Goal: Task Accomplishment & Management: Manage account settings

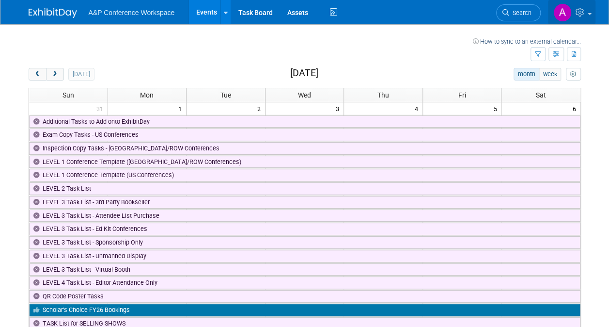
click at [562, 11] on img at bounding box center [563, 12] width 18 height 18
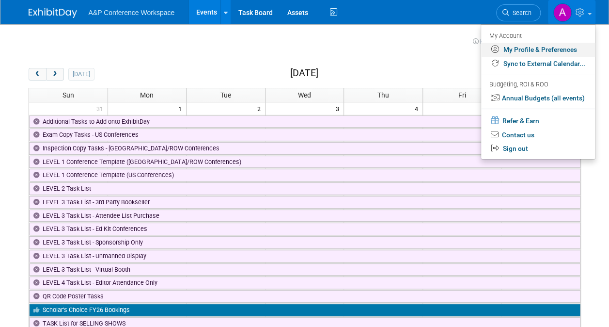
click at [523, 45] on link "My Profile & Preferences" at bounding box center [538, 50] width 114 height 14
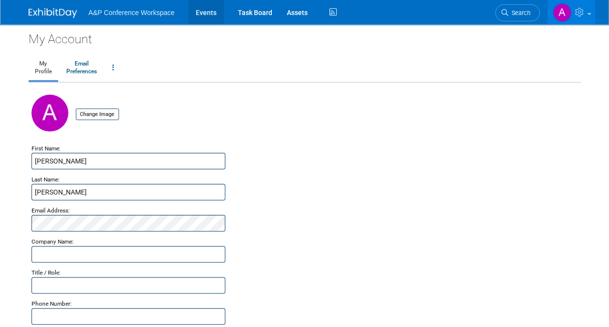
click at [204, 14] on link "Events" at bounding box center [206, 12] width 35 height 24
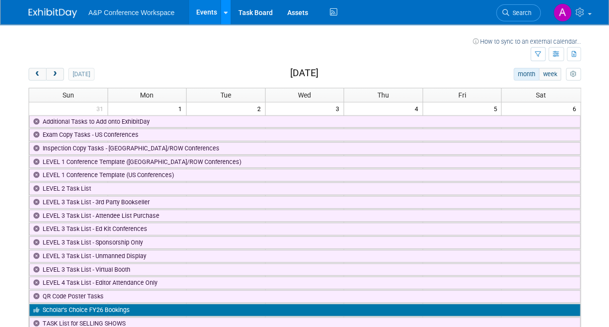
click at [227, 14] on link at bounding box center [226, 12] width 10 height 24
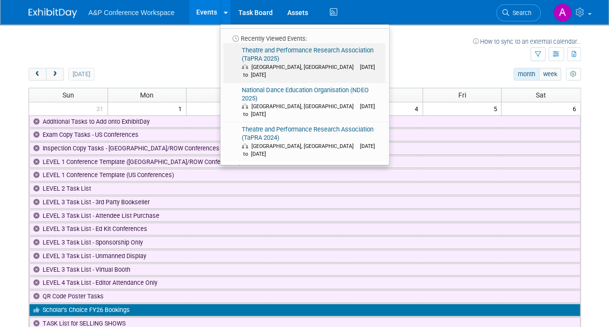
click at [259, 56] on link "Theatre and Performance Research Association (TaPRA 2025) Warwick, United Kingd…" at bounding box center [305, 62] width 162 height 39
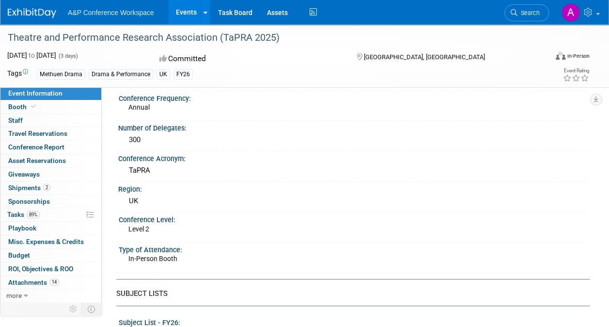
scroll to position [124, 0]
click at [46, 144] on span "Conference Report" at bounding box center [36, 147] width 56 height 8
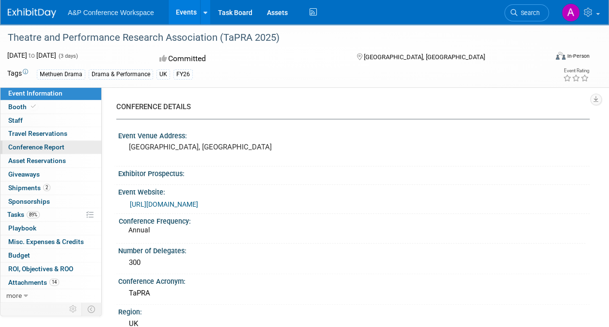
select select "NO"
select select "YES"
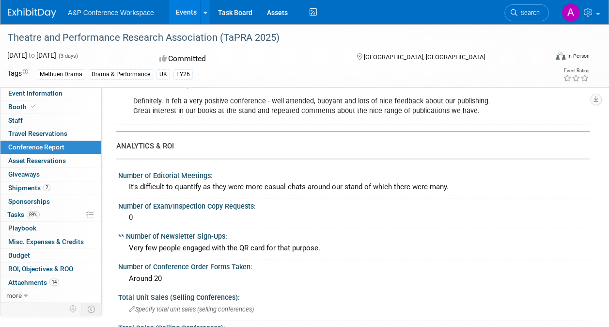
scroll to position [176, 0]
click at [503, 182] on div "It's difficult to quantify as they were more casual chats around our stand of w…" at bounding box center [354, 187] width 457 height 15
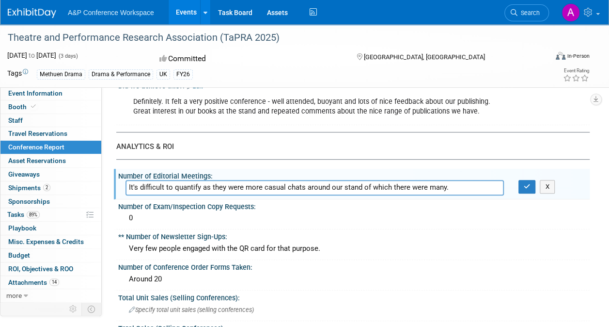
drag, startPoint x: 455, startPoint y: 189, endPoint x: 128, endPoint y: 181, distance: 326.9
click at [128, 181] on input "It's difficult to quantify as they were more casual chats around our stand of w…" at bounding box center [315, 187] width 379 height 15
type input "Editorial meetings/conversations & projects discussed include:"
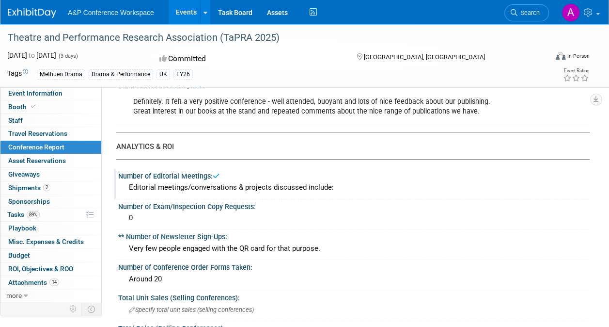
click at [350, 185] on div "Editorial meetings/conversations & projects discussed include:" at bounding box center [354, 187] width 457 height 15
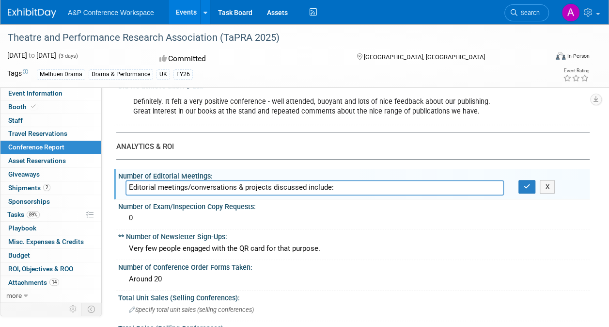
paste input "1. Lucie Lee Sykes (https://www.lucieleesykes.co.uk/) - she's interested in pub…"
type input "Editorial meetings/conversations & projects discussed include: 1. Lucie Lee Syk…"
drag, startPoint x: 360, startPoint y: 177, endPoint x: 443, endPoint y: 195, distance: 85.2
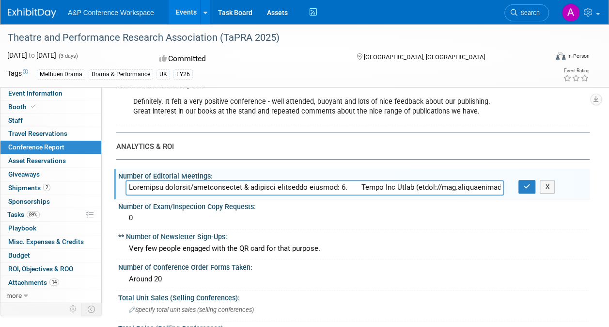
click at [443, 195] on div "Number of Editorial Meetings: Editorial meetings/conversations & projects discu…" at bounding box center [352, 184] width 476 height 31
click at [523, 187] on button "button" at bounding box center [527, 187] width 17 height 14
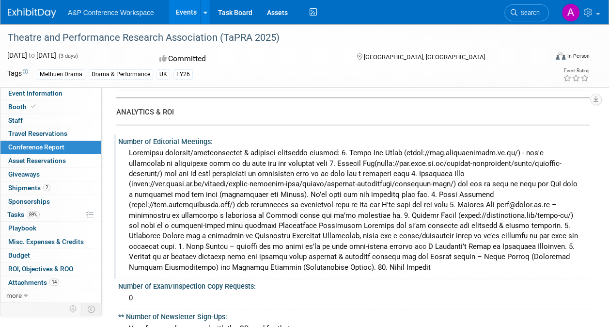
scroll to position [209, 0]
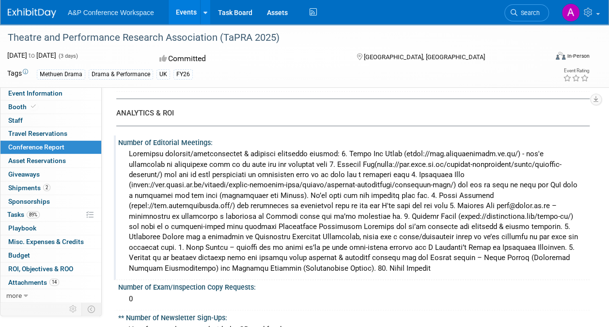
click at [514, 146] on div at bounding box center [354, 210] width 457 height 129
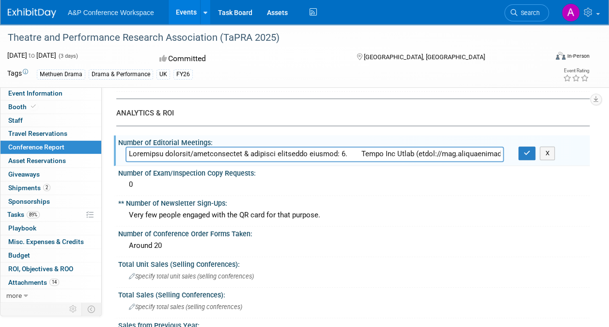
click at [483, 153] on input "text" at bounding box center [315, 153] width 379 height 15
click at [332, 152] on input "text" at bounding box center [315, 153] width 379 height 15
click at [334, 154] on input "text" at bounding box center [315, 153] width 379 height 15
click at [405, 153] on input "text" at bounding box center [315, 153] width 379 height 15
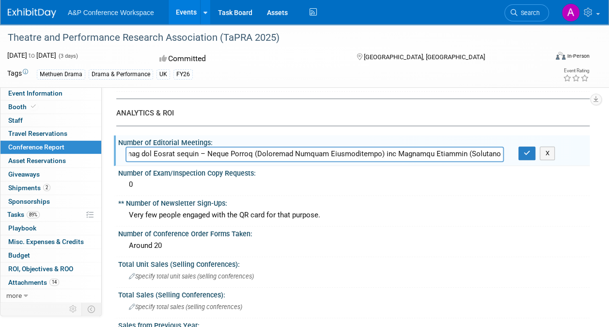
click at [479, 157] on input "text" at bounding box center [315, 153] width 379 height 15
click at [466, 155] on input "text" at bounding box center [315, 153] width 379 height 15
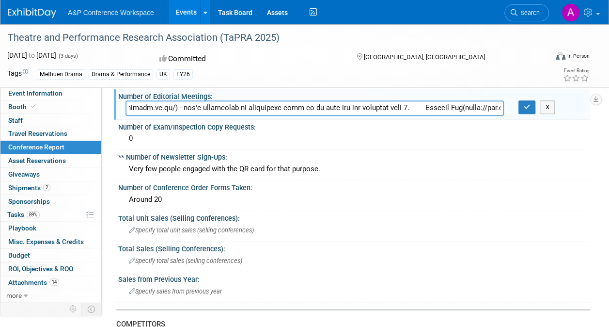
scroll to position [0, 357]
click at [431, 105] on input "text" at bounding box center [315, 107] width 379 height 15
click at [431, 106] on input "text" at bounding box center [315, 107] width 379 height 15
click at [299, 104] on input "text" at bounding box center [315, 107] width 379 height 15
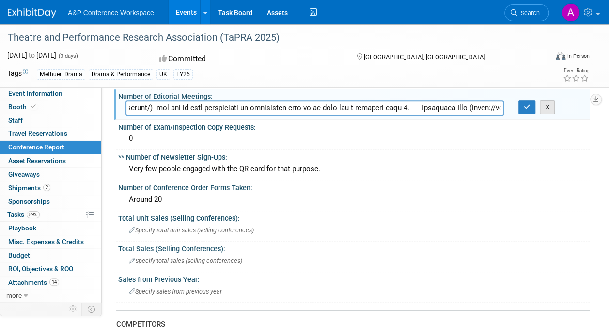
scroll to position [0, 0]
click at [548, 106] on button "X" at bounding box center [547, 107] width 15 height 14
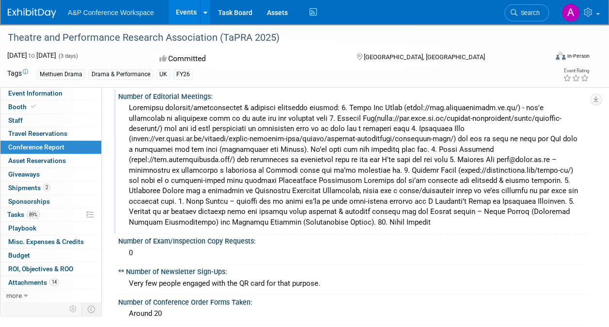
click at [162, 223] on div at bounding box center [354, 164] width 457 height 129
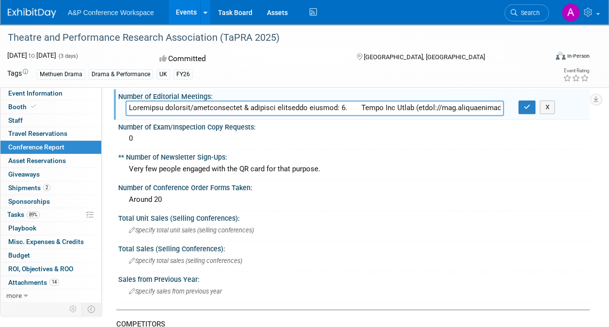
click at [385, 110] on input "text" at bounding box center [315, 107] width 379 height 15
click at [396, 107] on input "text" at bounding box center [315, 107] width 379 height 15
click at [410, 108] on input "text" at bounding box center [315, 107] width 379 height 15
click at [472, 106] on input "text" at bounding box center [315, 107] width 379 height 15
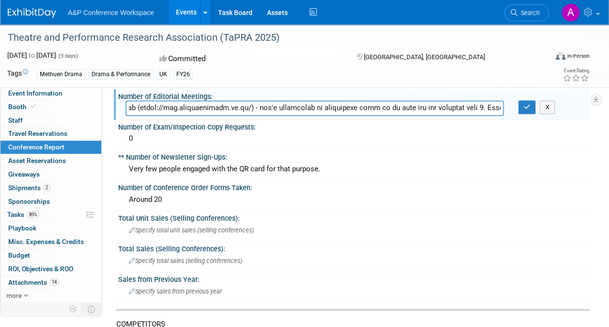
click at [490, 108] on input "text" at bounding box center [315, 107] width 379 height 15
click at [251, 107] on input "text" at bounding box center [315, 107] width 379 height 15
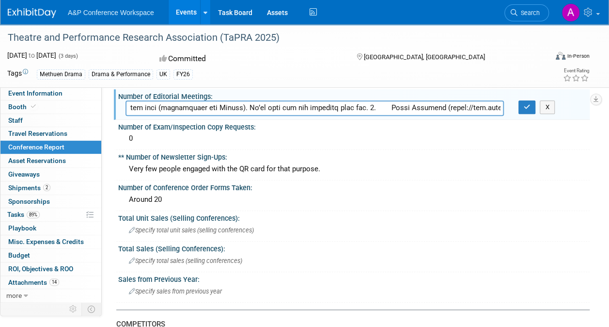
click at [324, 106] on input "text" at bounding box center [315, 107] width 379 height 15
click at [313, 105] on input "text" at bounding box center [315, 107] width 379 height 15
click at [388, 106] on input "text" at bounding box center [315, 107] width 379 height 15
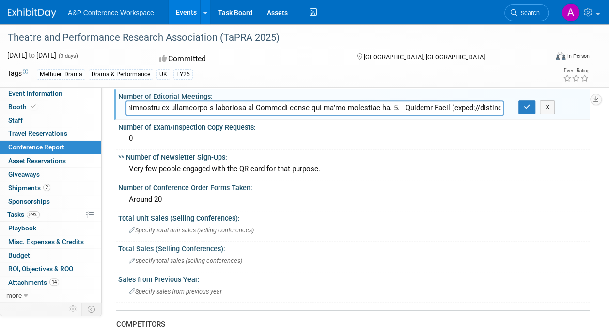
click at [330, 105] on input "text" at bounding box center [315, 107] width 379 height 15
click at [335, 106] on input "text" at bounding box center [315, 107] width 379 height 15
click at [337, 108] on input "text" at bounding box center [315, 107] width 379 height 15
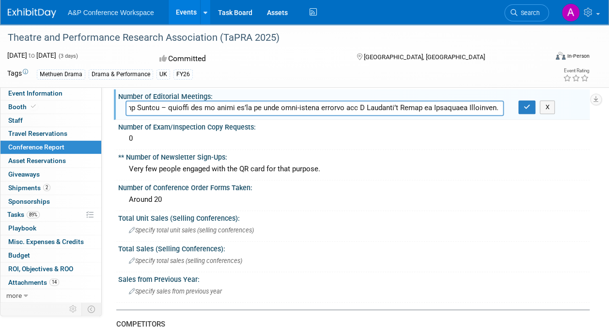
scroll to position [0, 3883]
click at [413, 107] on input "text" at bounding box center [315, 107] width 379 height 15
click at [429, 106] on input "text" at bounding box center [315, 107] width 379 height 15
click at [493, 108] on input "text" at bounding box center [315, 107] width 379 height 15
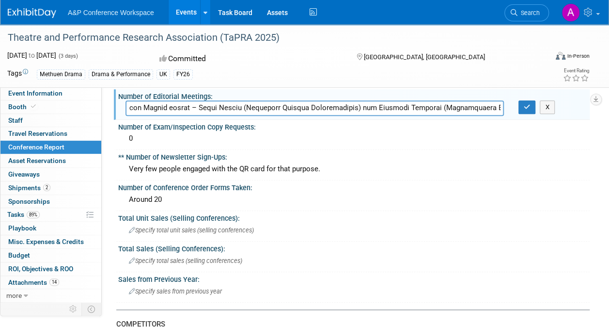
click at [446, 108] on input "text" at bounding box center [315, 107] width 379 height 15
click at [489, 104] on input "text" at bounding box center [315, 107] width 379 height 15
click at [249, 112] on input "text" at bounding box center [315, 107] width 379 height 15
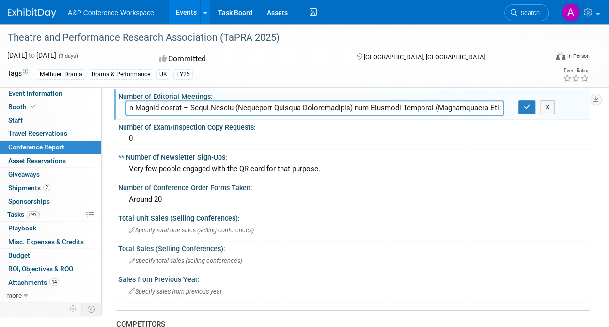
click at [147, 106] on input "text" at bounding box center [315, 107] width 379 height 15
type input "Editorial meetings/conversations & projects discussed include: 1. Lucie Lee Syk…"
click at [526, 109] on icon "button" at bounding box center [527, 107] width 7 height 6
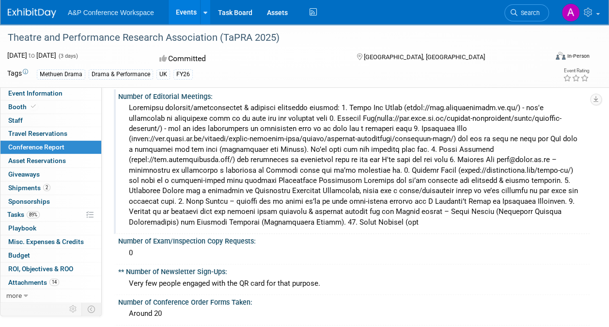
click at [364, 197] on div at bounding box center [354, 164] width 457 height 129
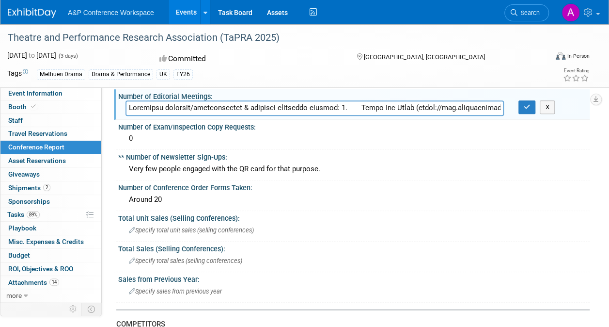
drag, startPoint x: 399, startPoint y: 106, endPoint x: 472, endPoint y: 111, distance: 73.3
click at [472, 111] on input "text" at bounding box center [315, 107] width 379 height 15
drag, startPoint x: 360, startPoint y: 109, endPoint x: 447, endPoint y: 109, distance: 87.3
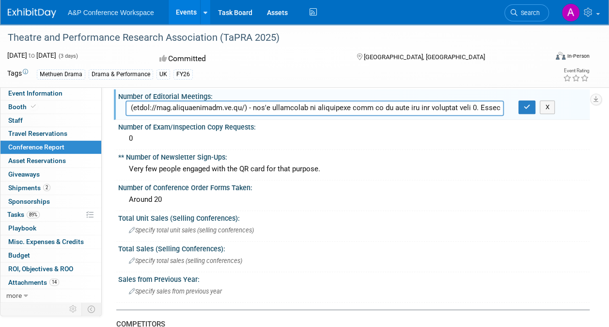
click at [447, 109] on input "text" at bounding box center [315, 107] width 379 height 15
drag, startPoint x: 343, startPoint y: 107, endPoint x: 363, endPoint y: 110, distance: 20.2
click at [363, 110] on input "text" at bounding box center [315, 107] width 379 height 15
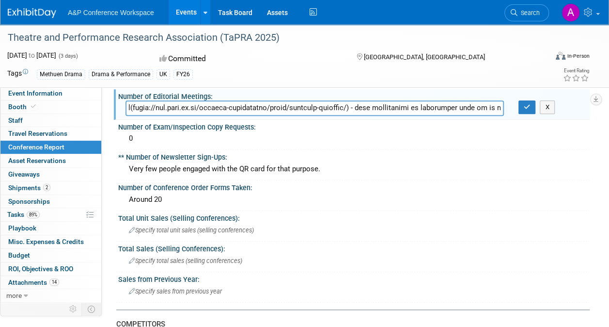
click at [363, 110] on input "text" at bounding box center [315, 107] width 379 height 15
drag, startPoint x: 372, startPoint y: 108, endPoint x: 451, endPoint y: 110, distance: 78.6
click at [451, 110] on input "text" at bounding box center [315, 107] width 379 height 15
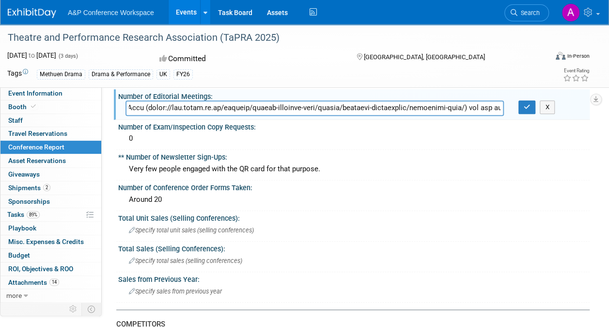
click at [451, 110] on input "text" at bounding box center [315, 107] width 379 height 15
drag, startPoint x: 450, startPoint y: 107, endPoint x: 473, endPoint y: 107, distance: 23.3
click at [473, 107] on input "text" at bounding box center [315, 107] width 379 height 15
drag, startPoint x: 341, startPoint y: 105, endPoint x: 373, endPoint y: 106, distance: 32.0
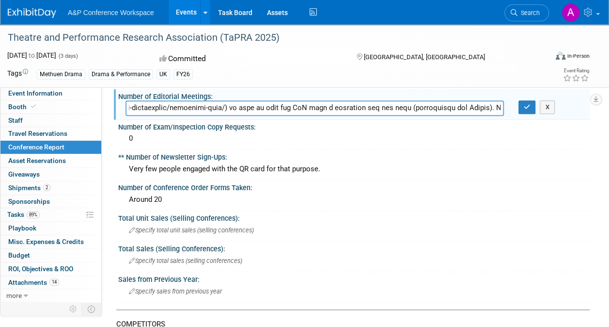
click at [373, 106] on input "text" at bounding box center [315, 107] width 379 height 15
drag, startPoint x: 330, startPoint y: 108, endPoint x: 447, endPoint y: 112, distance: 117.9
click at [447, 112] on input "text" at bounding box center [315, 107] width 379 height 15
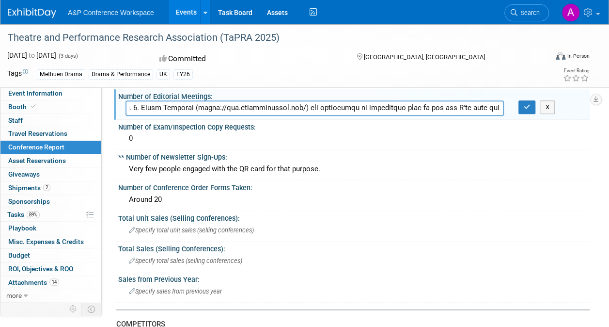
click at [279, 107] on input "text" at bounding box center [315, 107] width 379 height 15
drag, startPoint x: 387, startPoint y: 108, endPoint x: 465, endPoint y: 108, distance: 78.1
click at [465, 108] on input "text" at bounding box center [315, 107] width 379 height 15
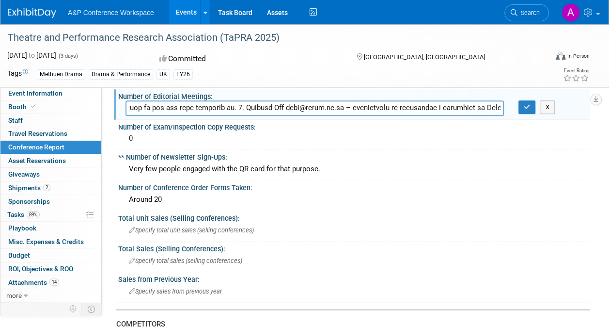
click at [308, 108] on input "text" at bounding box center [315, 107] width 379 height 15
click at [423, 110] on input "text" at bounding box center [315, 107] width 379 height 15
drag, startPoint x: 334, startPoint y: 107, endPoint x: 401, endPoint y: 110, distance: 67.5
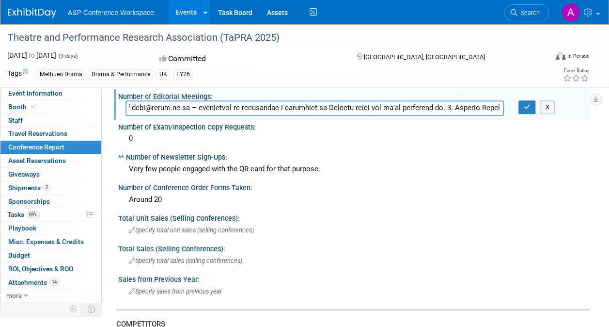
click at [401, 110] on input "text" at bounding box center [315, 107] width 379 height 15
drag, startPoint x: 271, startPoint y: 104, endPoint x: 329, endPoint y: 107, distance: 57.8
click at [329, 107] on input "text" at bounding box center [315, 107] width 379 height 15
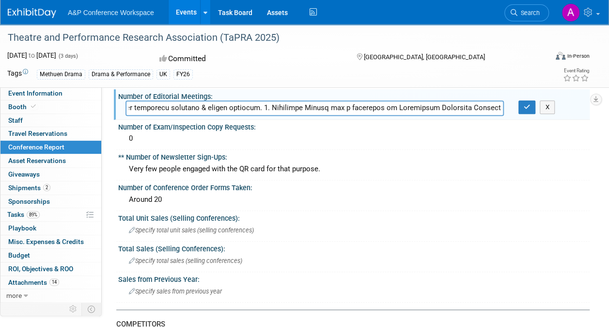
drag, startPoint x: 283, startPoint y: 107, endPoint x: 327, endPoint y: 107, distance: 43.6
click at [327, 107] on input "text" at bounding box center [315, 107] width 379 height 15
click at [288, 105] on input "text" at bounding box center [315, 107] width 379 height 15
click at [379, 107] on input "text" at bounding box center [315, 107] width 379 height 15
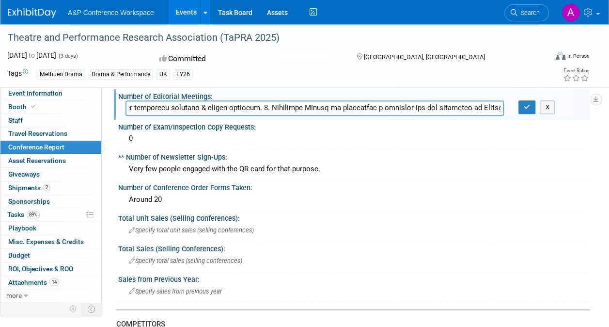
click at [431, 107] on input "text" at bounding box center [315, 107] width 379 height 15
drag, startPoint x: 278, startPoint y: 107, endPoint x: 440, endPoint y: 109, distance: 161.9
click at [440, 109] on input "text" at bounding box center [315, 107] width 379 height 15
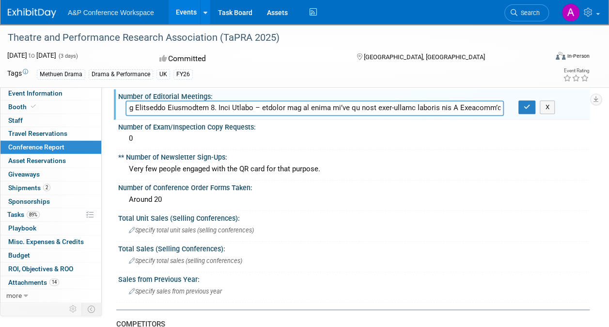
click at [253, 107] on input "text" at bounding box center [315, 107] width 379 height 15
click at [320, 107] on input "text" at bounding box center [315, 107] width 379 height 15
click at [364, 107] on input "text" at bounding box center [315, 107] width 379 height 15
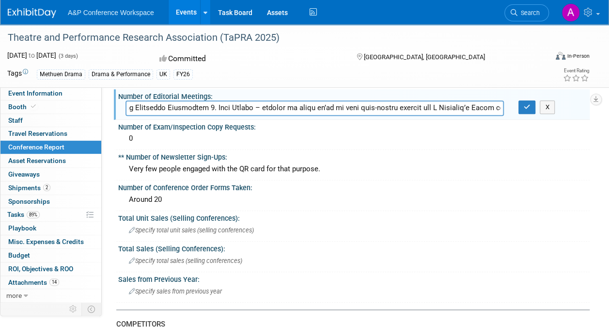
click at [364, 107] on input "text" at bounding box center [315, 107] width 379 height 15
click at [370, 105] on input "text" at bounding box center [315, 107] width 379 height 15
click at [364, 108] on input "text" at bounding box center [315, 107] width 379 height 15
drag, startPoint x: 374, startPoint y: 105, endPoint x: 451, endPoint y: 107, distance: 77.6
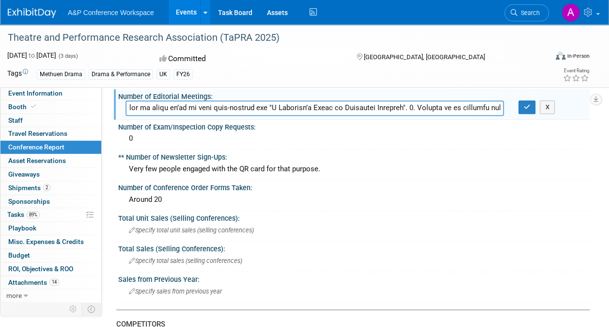
click at [451, 107] on input "text" at bounding box center [315, 107] width 379 height 15
drag, startPoint x: 312, startPoint y: 104, endPoint x: 368, endPoint y: 109, distance: 56.9
click at [368, 109] on input "text" at bounding box center [315, 107] width 379 height 15
click at [326, 109] on input "text" at bounding box center [315, 107] width 379 height 15
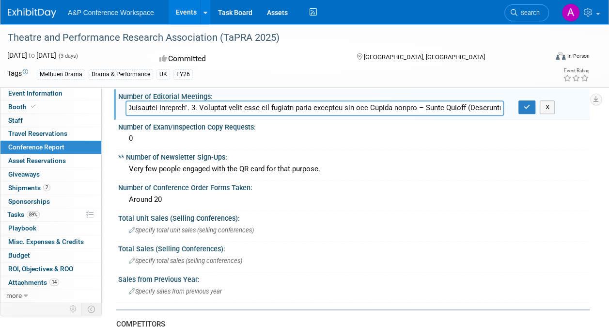
click at [326, 109] on input "text" at bounding box center [315, 107] width 379 height 15
click at [352, 108] on input "text" at bounding box center [315, 107] width 379 height 15
drag, startPoint x: 403, startPoint y: 107, endPoint x: 460, endPoint y: 109, distance: 56.3
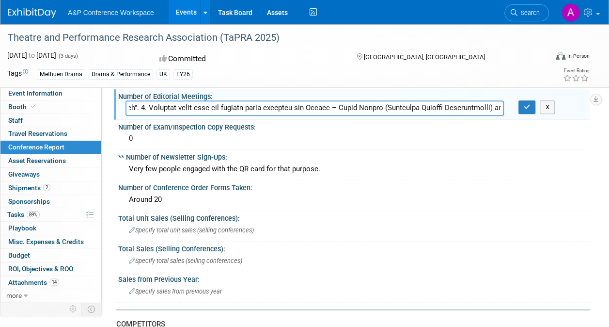
click at [460, 109] on input "text" at bounding box center [315, 107] width 379 height 15
drag, startPoint x: 424, startPoint y: 105, endPoint x: 435, endPoint y: 109, distance: 11.3
click at [435, 109] on input "text" at bounding box center [315, 107] width 379 height 15
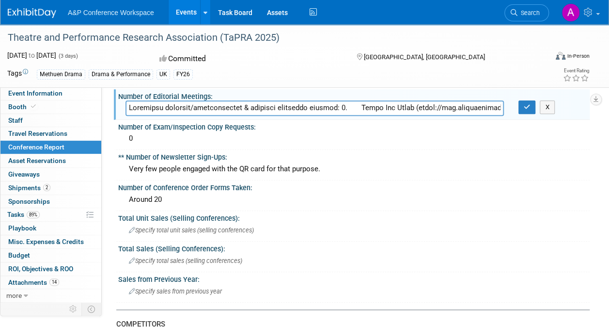
click at [484, 109] on input "text" at bounding box center [315, 107] width 379 height 15
type input "Editorial meetings/conversations & projects discussed include: 1. Lucie Lee Syk…"
click at [524, 109] on icon "button" at bounding box center [527, 107] width 7 height 6
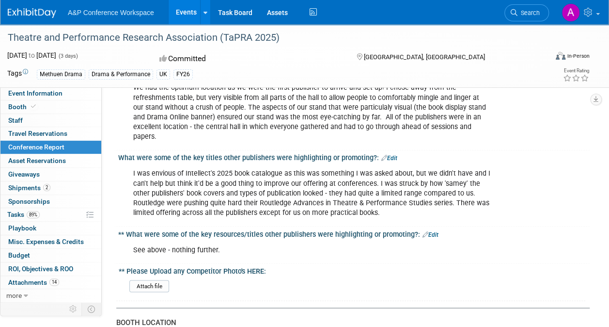
scroll to position [693, 0]
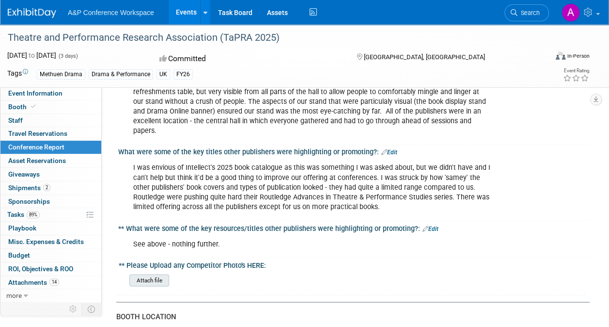
click at [156, 274] on input "file" at bounding box center [103, 279] width 132 height 11
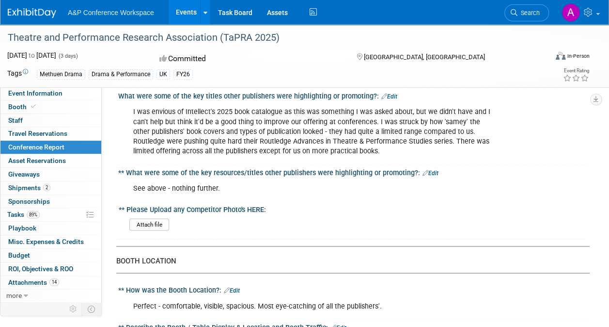
scroll to position [749, 0]
click at [148, 218] on input "file" at bounding box center [103, 223] width 132 height 11
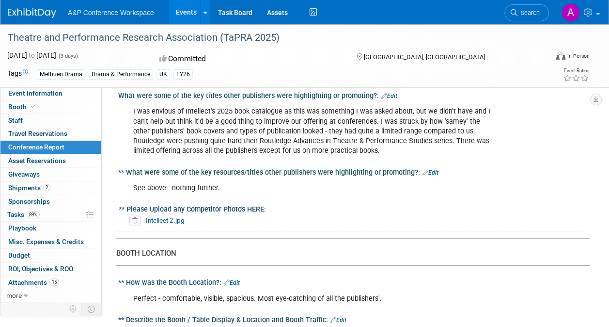
click at [272, 201] on div "** Please Upload any Competitor Photo's HERE:" at bounding box center [352, 207] width 467 height 12
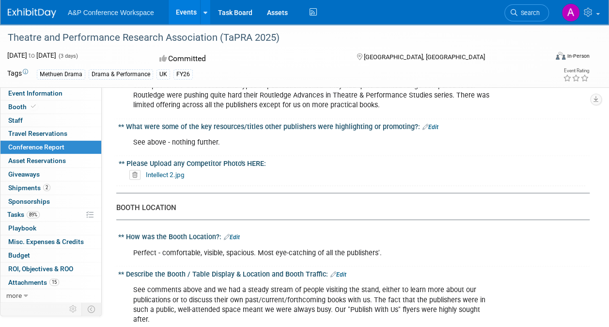
click at [171, 170] on link "Intellect 2.jpg" at bounding box center [165, 174] width 39 height 8
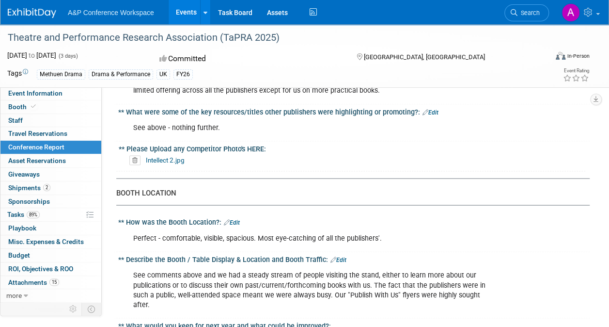
click at [122, 141] on div "** Please Upload any Competitor Photo's HERE:" at bounding box center [352, 147] width 467 height 12
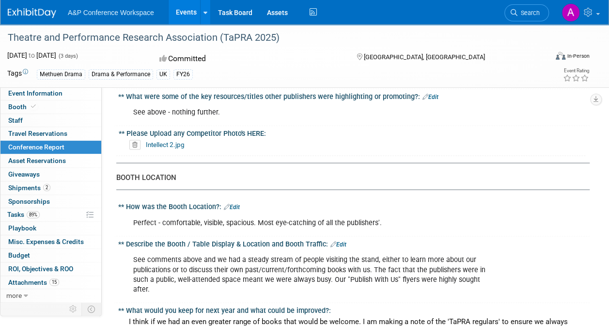
scroll to position [826, 0]
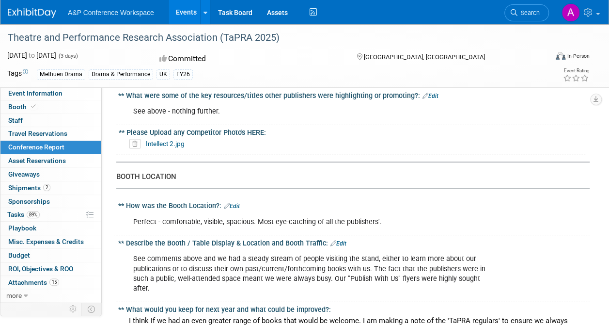
click at [131, 139] on icon at bounding box center [134, 144] width 11 height 10
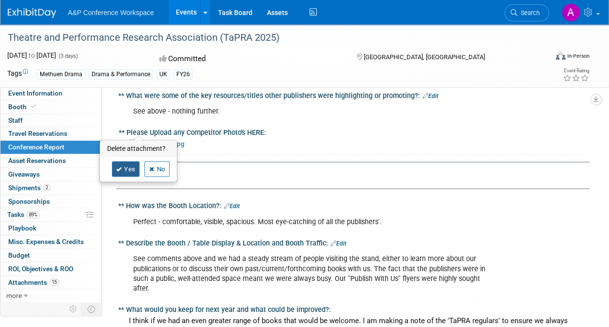
click at [118, 171] on icon at bounding box center [119, 168] width 6 height 5
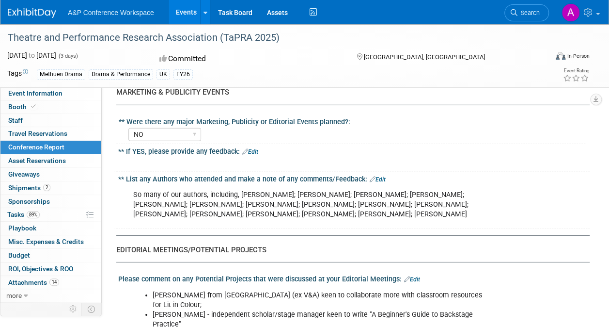
scroll to position [1403, 0]
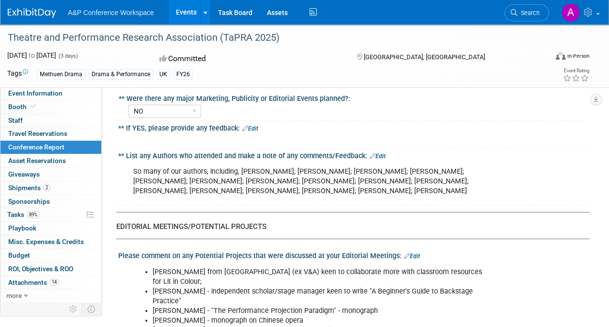
click at [378, 153] on link "Edit" at bounding box center [378, 156] width 16 height 7
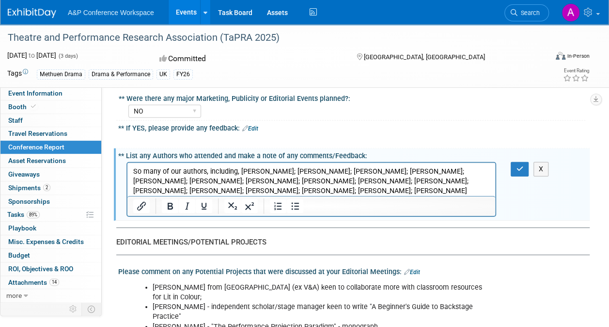
scroll to position [1414, 0]
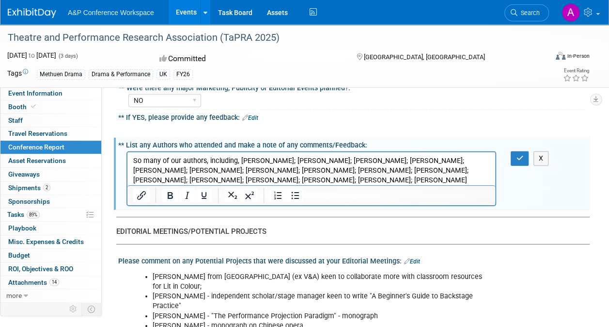
click at [431, 176] on p "So many of our authors, including, Adam Alston; Gemma Edwards; Clare Cochrane; …" at bounding box center [311, 170] width 357 height 29
click at [521, 155] on icon "button" at bounding box center [519, 158] width 7 height 7
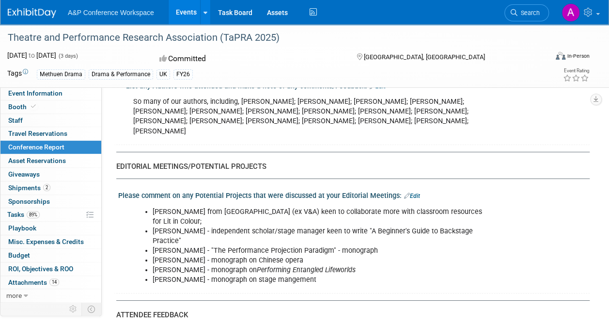
scroll to position [1416, 0]
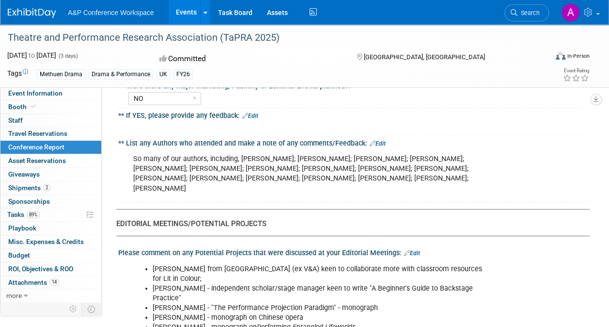
click at [468, 164] on div "So many of our authors, including, Adam Alston; Gemma Edwards; Clare Cochrane; …" at bounding box center [312, 173] width 370 height 48
click at [458, 162] on div "So many of our authors, including, Adam Alston; Gemma Edwards; Clare Cochrane; …" at bounding box center [312, 173] width 370 height 48
click at [382, 140] on link "Edit" at bounding box center [378, 143] width 16 height 7
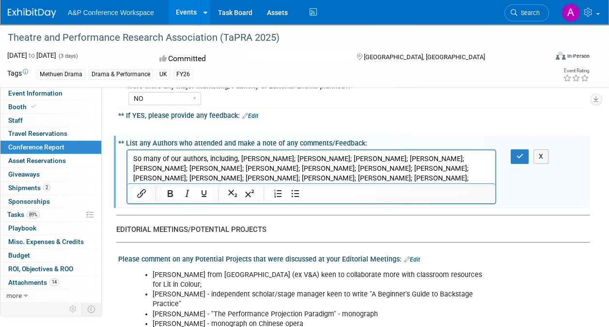
scroll to position [0, 0]
click at [467, 176] on p "So many of our authors, including, Adam Alston; Gemma Edwards; Clare Cochrane; …" at bounding box center [311, 173] width 357 height 39
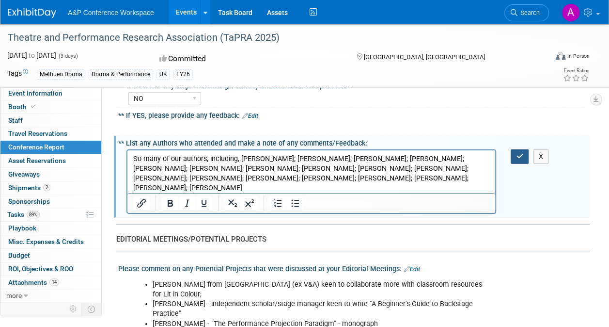
click at [518, 153] on icon "button" at bounding box center [519, 156] width 7 height 7
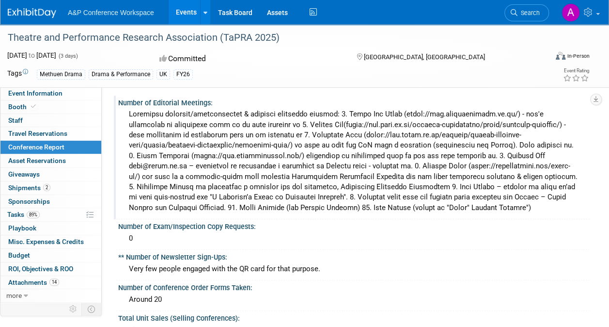
scroll to position [249, 0]
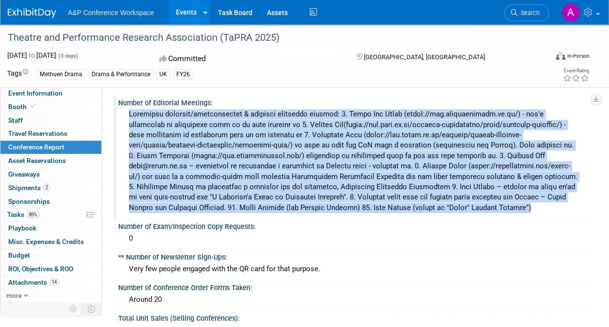
drag, startPoint x: 130, startPoint y: 114, endPoint x: 475, endPoint y: 208, distance: 357.9
click at [475, 208] on div at bounding box center [354, 161] width 457 height 109
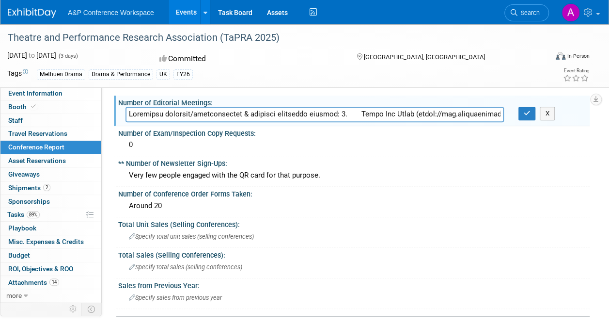
click at [433, 113] on input "text" at bounding box center [315, 114] width 379 height 15
click at [400, 109] on input "text" at bounding box center [315, 114] width 379 height 15
click at [386, 111] on input "text" at bounding box center [315, 114] width 379 height 15
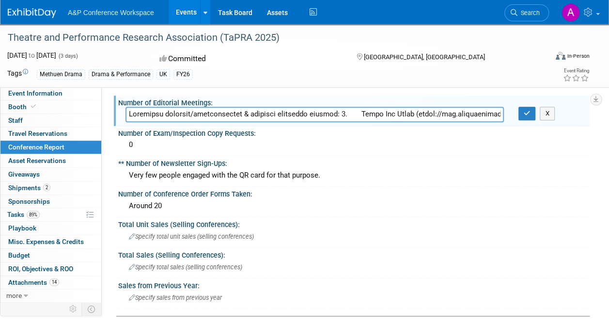
click at [386, 111] on input "text" at bounding box center [315, 114] width 379 height 15
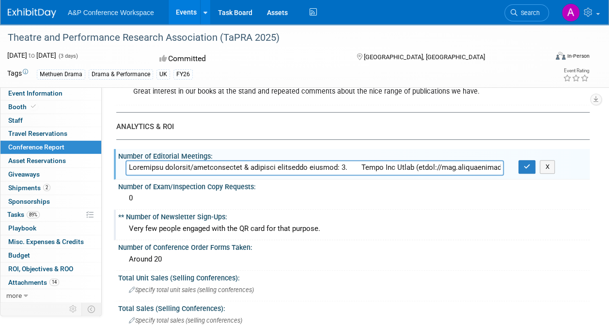
scroll to position [195, 0]
click at [527, 168] on icon "button" at bounding box center [527, 167] width 7 height 6
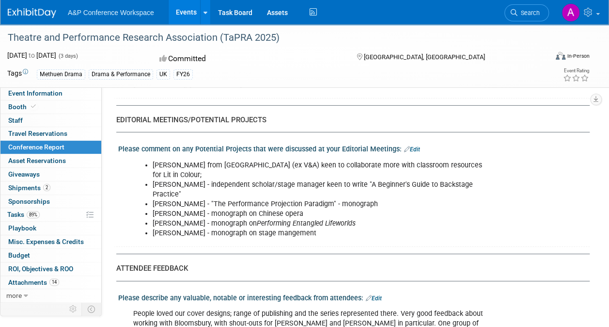
scroll to position [1519, 0]
click at [412, 146] on link "Edit" at bounding box center [412, 149] width 16 height 7
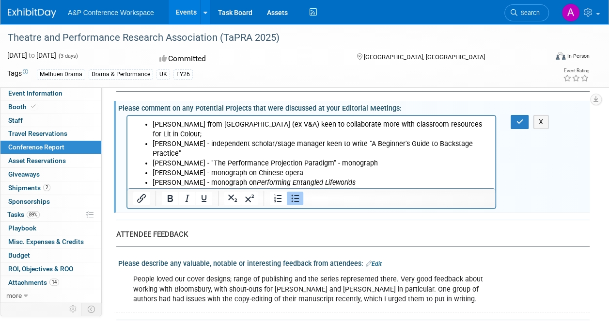
scroll to position [1560, 0]
click at [208, 128] on li "Kate Dorney from University of Manchester (ex V&A) keen to collaborate more wit…" at bounding box center [321, 128] width 337 height 19
click at [205, 129] on li "Kate Dorney from University of Manchester (ex V&A) keen to collaborate more wit…" at bounding box center [321, 128] width 337 height 19
click at [153, 123] on li "Kate Dorney from University of Manchester (ex V&A) keen to collaborate more wit…" at bounding box center [321, 128] width 337 height 19
drag, startPoint x: 155, startPoint y: 143, endPoint x: 449, endPoint y: 293, distance: 330.7
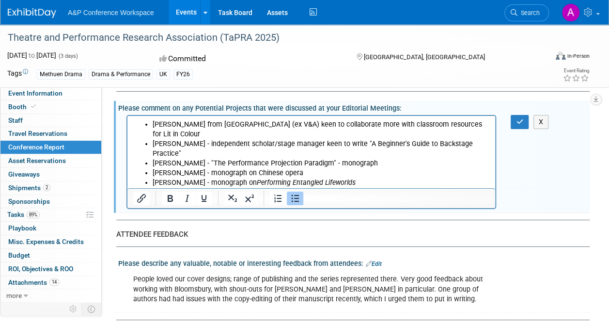
click at [322, 192] on html "Kate Dorney from University of Manchester (ex V&A) keen to collaborate more wit…" at bounding box center [312, 156] width 368 height 82
click at [228, 140] on li "Cath Badham - independent scholar/stage manager keen to write "A Beginner's Gui…" at bounding box center [321, 148] width 337 height 19
drag, startPoint x: 153, startPoint y: 182, endPoint x: 308, endPoint y: 181, distance: 155.6
click at [308, 188] on li "[PERSON_NAME] - monograph on stage mangement" at bounding box center [321, 193] width 337 height 10
copy li "[PERSON_NAME] - monograph on stage mangement"
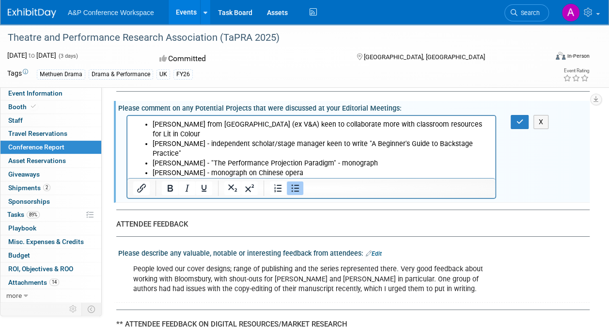
click at [196, 133] on li "Kate Dorney from University of Manchester (ex V&A) keen to collaborate more wit…" at bounding box center [321, 128] width 337 height 19
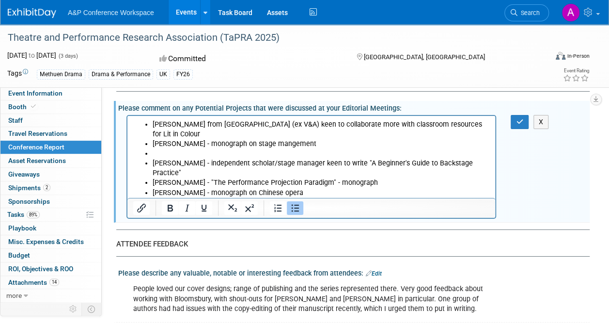
click at [156, 150] on li "Rich Text Area. Press ALT-0 for help." at bounding box center [321, 153] width 337 height 10
click at [310, 142] on li "[PERSON_NAME] - monograph on stage mangement" at bounding box center [321, 144] width 337 height 10
click at [308, 158] on li "Cath Badham - independent scholar/stage manager keen to write "A Beginner's Gui…" at bounding box center [321, 167] width 337 height 19
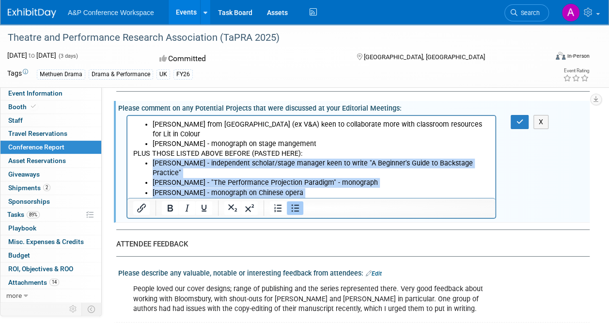
drag, startPoint x: 153, startPoint y: 160, endPoint x: 375, endPoint y: 192, distance: 224.5
click at [375, 192] on ul "Cath Badham - independent scholar/stage manager keen to write "A Beginner's Gui…" at bounding box center [311, 182] width 357 height 48
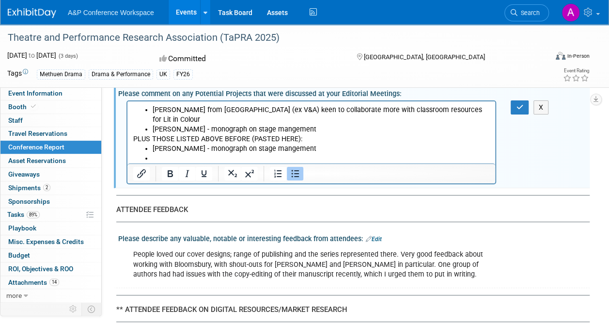
scroll to position [1575, 0]
click at [161, 154] on li "Rich Text Area. Press ALT-0 for help." at bounding box center [321, 158] width 337 height 10
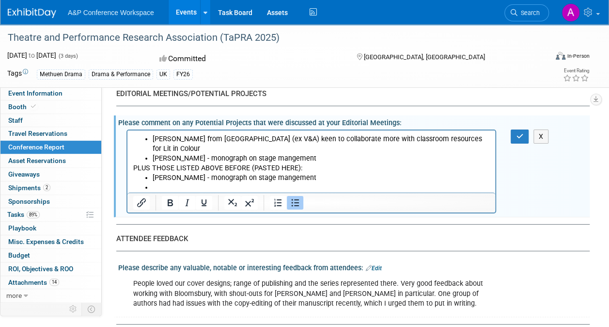
scroll to position [1545, 0]
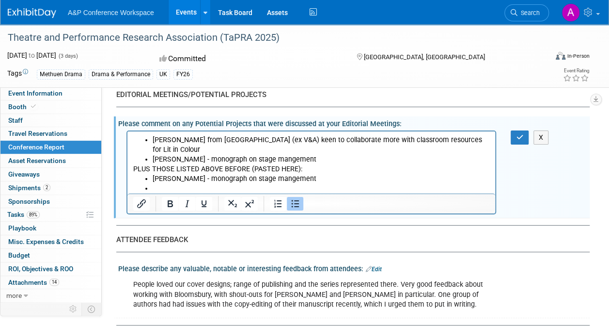
drag, startPoint x: 156, startPoint y: 187, endPoint x: 145, endPoint y: 184, distance: 11.1
click at [145, 184] on ul "[PERSON_NAME] - monograph on stage mangement" at bounding box center [311, 183] width 357 height 19
click at [164, 166] on p "PLUS THOSE LISTED ABOVE BEFORE (PASTED HERE):" at bounding box center [311, 169] width 357 height 10
drag, startPoint x: 133, startPoint y: 168, endPoint x: 308, endPoint y: 176, distance: 174.8
click at [308, 176] on body "Kate Dorney from University of Manchester (ex V&A) keen to collaborate more wit…" at bounding box center [312, 164] width 358 height 58
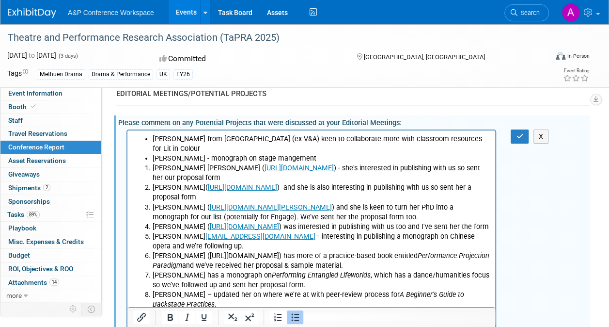
scroll to position [1545, 0]
click at [198, 149] on li "Kate Dorney from University of Manchester (ex V&A) keen to collaborate more wit…" at bounding box center [321, 143] width 337 height 19
click at [154, 138] on li "Kate Dorney from University of Manchester (ex V&A) keen to collaborate more wit…" at bounding box center [321, 143] width 337 height 19
drag, startPoint x: 318, startPoint y: 158, endPoint x: 145, endPoint y: 141, distance: 173.9
click at [145, 141] on ul "Kate Dorney from University of Manchester (ex V&A) keen to collaborate more wit…" at bounding box center [311, 148] width 357 height 29
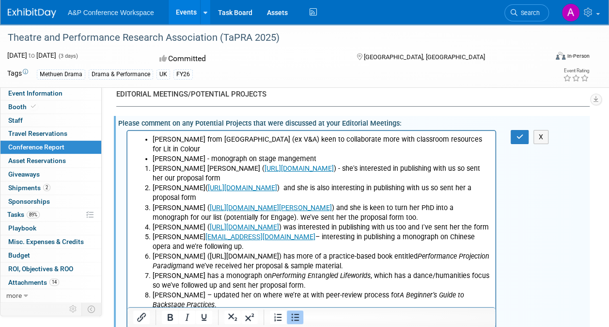
copy ul "Kate Dorney from University of Manchester (ex V&A) keen to collaborate more wit…"
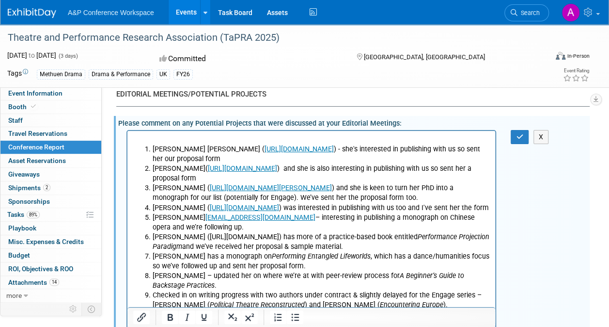
click at [148, 141] on p "Rich Text Area. Press ALT-0 for help." at bounding box center [311, 139] width 357 height 10
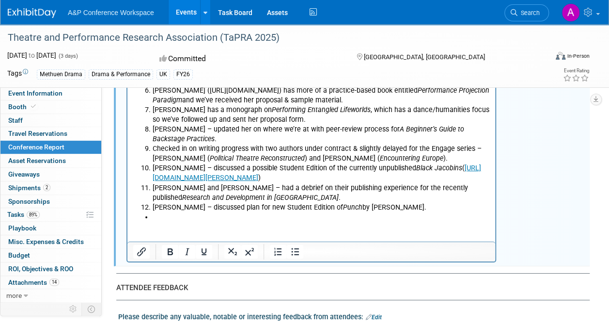
scroll to position [1694, 0]
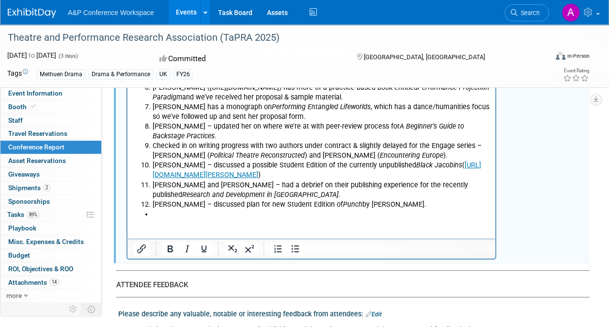
click at [162, 219] on li "Rich Text Area. Press ALT-0 for help." at bounding box center [321, 214] width 337 height 10
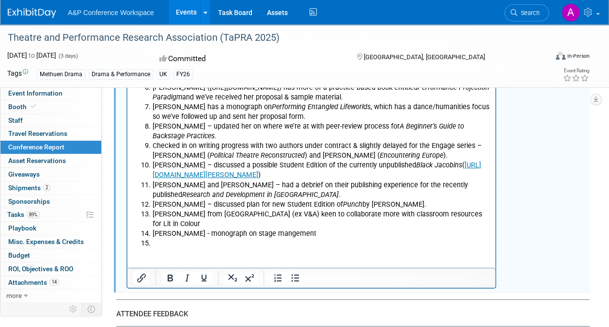
click at [192, 229] on li "Kate Dorney from University of Manchester (ex V&A) keen to collaborate more wit…" at bounding box center [321, 218] width 337 height 19
click at [162, 248] on li "Rich Text Area. Press ALT-0 for help." at bounding box center [321, 244] width 337 height 10
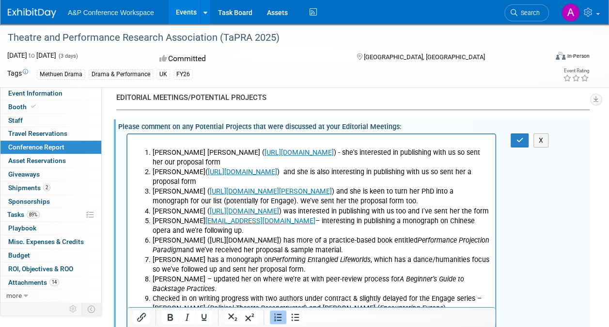
scroll to position [1541, 0]
click at [515, 134] on button "button" at bounding box center [520, 141] width 18 height 14
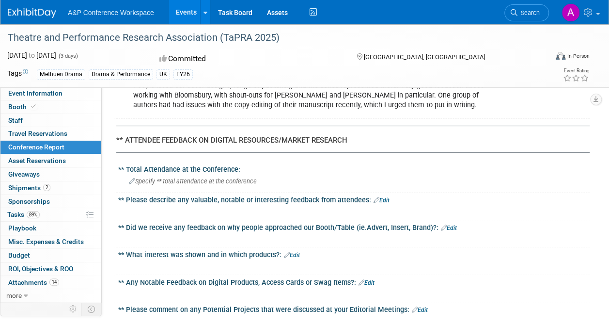
scroll to position [1904, 0]
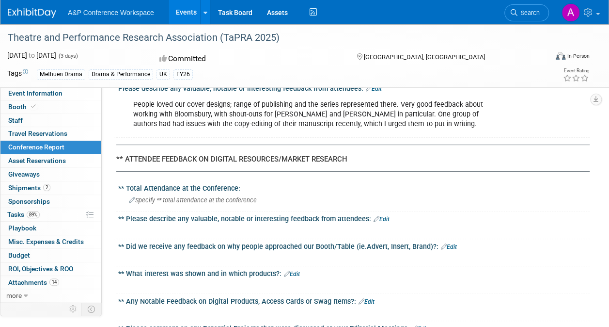
click at [375, 91] on link "Edit" at bounding box center [374, 88] width 16 height 7
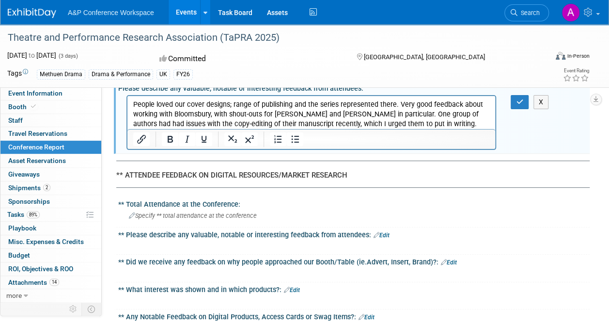
scroll to position [0, 0]
click at [282, 119] on p "People loved our cover designs; range of publishing and the series represented …" at bounding box center [311, 113] width 357 height 29
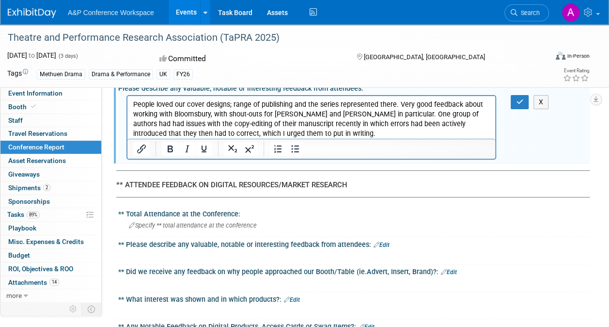
click at [160, 133] on p "People loved our cover designs; range of publishing and the series represented …" at bounding box center [311, 118] width 357 height 39
click at [278, 134] on p "People loved our cover designs; range of publishing and the series represented …" at bounding box center [311, 118] width 357 height 39
click at [521, 105] on icon "button" at bounding box center [519, 101] width 7 height 7
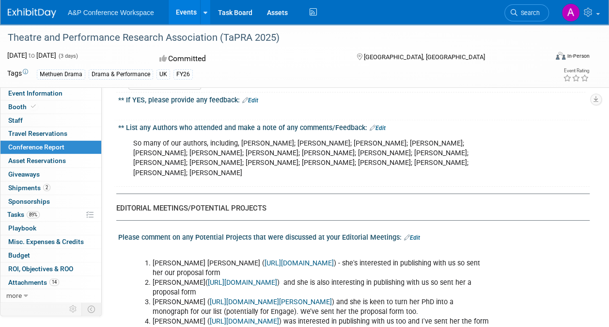
scroll to position [1431, 0]
click at [380, 125] on link "Edit" at bounding box center [378, 128] width 16 height 7
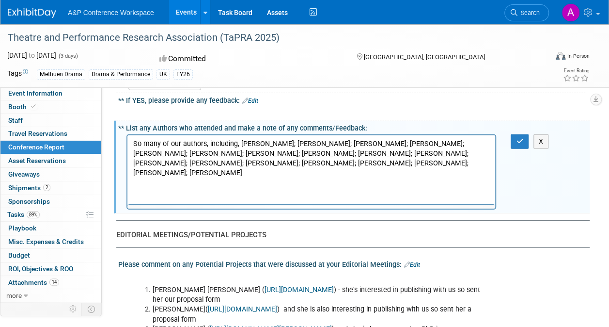
scroll to position [0, 0]
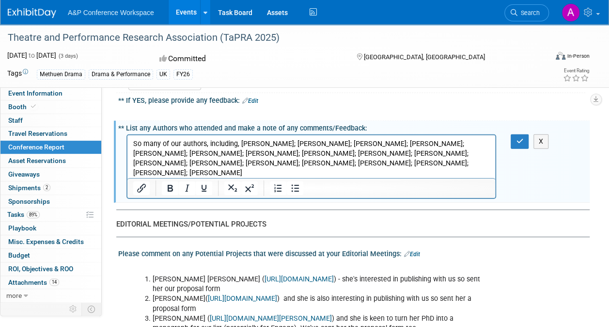
click at [199, 170] on p "So many of our authors, including, Adam Alston; Gemma Edwards; Clare Cochrane; …" at bounding box center [311, 158] width 357 height 39
click at [515, 134] on button "button" at bounding box center [520, 141] width 18 height 14
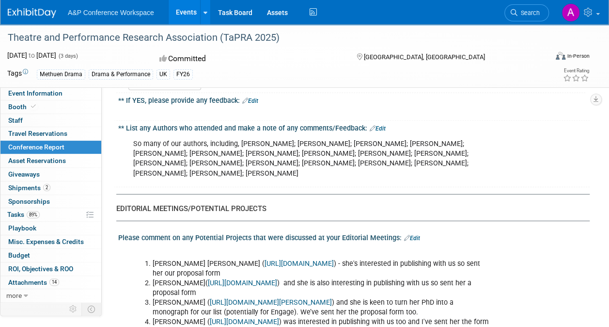
click at [383, 125] on link "Edit" at bounding box center [378, 128] width 16 height 7
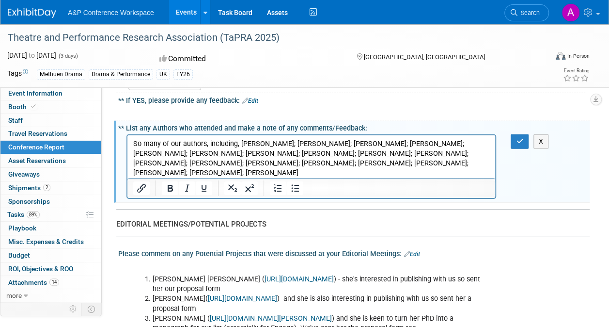
click at [253, 174] on p "So many of our authors, including, Adam Alston; Gemma Edwards; Clare Cochrane; …" at bounding box center [311, 158] width 357 height 39
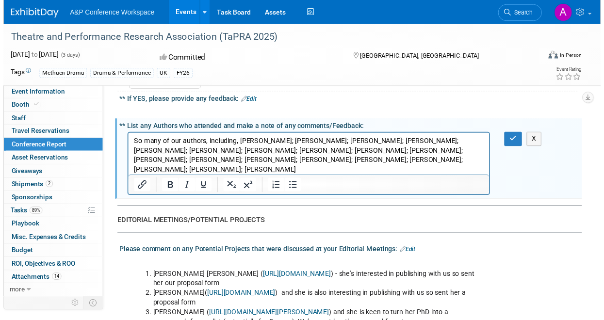
scroll to position [1440, 0]
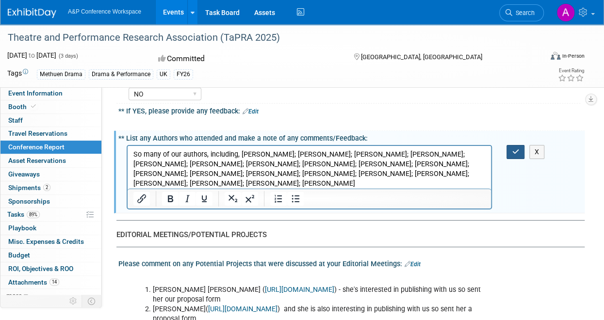
click at [512, 145] on button "button" at bounding box center [515, 152] width 18 height 14
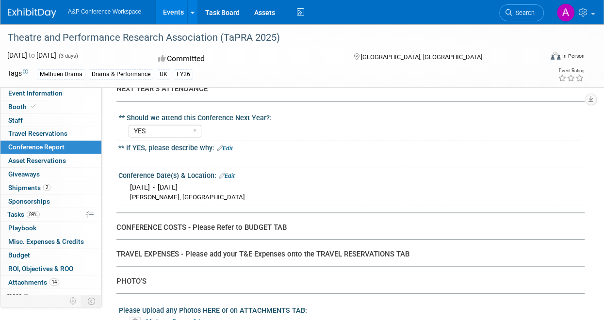
scroll to position [2560, 0]
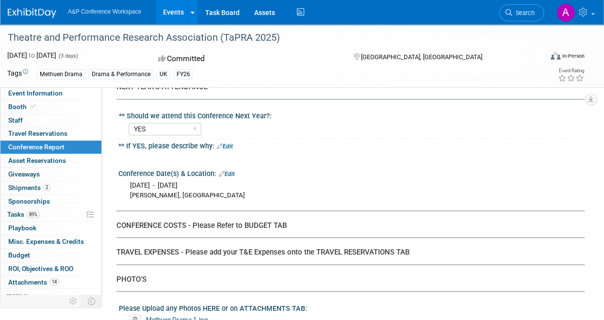
click at [226, 143] on link "Edit" at bounding box center [225, 146] width 16 height 7
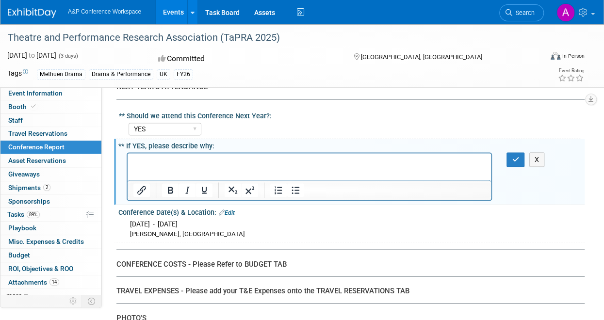
scroll to position [0, 0]
click at [156, 166] on p "Rich Text Area. Press ALT-0 for help." at bounding box center [309, 162] width 352 height 10
click at [206, 162] on p "It's one of the foremost conferences" at bounding box center [309, 162] width 352 height 10
click at [268, 166] on p "It's one of the foremost UK conferences" at bounding box center [309, 162] width 352 height 10
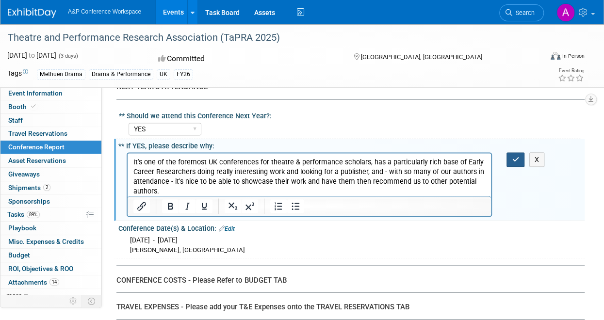
click at [516, 156] on icon "button" at bounding box center [514, 159] width 7 height 7
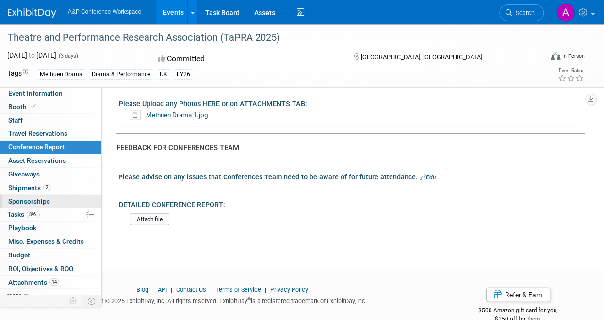
scroll to position [5, 0]
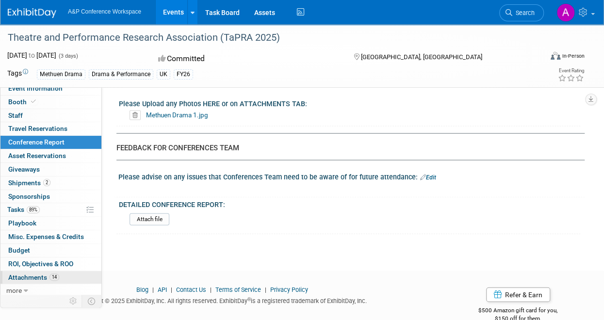
click at [24, 276] on span "Attachments 14" at bounding box center [33, 277] width 51 height 8
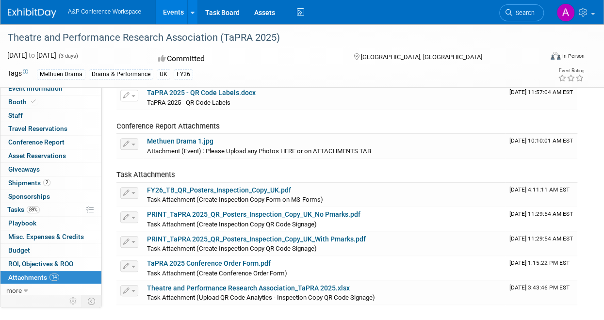
scroll to position [243, 0]
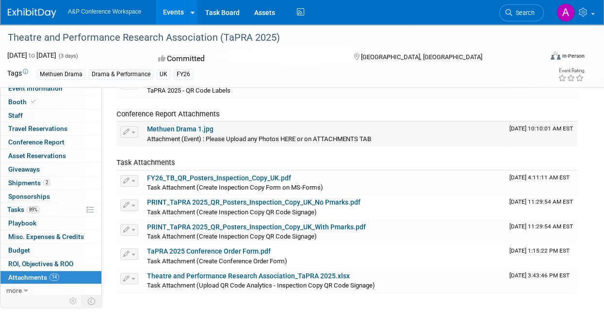
click at [176, 129] on link "Methuen Drama 1.jpg" at bounding box center [180, 129] width 66 height 8
click at [133, 131] on span "button" at bounding box center [133, 132] width 4 height 2
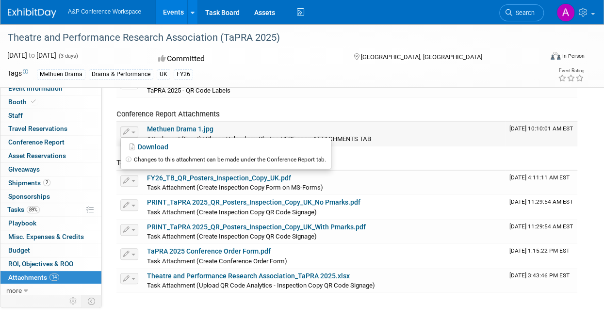
click at [391, 129] on div "Methuen Drama 1.jpg" at bounding box center [324, 129] width 354 height 9
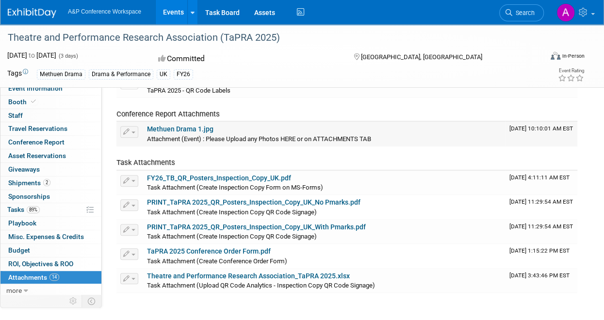
scroll to position [211, 0]
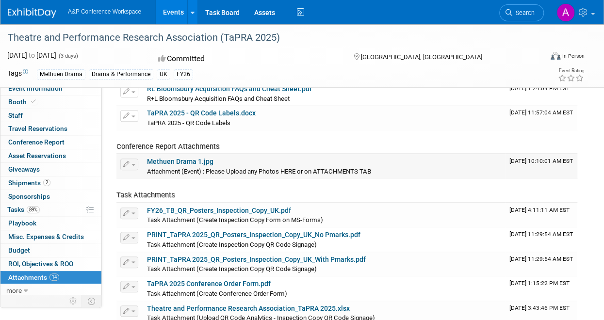
drag, startPoint x: 247, startPoint y: 159, endPoint x: 214, endPoint y: 163, distance: 32.8
click at [214, 163] on div "Methuen Drama 1.jpg" at bounding box center [324, 162] width 354 height 9
click at [196, 163] on link "Methuen Drama 1.jpg" at bounding box center [180, 162] width 66 height 8
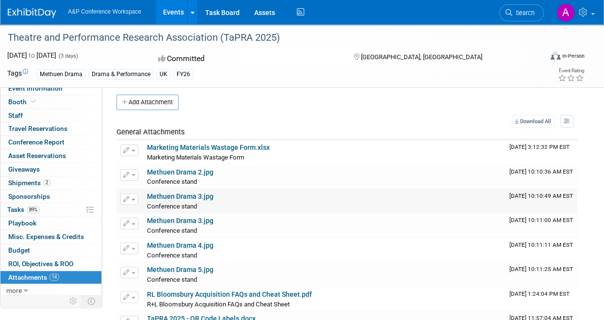
scroll to position [0, 0]
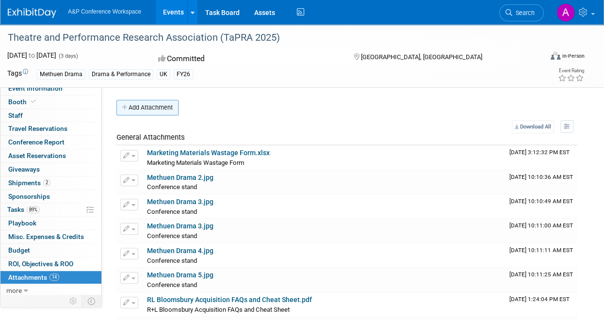
click at [163, 111] on button "Add Attachment" at bounding box center [147, 108] width 62 height 16
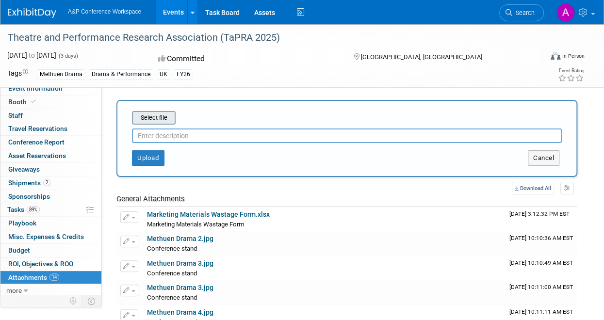
click at [146, 118] on input "file" at bounding box center [116, 118] width 115 height 12
type input "C:\fakepath\Methuen Drama 6.jpeg"
click at [147, 158] on button "Upload" at bounding box center [148, 158] width 32 height 16
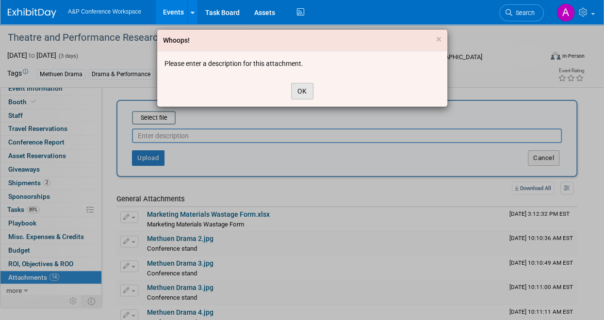
click at [296, 92] on button "OK" at bounding box center [302, 91] width 22 height 16
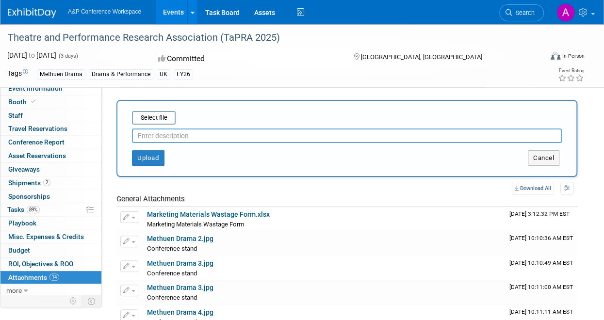
click at [183, 133] on input "text" at bounding box center [347, 135] width 430 height 15
click at [148, 159] on button "Upload" at bounding box center [148, 158] width 32 height 16
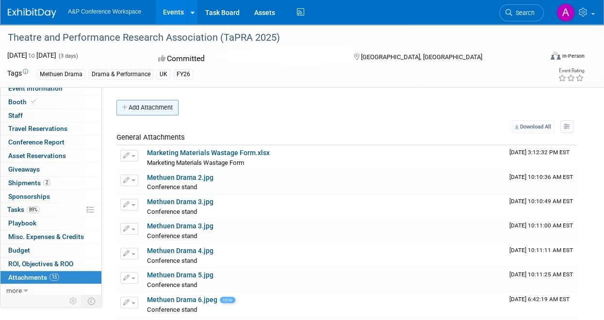
click at [140, 108] on button "Add Attachment" at bounding box center [147, 108] width 62 height 16
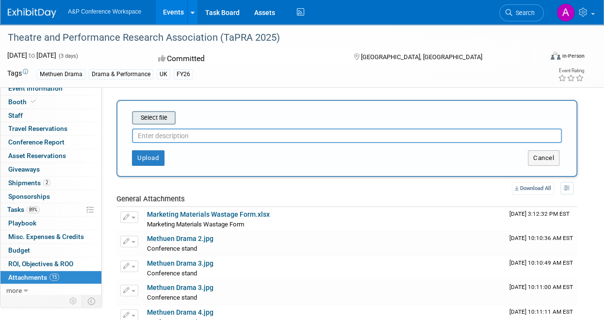
click at [149, 123] on input "file" at bounding box center [116, 118] width 115 height 12
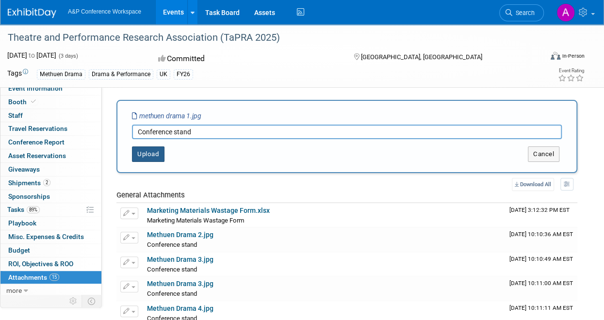
type input "Conference stand"
click at [144, 153] on button "Upload" at bounding box center [148, 154] width 32 height 16
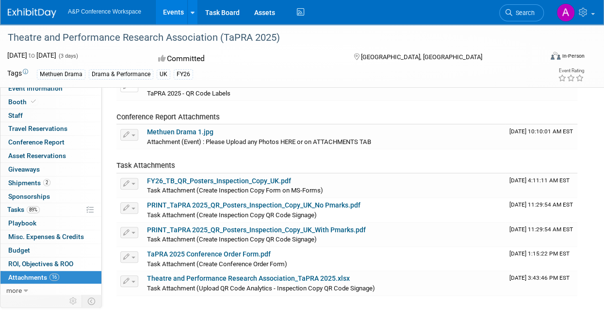
scroll to position [292, 0]
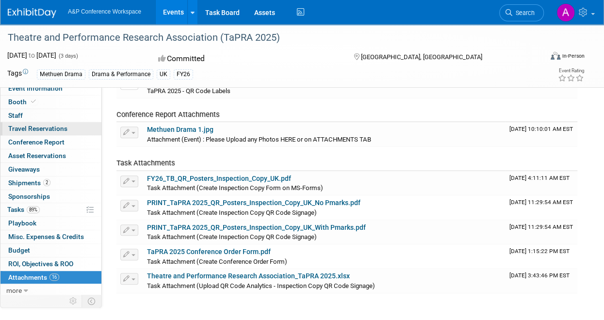
click at [35, 125] on span "Travel Reservations 0" at bounding box center [37, 129] width 59 height 8
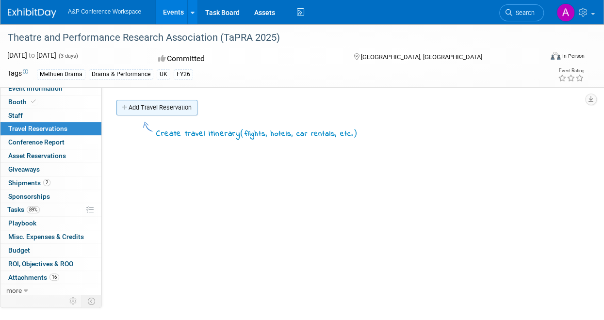
click at [161, 113] on link "Add Travel Reservation" at bounding box center [156, 108] width 81 height 16
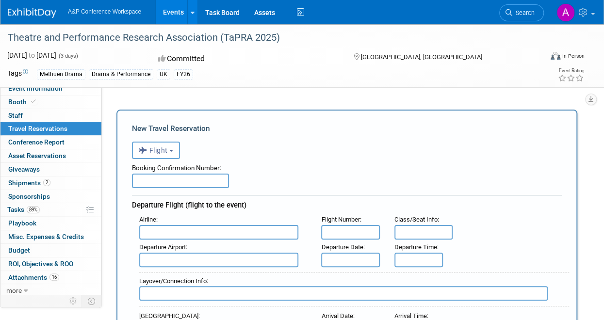
scroll to position [28, 0]
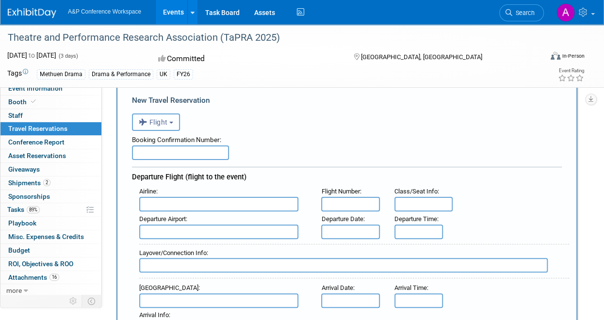
click at [176, 124] on button "Flight" at bounding box center [156, 121] width 48 height 17
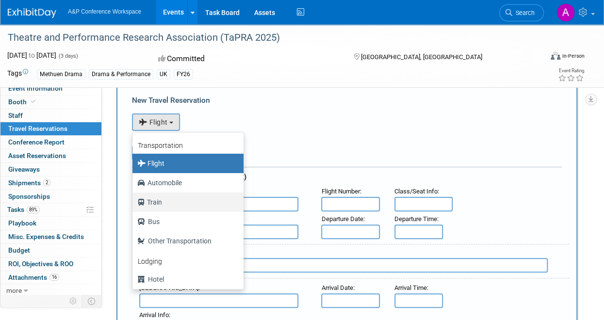
click at [154, 205] on label "Train" at bounding box center [185, 202] width 96 height 16
click at [134, 204] on input "Train" at bounding box center [131, 201] width 6 height 6
select select "2"
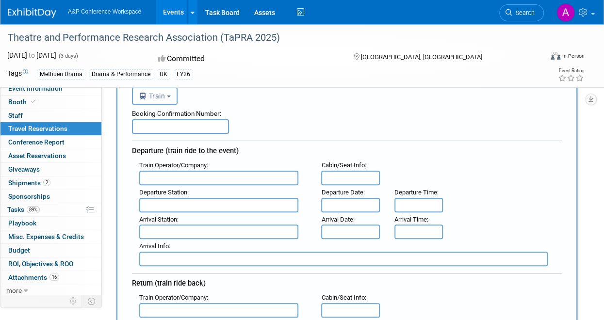
scroll to position [81, 0]
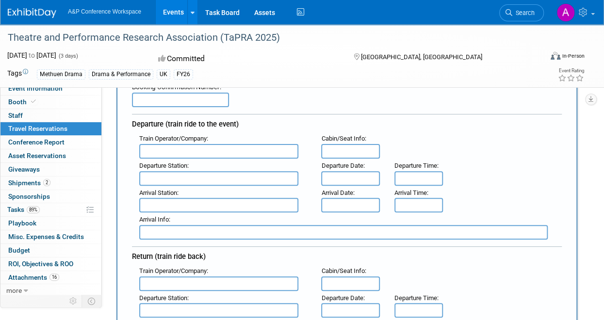
click at [185, 153] on input "text" at bounding box center [218, 151] width 159 height 15
type input "Avanti West Coast"
click at [175, 181] on input "text" at bounding box center [218, 178] width 159 height 15
type input "London Euston"
click at [343, 175] on input "text" at bounding box center [350, 178] width 58 height 15
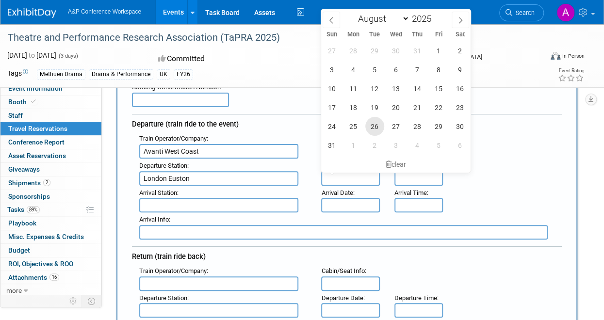
click at [381, 126] on span "26" at bounding box center [374, 126] width 19 height 19
type input "Aug 26, 2025"
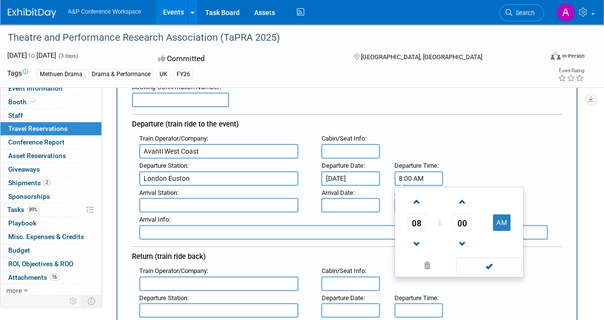
click at [412, 179] on input "8:00 AM" at bounding box center [418, 178] width 48 height 15
drag, startPoint x: 427, startPoint y: 177, endPoint x: 392, endPoint y: 173, distance: 35.2
click at [392, 173] on div "Departure Time : 8:00 AM 08 : 00 AM 12 01 02 03 04 05 06 07 08 09 10 11 00 05 1…" at bounding box center [417, 172] width 61 height 27
type input "12:38 PM"
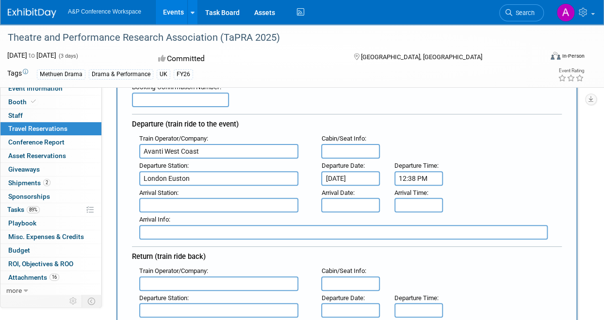
click at [469, 129] on div "Departure (train ride to the event)" at bounding box center [347, 122] width 430 height 17
click at [183, 204] on input "text" at bounding box center [218, 205] width 159 height 15
type input "[GEOGRAPHIC_DATA]"
click at [340, 202] on input "text" at bounding box center [350, 205] width 58 height 15
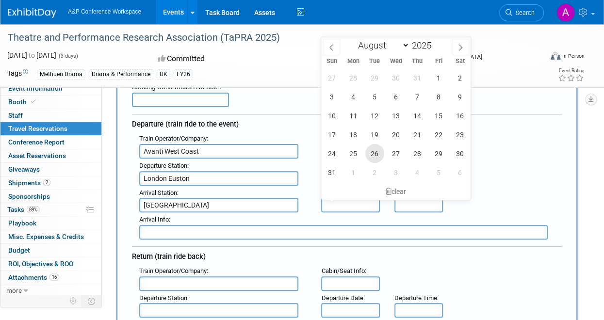
click at [381, 155] on span "26" at bounding box center [374, 153] width 19 height 19
type input "Aug 26, 2025"
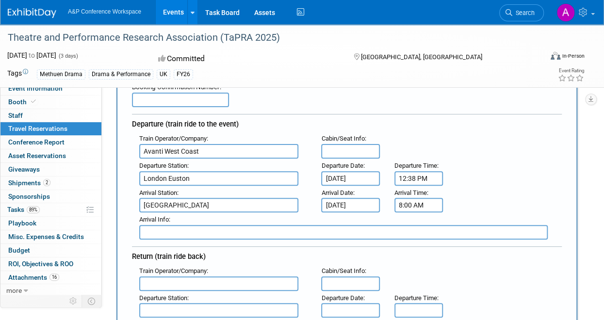
click at [418, 209] on input "8:00 AM" at bounding box center [418, 205] width 48 height 15
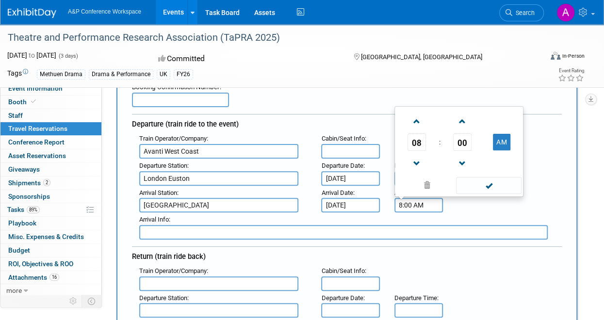
drag, startPoint x: 425, startPoint y: 202, endPoint x: 384, endPoint y: 207, distance: 41.0
click at [384, 207] on div "Arrival Station : Coventry Arrival Date : Aug 26, 2025 Arrival Time : 8:00 AM 0…" at bounding box center [350, 199] width 437 height 27
type input "1:34 PM"
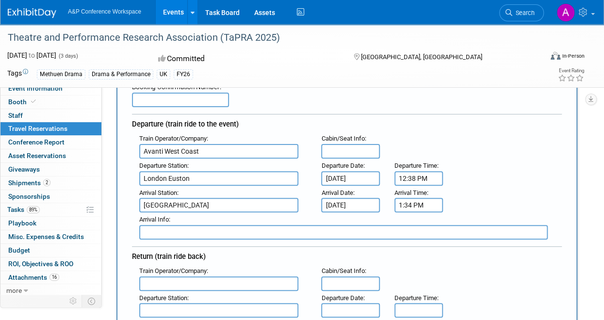
click at [327, 100] on div "Booking Confirmation Number:" at bounding box center [347, 92] width 430 height 29
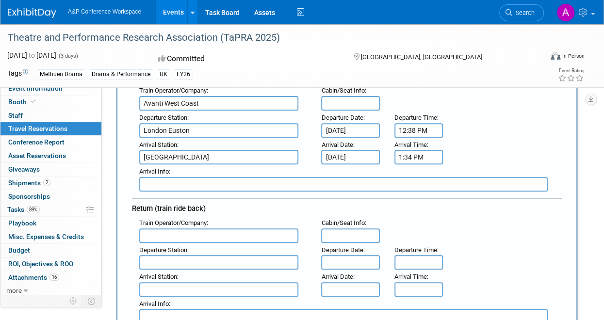
scroll to position [141, 0]
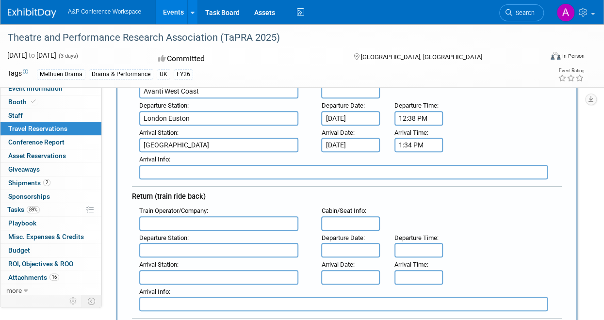
click at [192, 218] on input "text" at bounding box center [218, 223] width 159 height 15
type input "Avanti West Coast"
click at [176, 248] on input "text" at bounding box center [218, 250] width 159 height 15
type input "[GEOGRAPHIC_DATA]"
click at [160, 276] on input "text" at bounding box center [218, 277] width 159 height 15
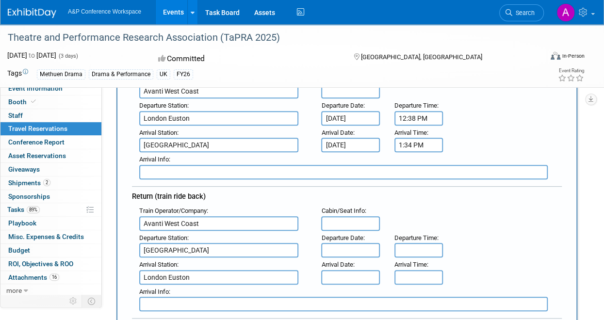
type input "London Euston"
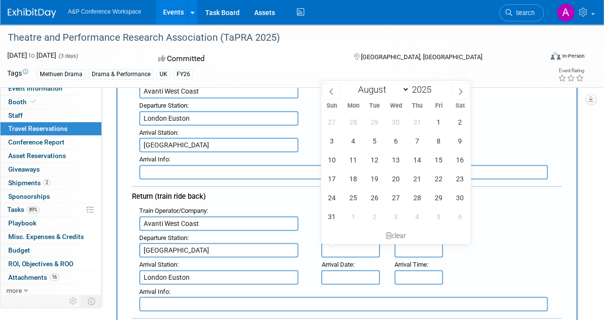
click at [335, 248] on input "text" at bounding box center [350, 250] width 58 height 15
click at [442, 194] on span "29" at bounding box center [438, 197] width 19 height 19
type input "[DATE]"
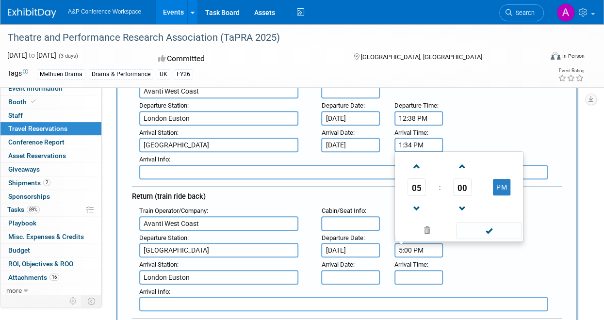
click at [410, 247] on input "5:00 PM" at bounding box center [418, 250] width 48 height 15
click at [432, 250] on input "5:0011:00 PM" at bounding box center [418, 250] width 48 height 15
click at [434, 250] on input "11:00" at bounding box center [418, 250] width 48 height 15
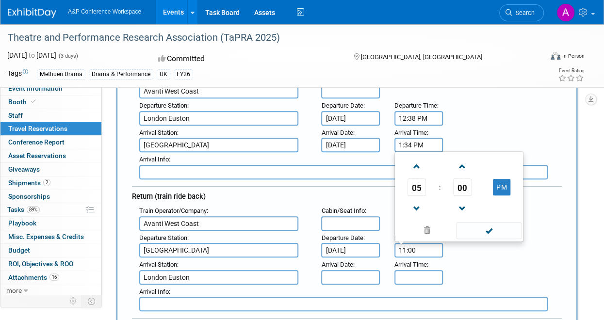
type input "11:00 AM"
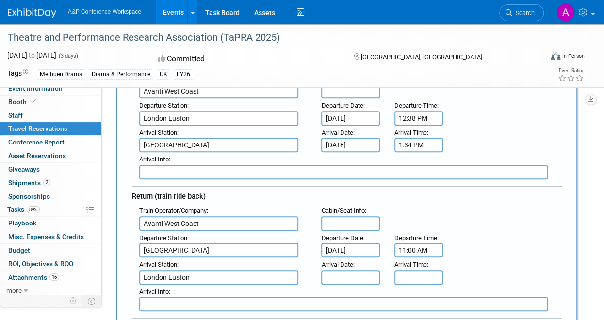
click at [472, 249] on div "Departure Station : Coventry Departure Date : Aug 29, 2025 Departure Time : 11:…" at bounding box center [350, 244] width 437 height 27
click at [414, 275] on input "5:00 PM" at bounding box center [418, 277] width 48 height 15
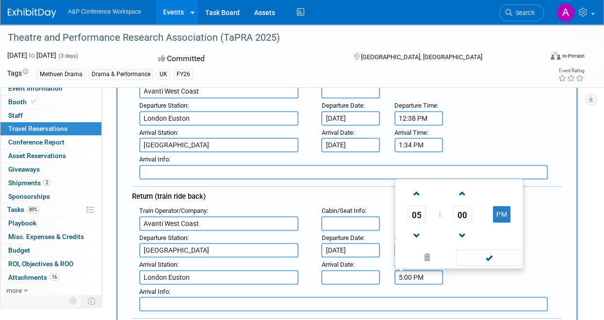
drag, startPoint x: 430, startPoint y: 277, endPoint x: 398, endPoint y: 275, distance: 31.6
click at [398, 275] on input "5:00 PM" at bounding box center [418, 277] width 48 height 15
type input "12:00 PM"
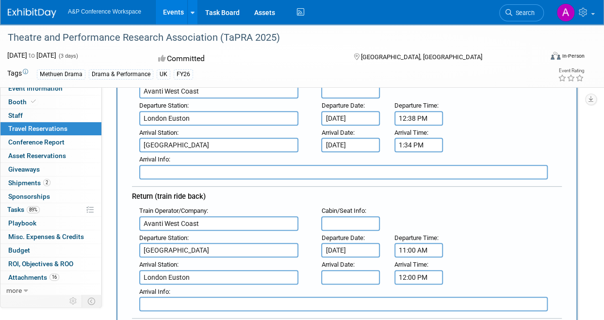
click at [449, 274] on div "Arrival Station : London Euston Arrival Date : Arrival Time : 12:00 PM" at bounding box center [350, 270] width 437 height 27
click at [363, 277] on input "text" at bounding box center [350, 277] width 58 height 15
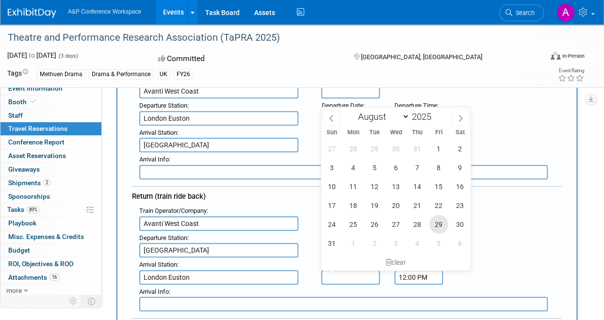
click at [442, 220] on span "29" at bounding box center [438, 224] width 19 height 19
type input "[DATE]"
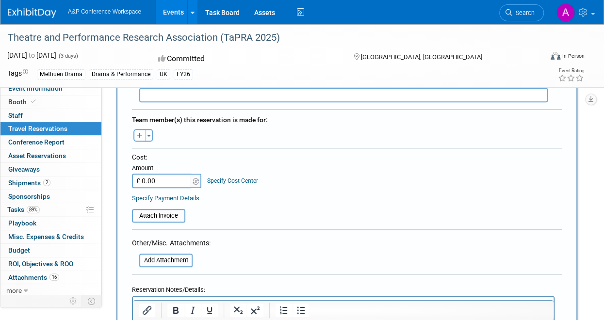
scroll to position [351, 0]
click at [150, 134] on button "Toggle Dropdown" at bounding box center [148, 134] width 7 height 13
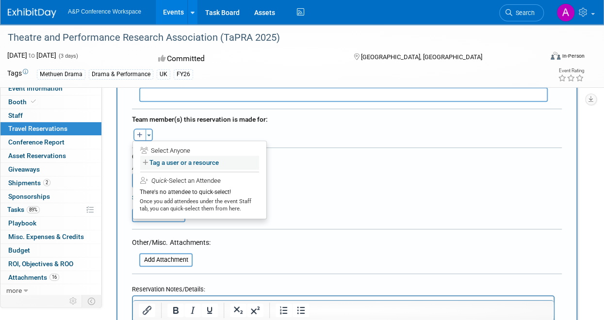
click at [156, 161] on label "Tag a user or a resource" at bounding box center [199, 163] width 119 height 14
select select
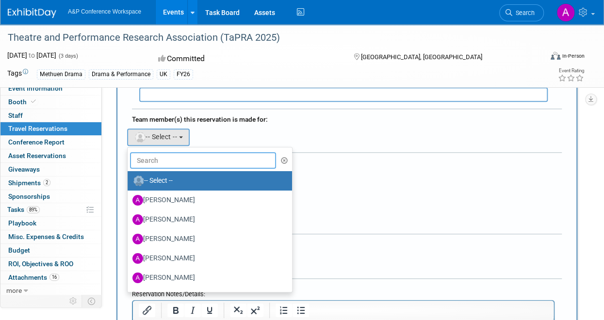
click at [173, 160] on input "text" at bounding box center [203, 160] width 146 height 16
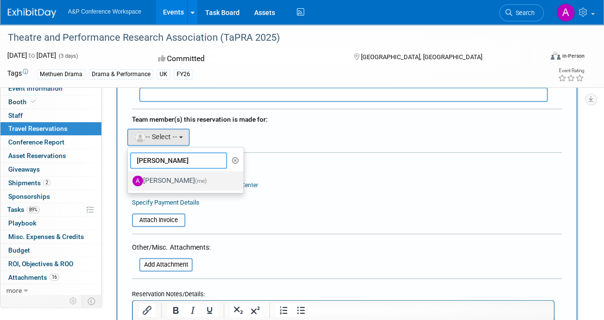
type input "[PERSON_NAME]"
click at [169, 176] on label "Anna Brewer (me)" at bounding box center [182, 181] width 101 height 16
click at [129, 176] on input "Anna Brewer (me)" at bounding box center [126, 179] width 6 height 6
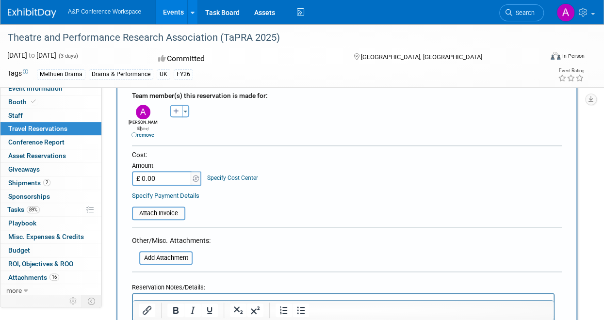
scroll to position [375, 0]
type input "£ 66.90"
click at [258, 215] on form "<i class="fas fa-plane" style="padding: 6px 4px 6px 1px;"></i> Flight <i class=…" at bounding box center [347, 73] width 430 height 624
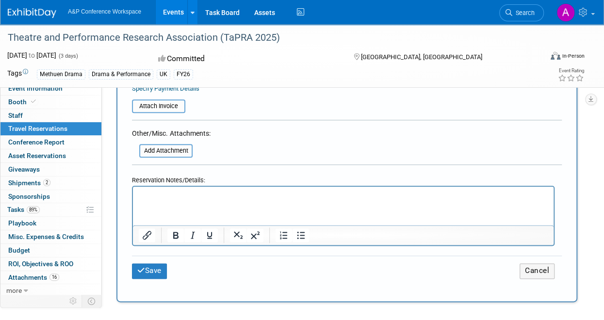
scroll to position [482, 0]
click at [153, 264] on button "Save" at bounding box center [149, 270] width 35 height 15
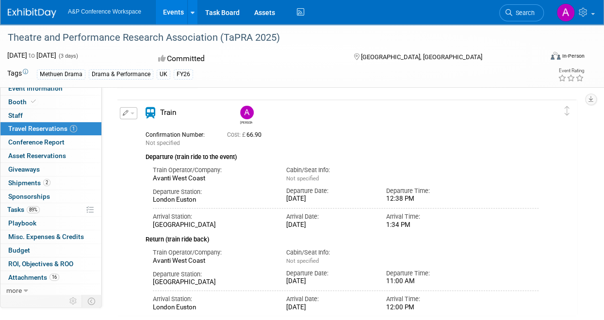
scroll to position [0, 0]
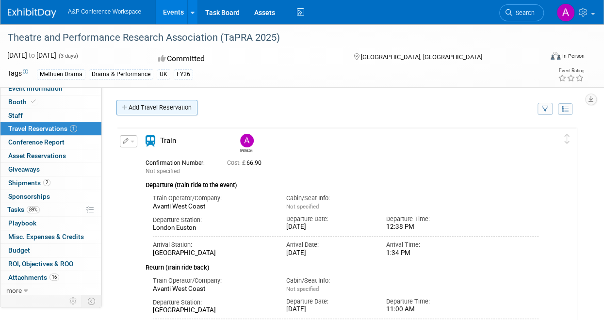
click at [144, 110] on link "Add Travel Reservation" at bounding box center [156, 108] width 81 height 16
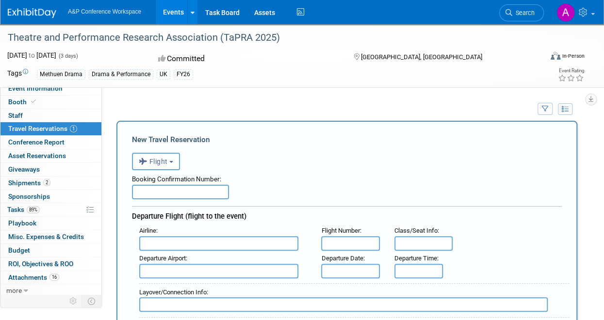
click at [170, 168] on button "Flight" at bounding box center [156, 161] width 48 height 17
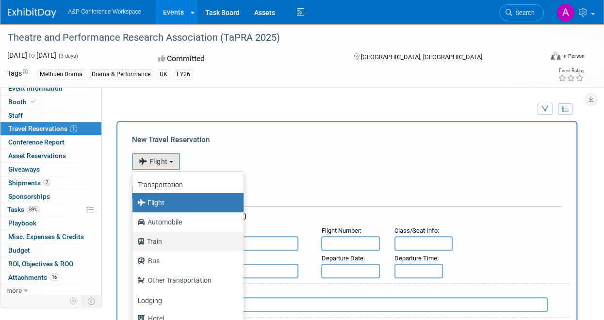
click at [160, 239] on label "Train" at bounding box center [185, 242] width 96 height 16
click at [134, 239] on input "Train" at bounding box center [131, 240] width 6 height 6
select select "2"
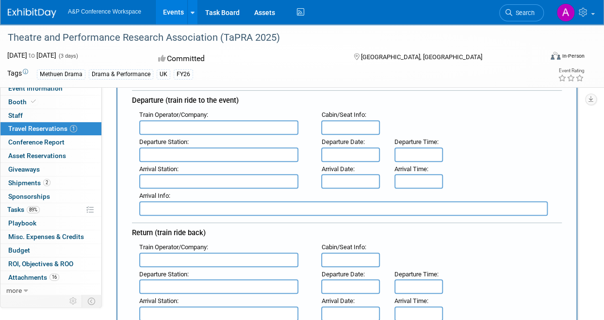
scroll to position [115, 0]
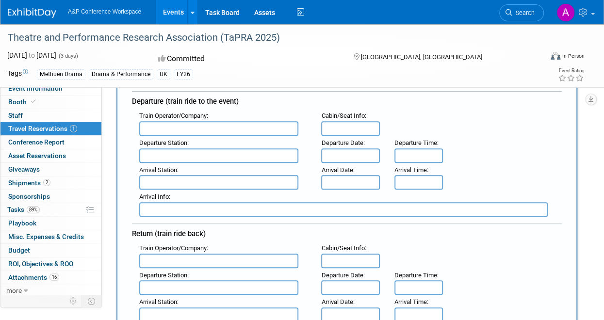
click at [176, 150] on input "text" at bounding box center [218, 155] width 159 height 15
type input "Headcorn"
click at [169, 179] on input "text" at bounding box center [218, 182] width 159 height 15
type input "[GEOGRAPHIC_DATA]"
click at [350, 153] on input "text" at bounding box center [350, 155] width 58 height 15
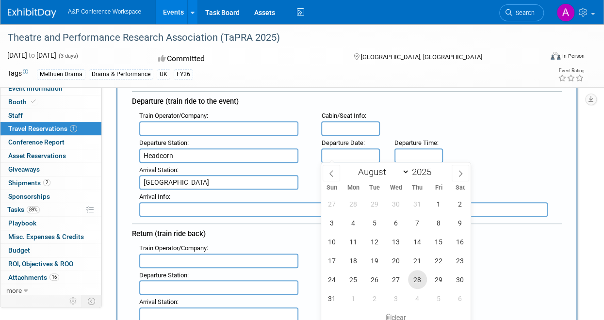
click at [421, 279] on span "28" at bounding box center [417, 279] width 19 height 19
type input "Aug 28, 2025"
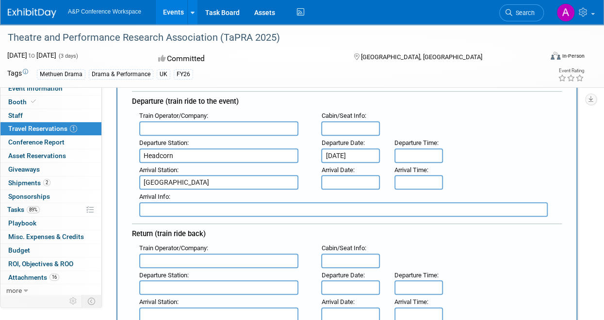
scroll to position [138, 0]
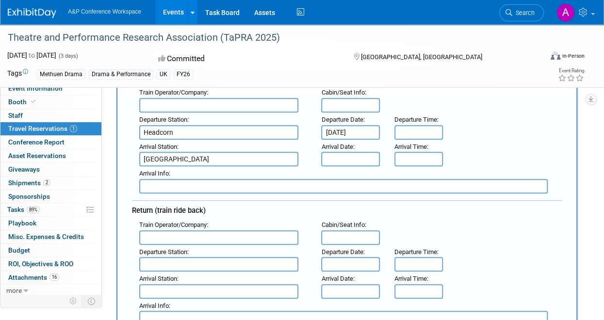
click at [153, 265] on input "text" at bounding box center [218, 264] width 159 height 15
type input "H"
type input "[GEOGRAPHIC_DATA]"
click at [159, 288] on input "text" at bounding box center [218, 291] width 159 height 15
type input "Headcorn"
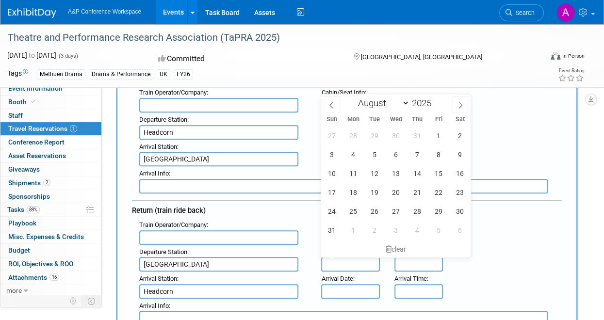
click at [336, 262] on input "text" at bounding box center [350, 264] width 58 height 15
click at [432, 213] on span "29" at bounding box center [438, 211] width 19 height 19
type input "[DATE]"
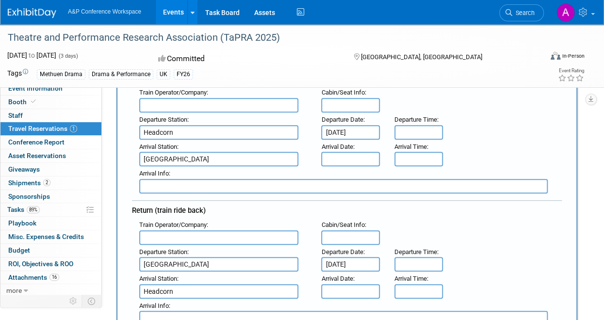
click at [342, 291] on input "text" at bounding box center [350, 291] width 58 height 15
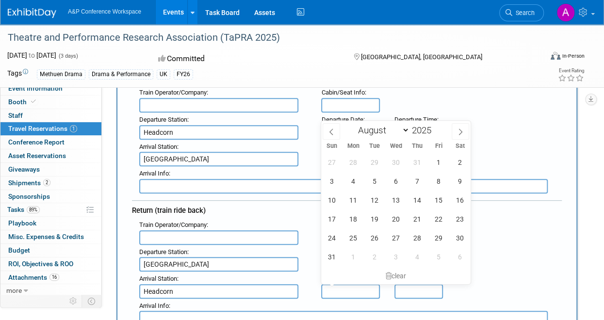
click at [566, 237] on div "Train Operator/Company : : Cabin/Seat Info :" at bounding box center [350, 231] width 437 height 27
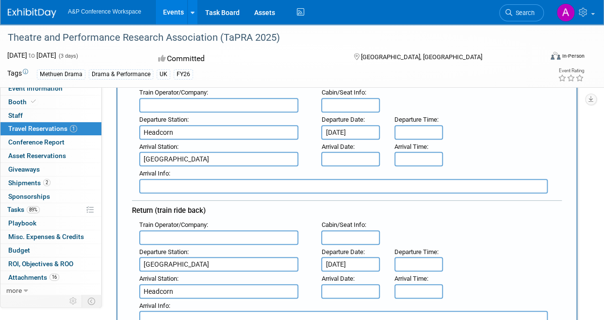
click at [352, 160] on input "text" at bounding box center [350, 159] width 58 height 15
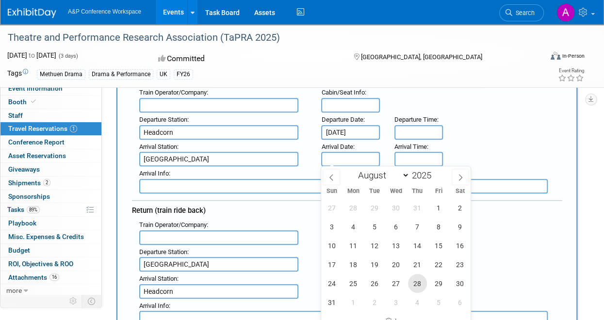
click at [415, 282] on span "28" at bounding box center [417, 283] width 19 height 19
type input "Aug 28, 2025"
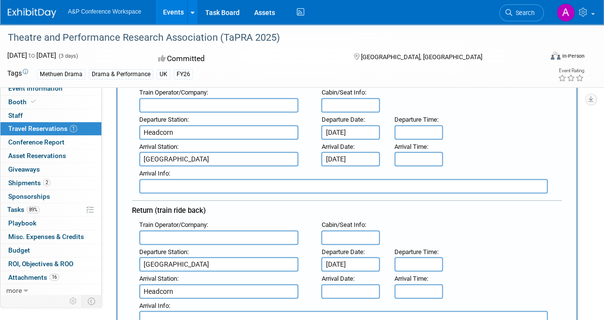
click at [333, 286] on input "text" at bounding box center [350, 291] width 58 height 15
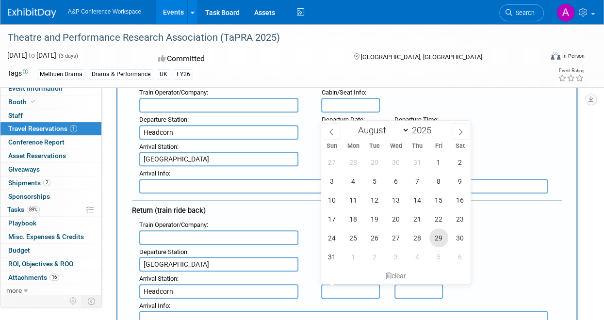
click at [437, 238] on span "29" at bounding box center [438, 237] width 19 height 19
type input "[DATE]"
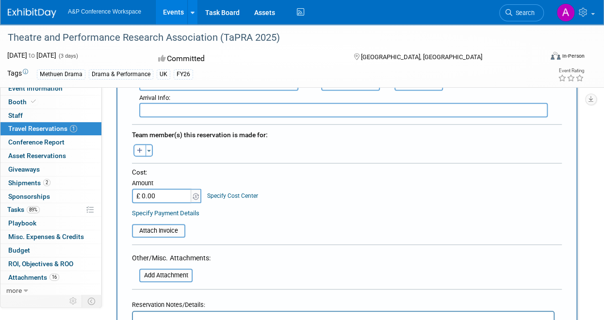
scroll to position [347, 0]
type input "£ 93.00"
click at [149, 145] on button "Toggle Dropdown" at bounding box center [148, 149] width 7 height 13
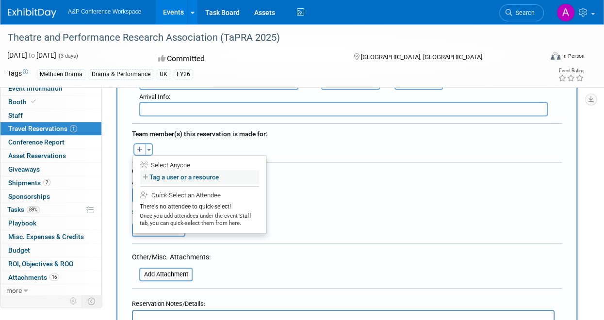
click at [166, 173] on label "Tag a user or a resource" at bounding box center [199, 177] width 119 height 14
select select
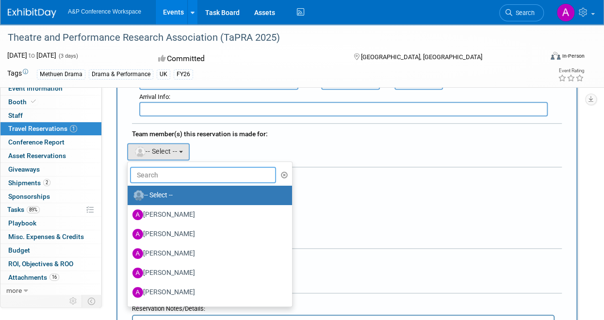
click at [160, 172] on input "text" at bounding box center [203, 175] width 146 height 16
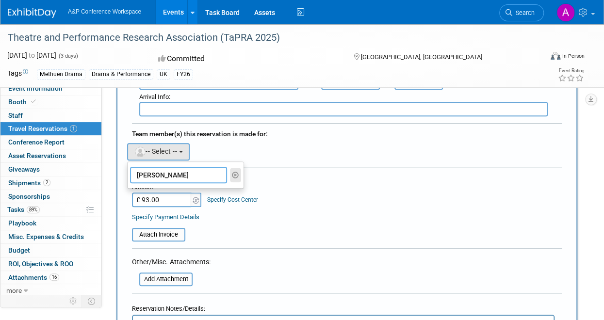
type input "aanchal vij"
click at [234, 172] on icon "button" at bounding box center [235, 175] width 7 height 7
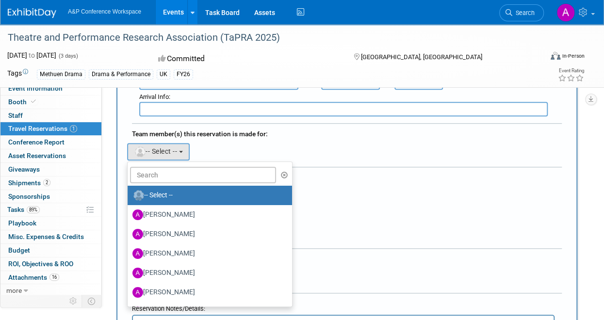
click at [281, 172] on icon "button" at bounding box center [284, 175] width 7 height 7
click at [218, 149] on div "Abbie remove Abby remove Abigail remove" at bounding box center [347, 151] width 444 height 20
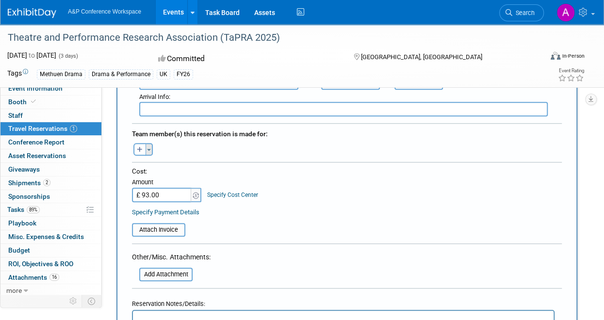
click at [149, 149] on span "button" at bounding box center [149, 150] width 4 height 2
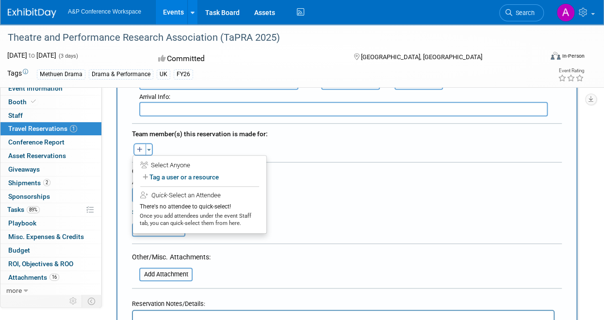
click at [149, 191] on div "Quick -Select an Attendee" at bounding box center [199, 196] width 119 height 10
click at [172, 192] on div "Quick -Select an Attendee" at bounding box center [199, 196] width 119 height 10
click at [144, 170] on label "Tag a user or a resource" at bounding box center [199, 177] width 119 height 14
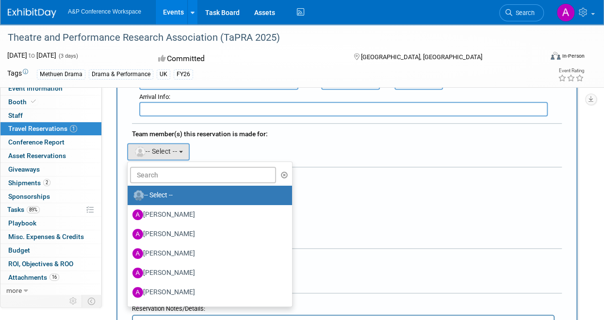
click at [241, 142] on div "Abbie remove Abby remove Abigail remove" at bounding box center [347, 151] width 444 height 20
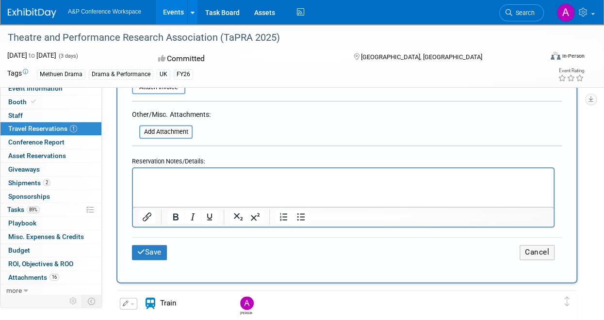
scroll to position [492, 0]
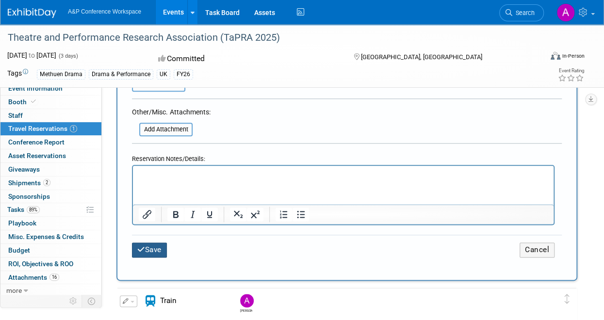
click at [147, 249] on button "Save" at bounding box center [149, 249] width 35 height 15
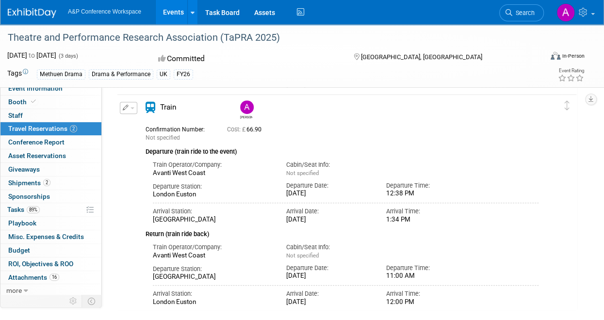
scroll to position [248, 0]
click at [132, 110] on button "button" at bounding box center [128, 107] width 17 height 12
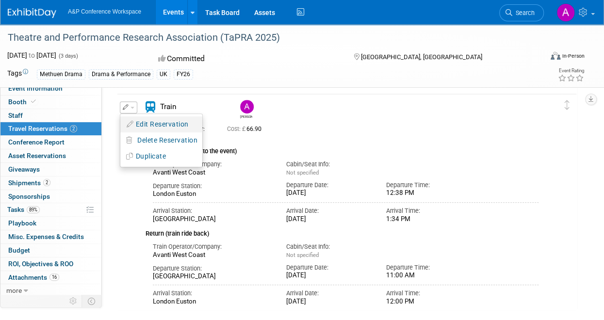
click at [168, 123] on button "Edit Reservation" at bounding box center [161, 124] width 82 height 14
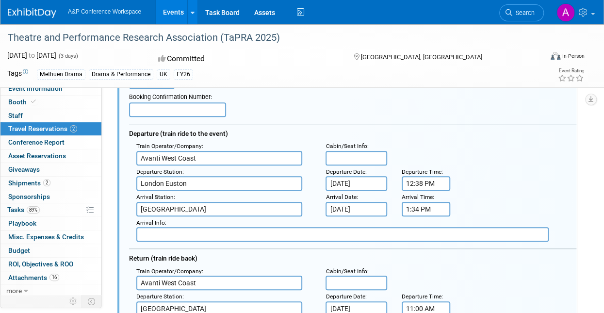
scroll to position [284, 0]
click at [205, 159] on input "Avanti West Coast" at bounding box center [219, 158] width 166 height 15
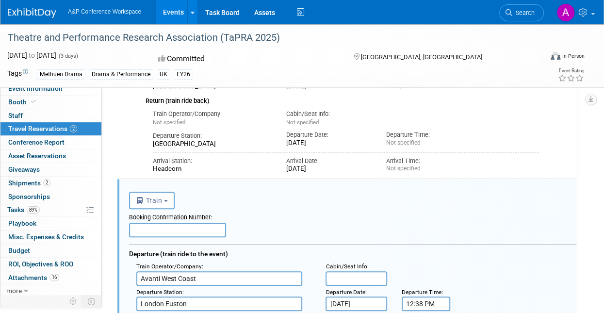
scroll to position [158, 0]
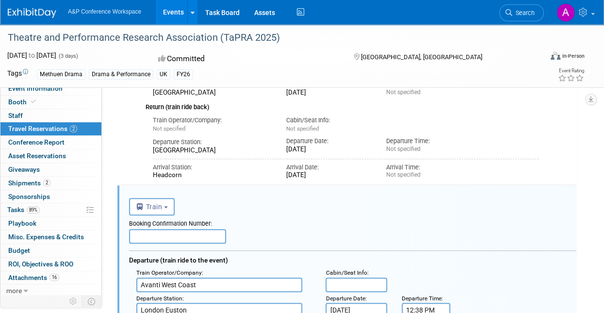
click at [159, 239] on input "text" at bounding box center [177, 236] width 97 height 15
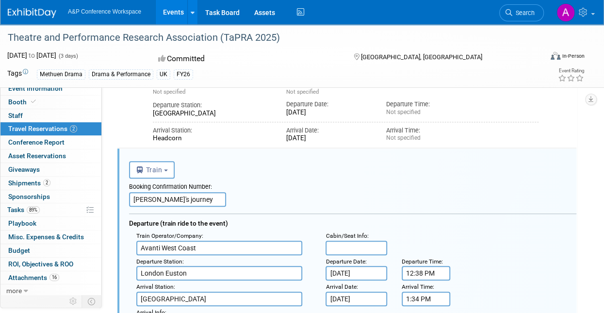
scroll to position [194, 0]
click at [142, 200] on input "Aanchal's journey" at bounding box center [177, 199] width 97 height 15
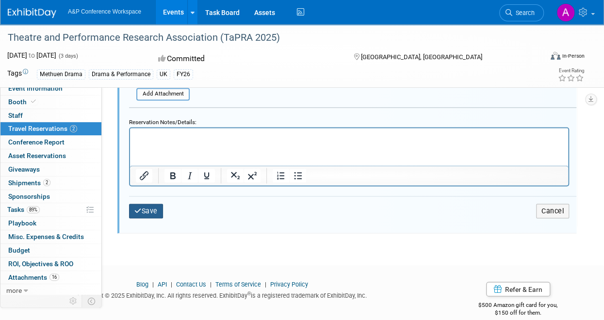
type input "Anna's journey"
click at [134, 204] on button "Save" at bounding box center [146, 211] width 34 height 14
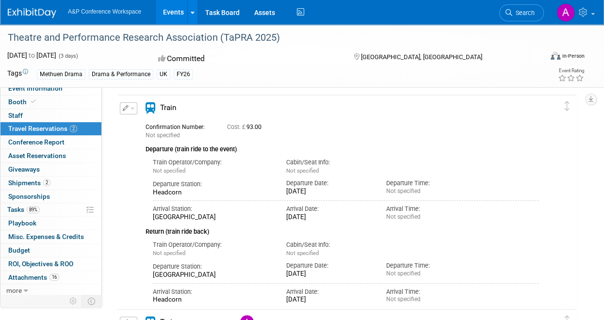
scroll to position [5, 0]
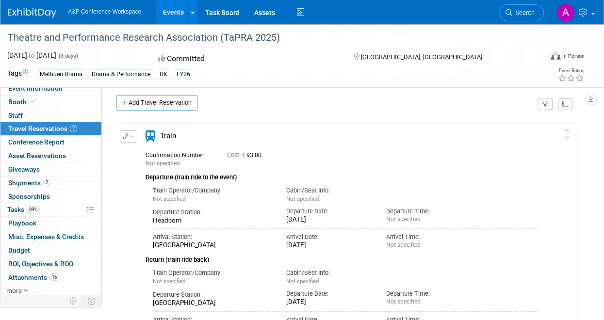
click at [130, 136] on span "button" at bounding box center [132, 137] width 4 height 2
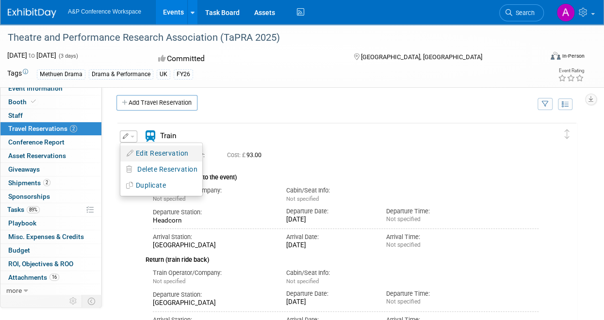
click at [138, 157] on button "Edit Reservation" at bounding box center [161, 153] width 82 height 14
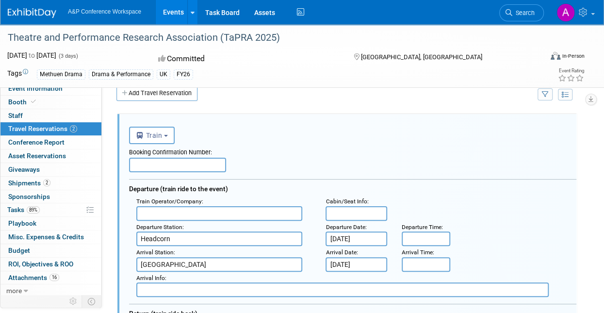
scroll to position [16, 0]
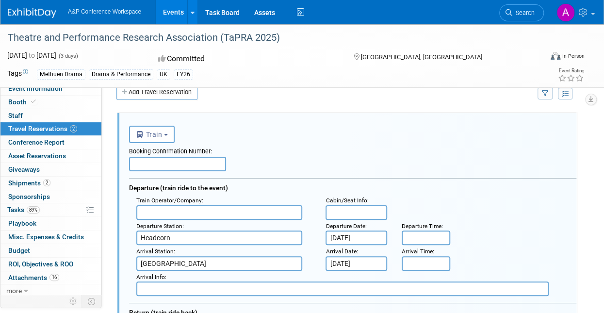
click at [177, 160] on input "text" at bounding box center [177, 164] width 97 height 15
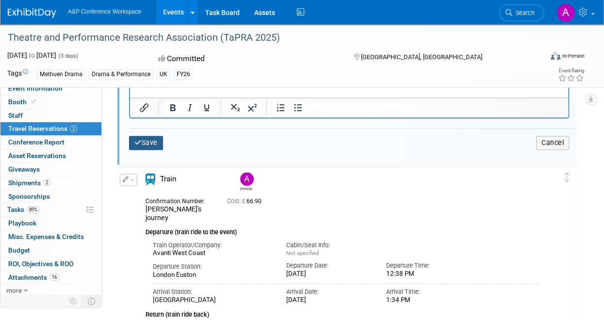
type input "Aanchal's journey"
click at [150, 147] on button "Save" at bounding box center [146, 143] width 34 height 14
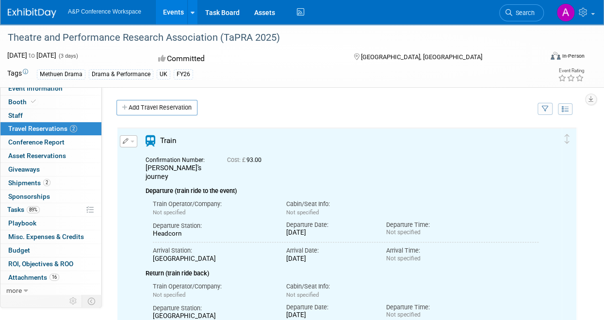
scroll to position [0, 0]
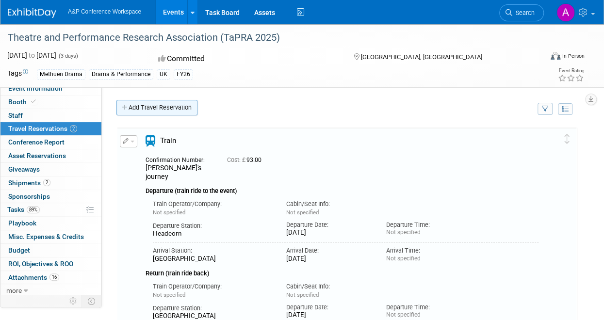
click at [169, 111] on link "Add Travel Reservation" at bounding box center [156, 108] width 81 height 16
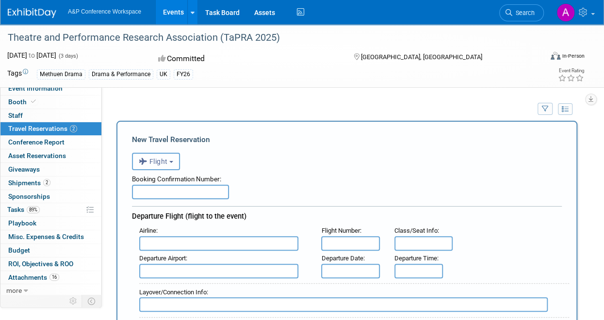
click at [176, 160] on button "Flight" at bounding box center [156, 161] width 48 height 17
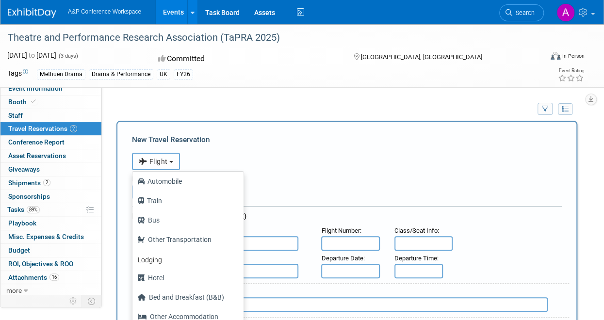
scroll to position [26, 0]
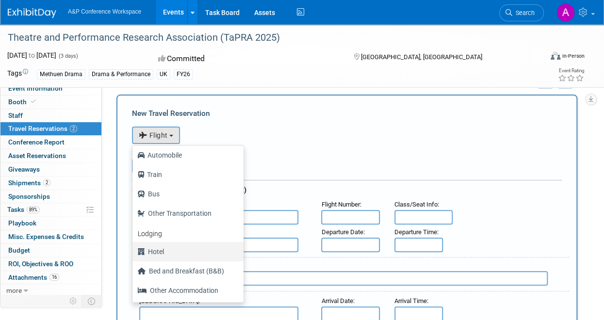
click at [167, 253] on label "Hotel" at bounding box center [185, 252] width 96 height 16
click at [134, 253] on input "Hotel" at bounding box center [131, 250] width 6 height 6
select select "6"
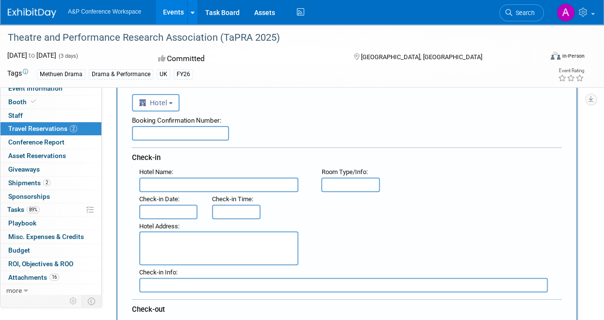
scroll to position [74, 0]
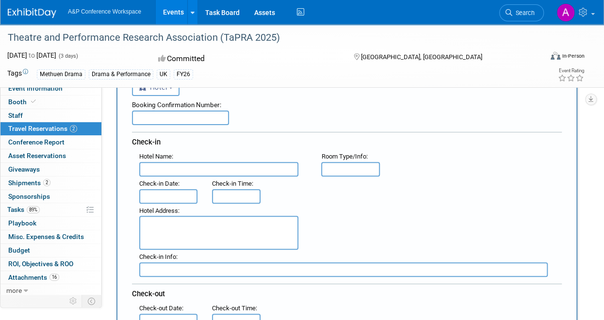
click at [206, 117] on input "text" at bounding box center [180, 118] width 97 height 15
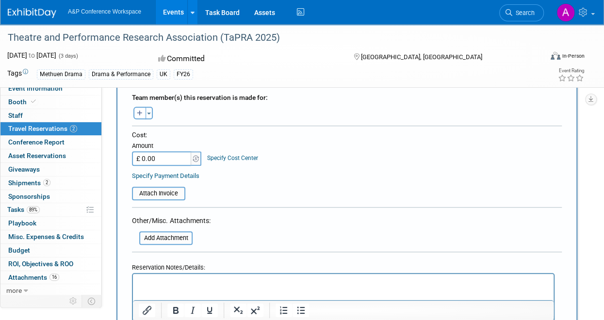
scroll to position [350, 0]
type input "Anna's hotel"
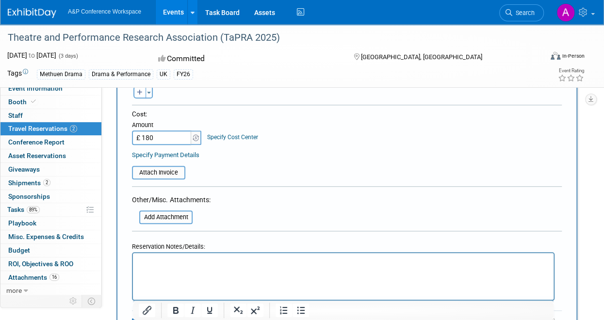
scroll to position [371, 0]
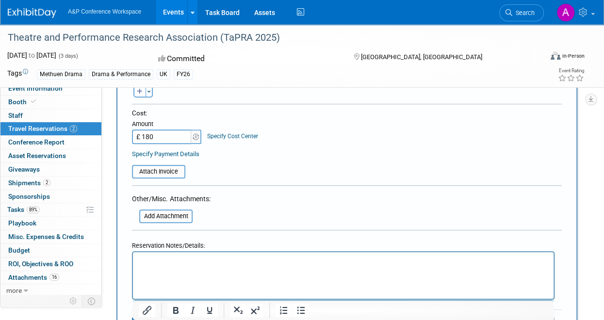
type input "£ 180.00"
click at [198, 264] on p "Rich Text Area. Press ALT-0 for help." at bounding box center [343, 261] width 409 height 10
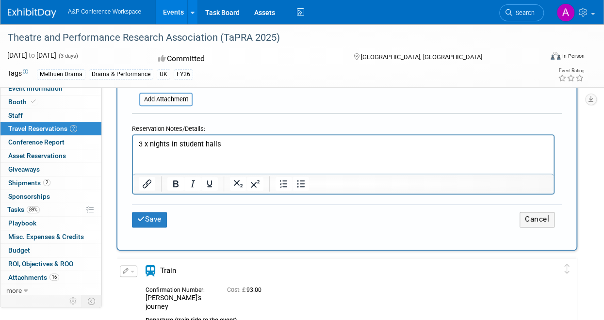
scroll to position [490, 0]
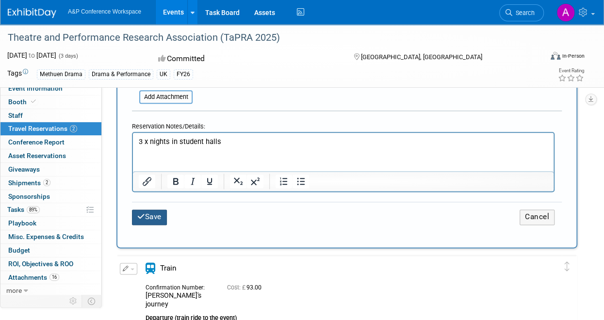
click at [145, 214] on button "Save" at bounding box center [149, 216] width 35 height 15
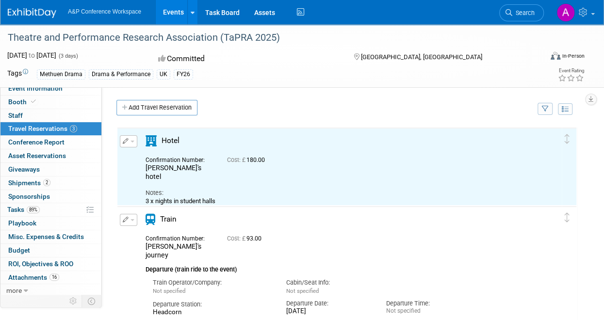
scroll to position [0, 0]
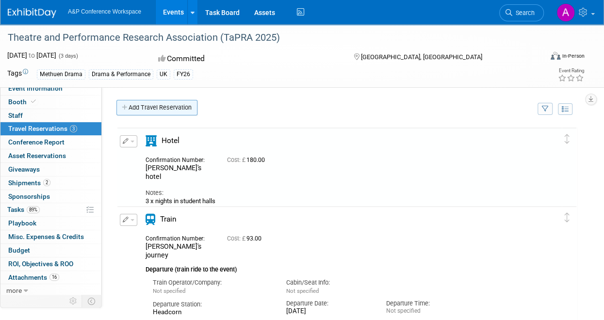
click at [152, 102] on link "Add Travel Reservation" at bounding box center [156, 108] width 81 height 16
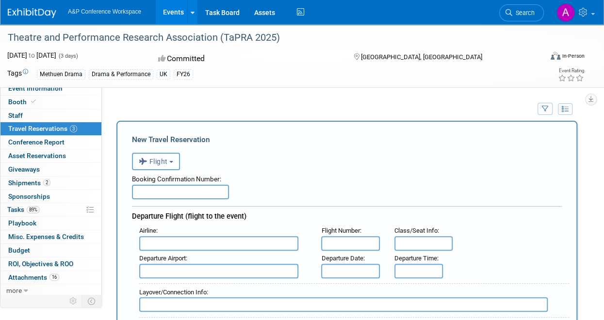
click at [176, 161] on button "Flight" at bounding box center [156, 161] width 48 height 17
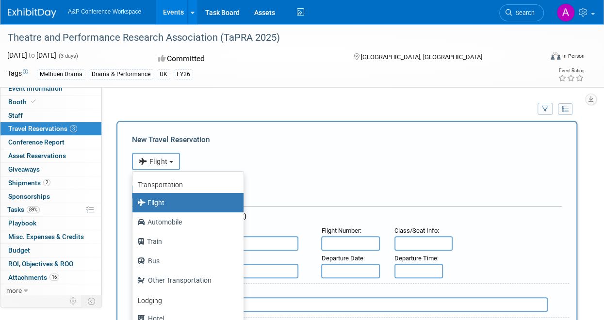
scroll to position [41, 0]
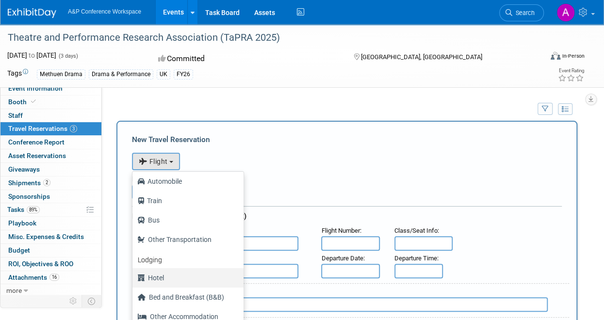
click at [162, 275] on label "Hotel" at bounding box center [185, 278] width 96 height 16
click at [134, 275] on input "Hotel" at bounding box center [131, 276] width 6 height 6
select select "6"
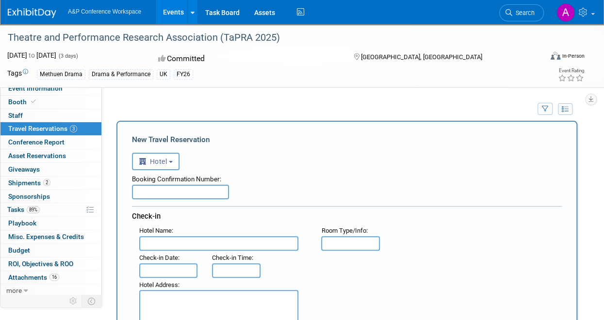
click at [163, 188] on input "text" at bounding box center [180, 192] width 97 height 15
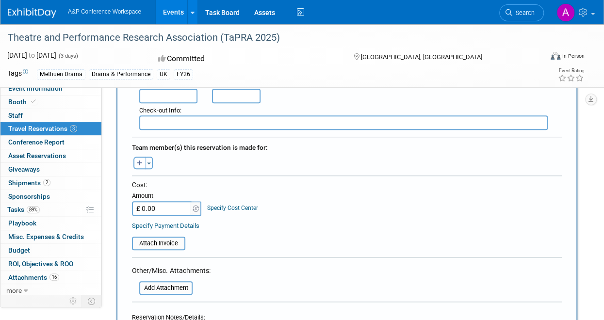
scroll to position [300, 0]
type input "Aanchal's hotel"
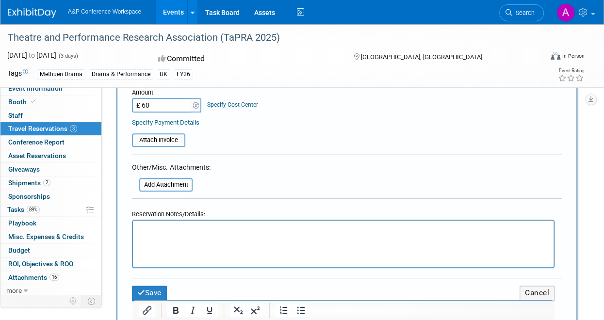
scroll to position [406, 0]
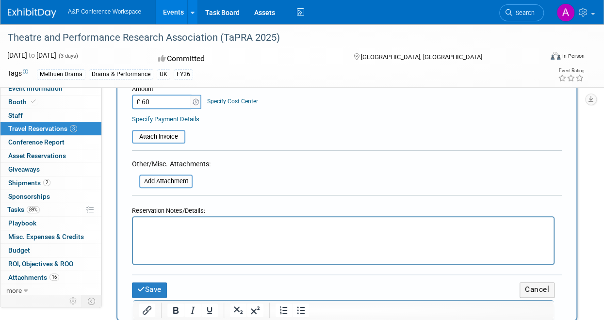
type input "£ 60.00"
click at [179, 231] on html at bounding box center [343, 224] width 420 height 14
click at [150, 286] on button "Save" at bounding box center [149, 289] width 35 height 15
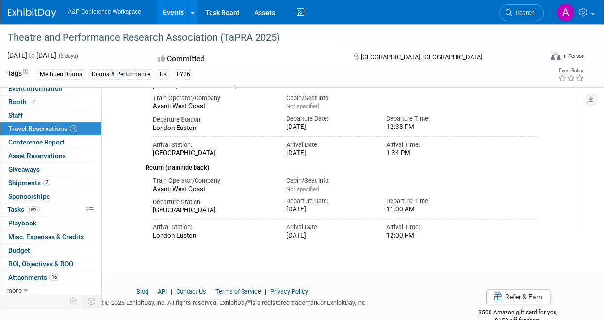
scroll to position [482, 0]
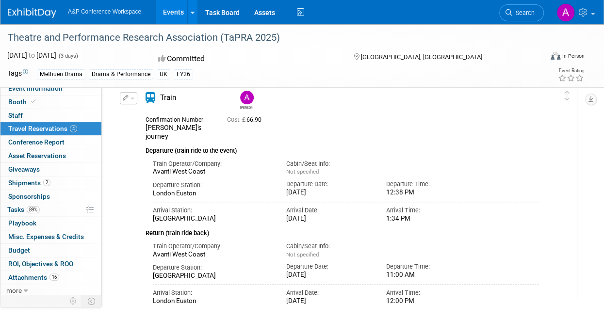
click at [133, 118] on div "Edit Reservation Anna 66.90" at bounding box center [339, 198] width 444 height 213
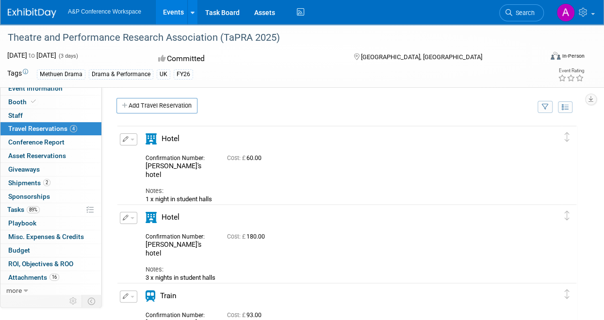
scroll to position [0, 0]
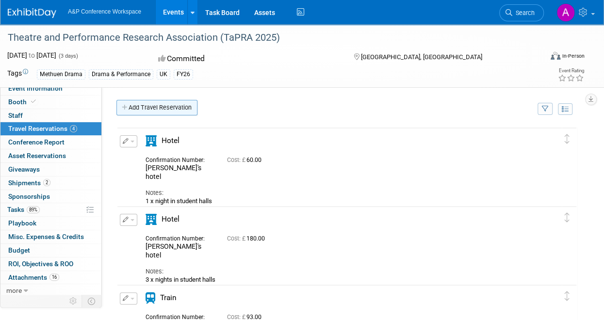
click at [141, 106] on link "Add Travel Reservation" at bounding box center [156, 108] width 81 height 16
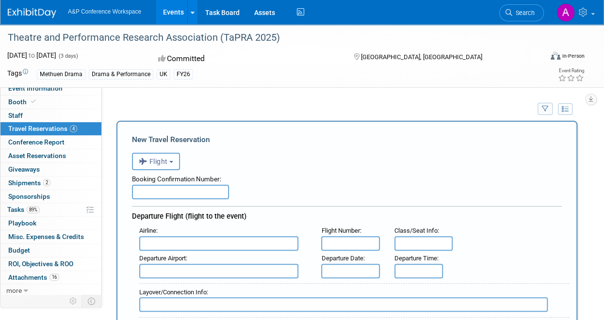
click at [165, 162] on span "Flight" at bounding box center [153, 162] width 29 height 8
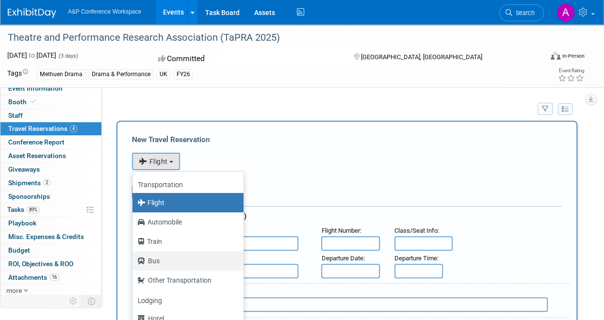
click at [165, 257] on label "Bus" at bounding box center [185, 261] width 96 height 16
click at [134, 257] on input "Bus" at bounding box center [131, 259] width 6 height 6
select select "3"
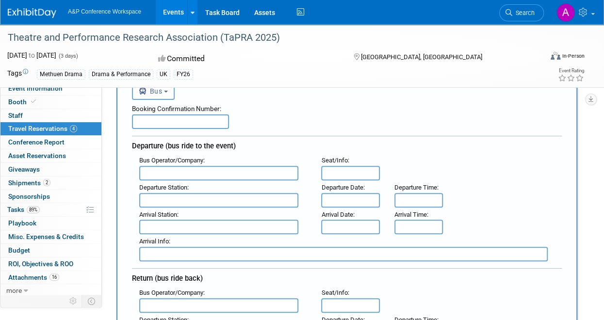
scroll to position [71, 0]
click at [176, 122] on input "text" at bounding box center [180, 121] width 97 height 15
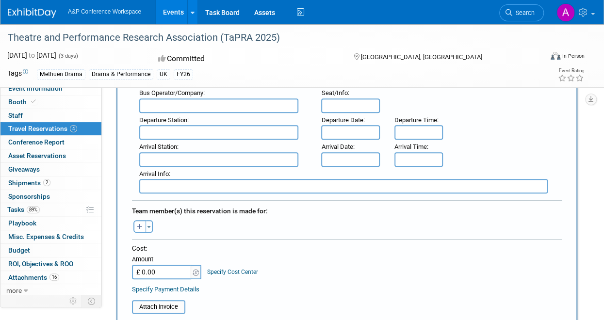
scroll to position [271, 0]
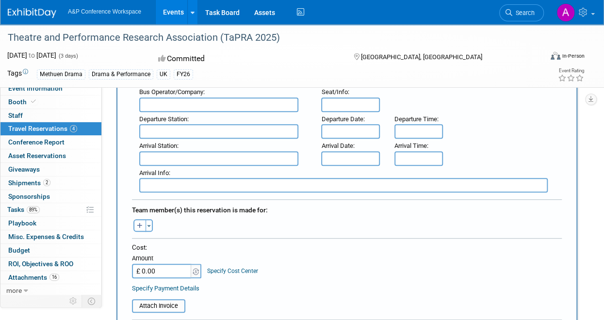
type input "Anna's bus to and from station"
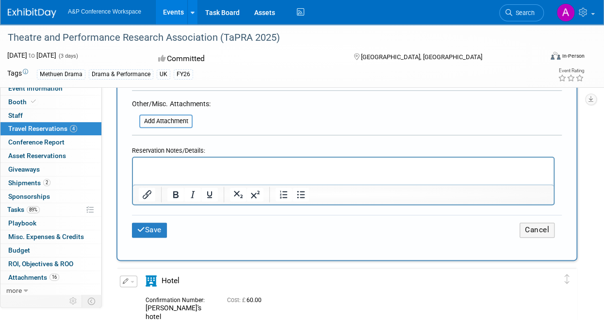
scroll to position [503, 0]
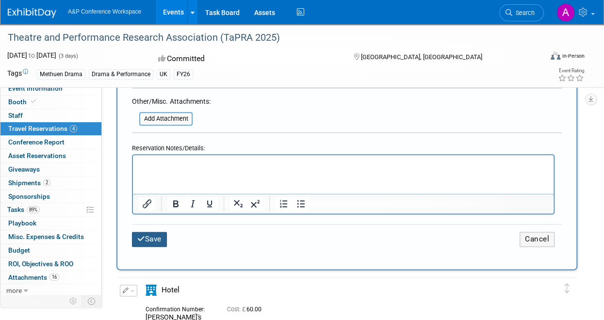
type input "£ 6.00"
click at [158, 239] on button "Save" at bounding box center [149, 239] width 35 height 15
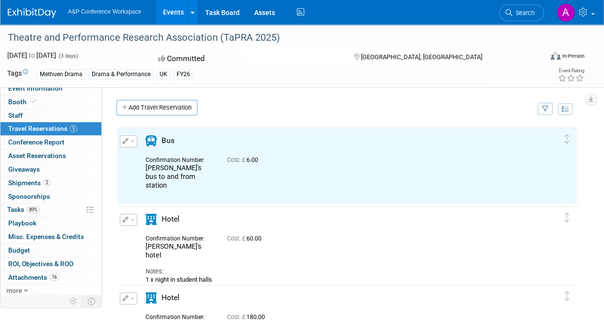
scroll to position [0, 0]
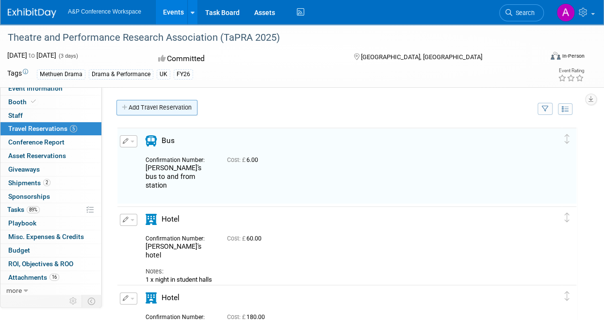
click at [145, 110] on link "Add Travel Reservation" at bounding box center [156, 108] width 81 height 16
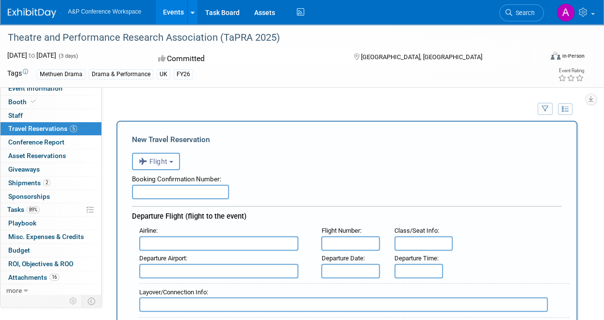
click at [159, 160] on span "Flight" at bounding box center [153, 162] width 29 height 8
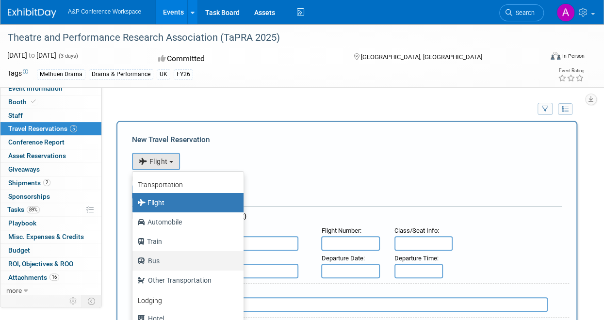
click at [157, 256] on label "Bus" at bounding box center [185, 261] width 96 height 16
click at [134, 256] on input "Bus" at bounding box center [131, 259] width 6 height 6
select select "3"
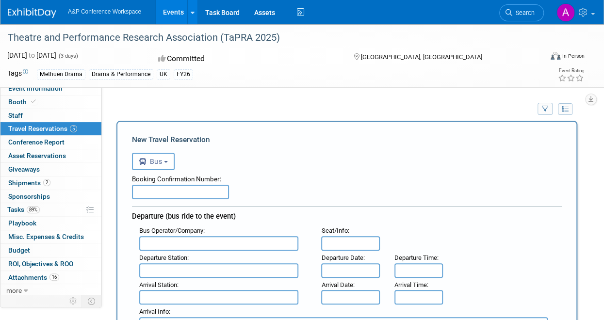
click at [160, 186] on input "text" at bounding box center [180, 192] width 97 height 15
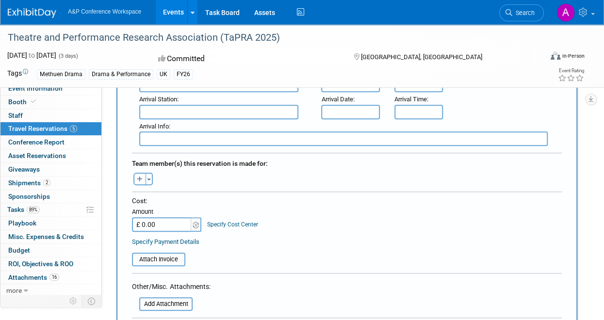
scroll to position [319, 0]
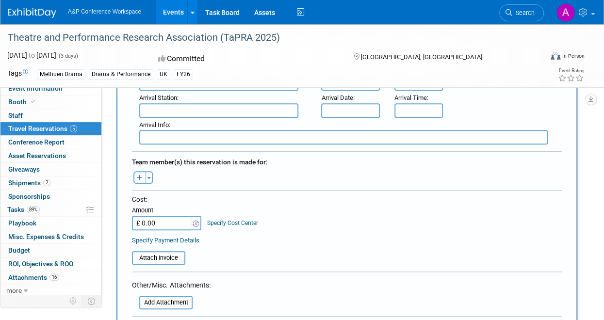
type input "Aanchal's bus to & from station"
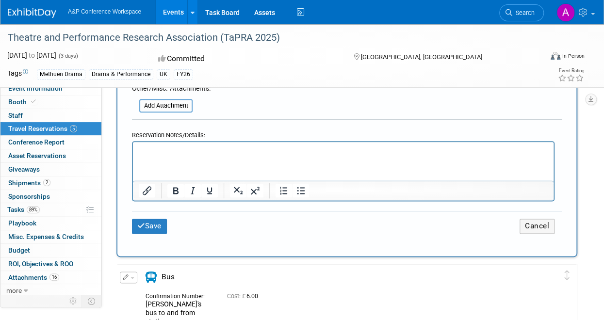
scroll to position [521, 0]
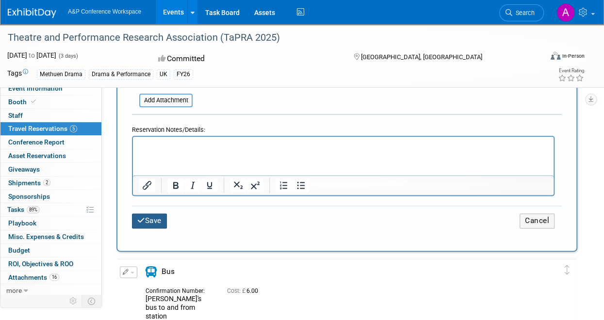
type input "£ 6.00"
click at [153, 223] on button "Save" at bounding box center [149, 220] width 35 height 15
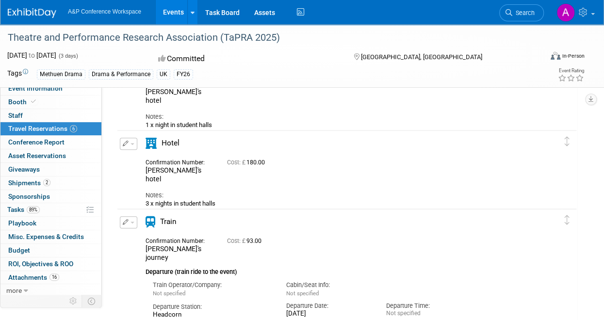
scroll to position [238, 0]
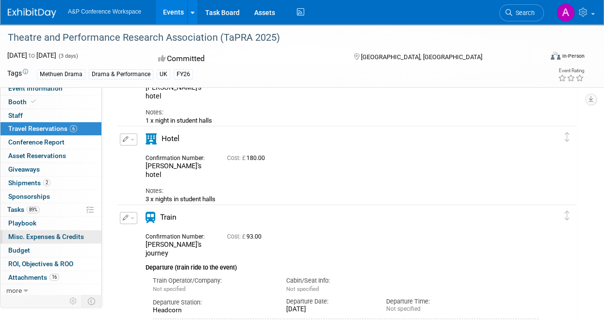
click at [38, 237] on span "Misc. Expenses & Credits 0" at bounding box center [46, 237] width 76 height 8
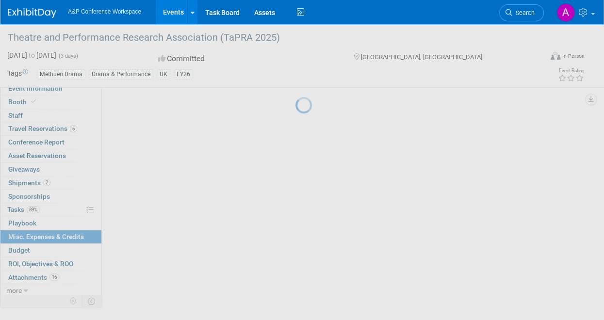
scroll to position [0, 0]
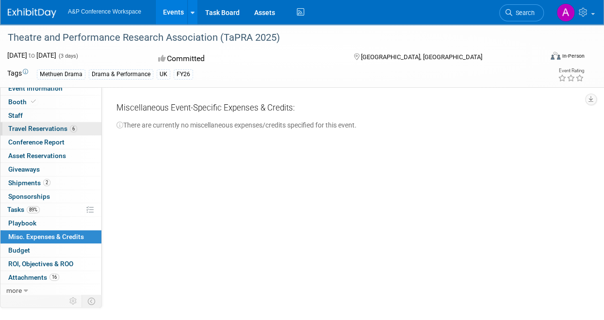
click at [33, 131] on span "Travel Reservations 6" at bounding box center [42, 129] width 69 height 8
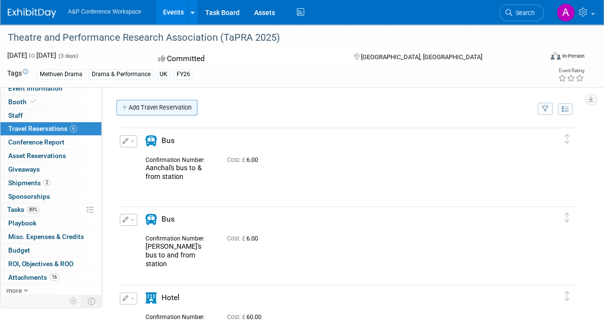
click at [134, 105] on link "Add Travel Reservation" at bounding box center [156, 108] width 81 height 16
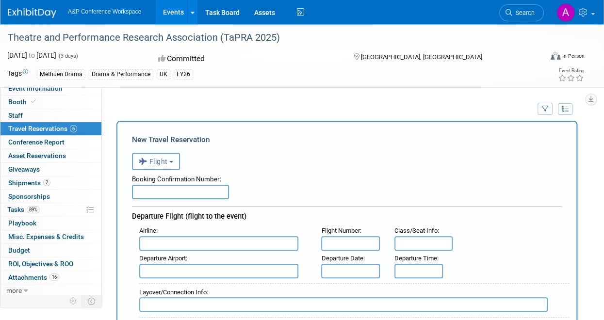
click at [173, 160] on button "Flight" at bounding box center [156, 161] width 48 height 17
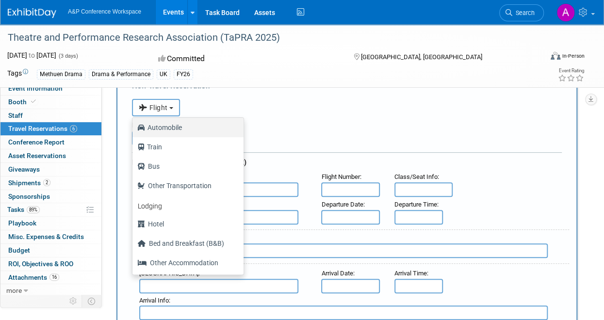
scroll to position [54, 0]
click at [168, 103] on span "Flight" at bounding box center [153, 107] width 29 height 8
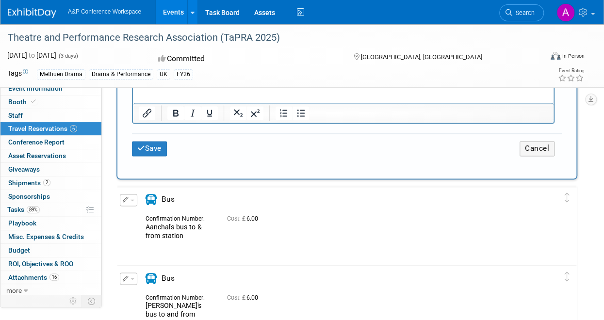
scroll to position [678, 0]
click at [543, 142] on button "Cancel" at bounding box center [536, 148] width 35 height 15
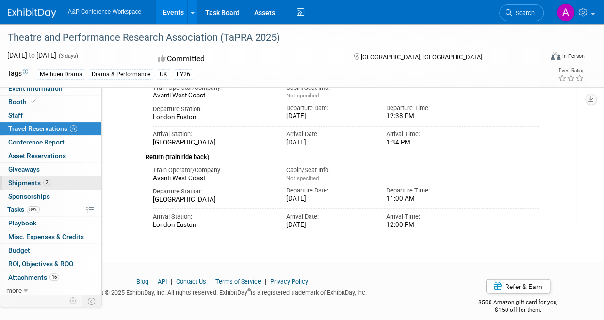
scroll to position [648, 0]
click at [40, 238] on span "Misc. Expenses & Credits 0" at bounding box center [46, 237] width 76 height 8
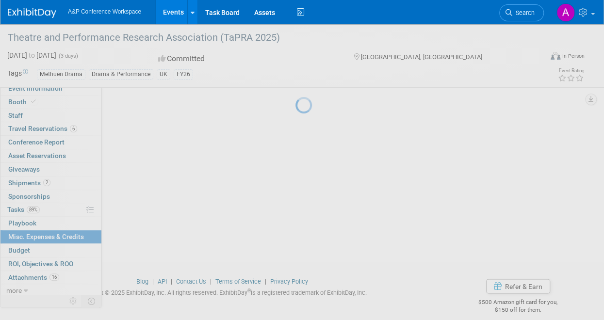
scroll to position [0, 0]
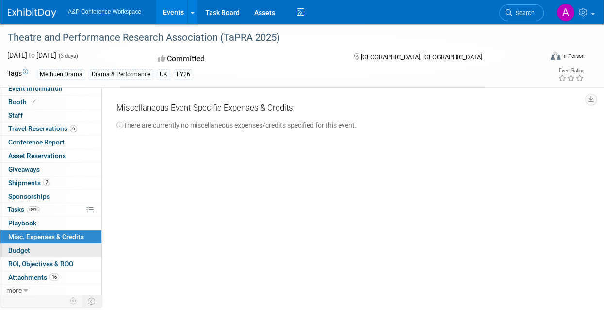
click at [16, 246] on span "Budget" at bounding box center [19, 250] width 22 height 8
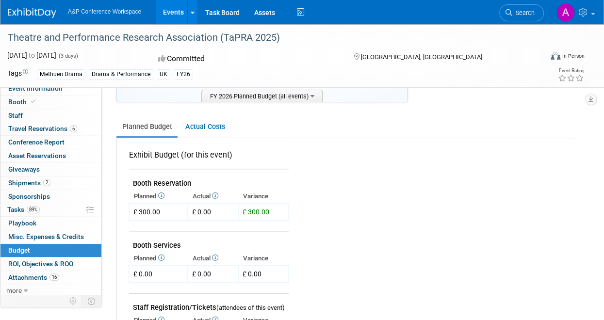
scroll to position [107, 0]
click at [208, 124] on link "Actual Costs" at bounding box center [204, 126] width 51 height 18
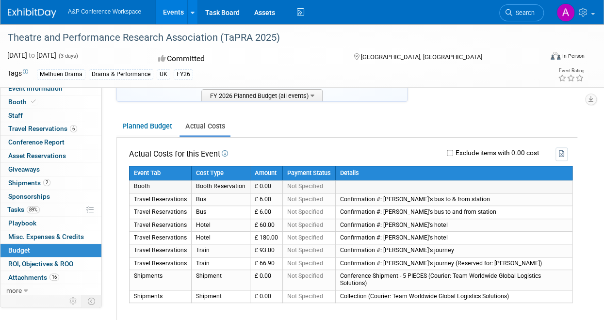
click at [264, 185] on td "£ 0.00" at bounding box center [266, 186] width 32 height 13
click at [142, 128] on link "Planned Budget" at bounding box center [146, 126] width 61 height 18
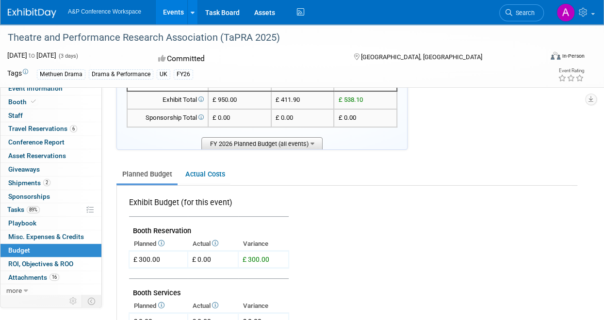
scroll to position [0, 0]
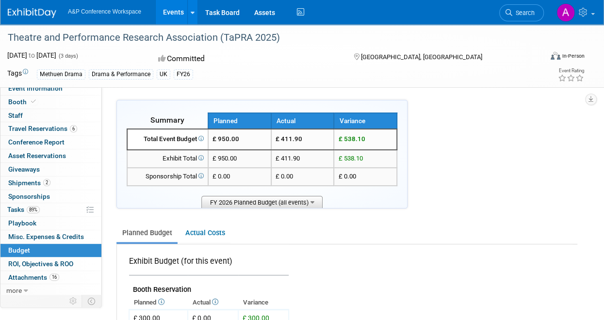
click at [313, 202] on icon at bounding box center [312, 201] width 4 height 6
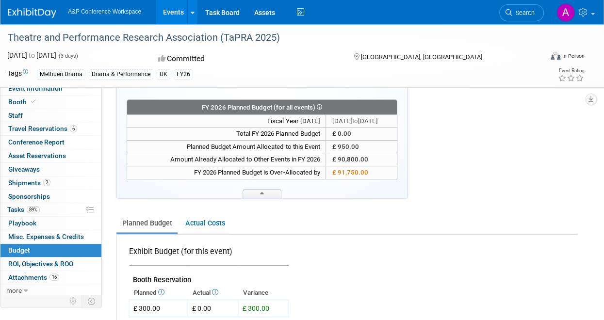
scroll to position [103, 0]
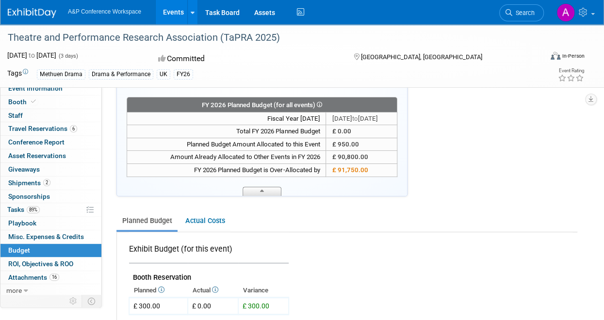
click at [259, 191] on span at bounding box center [261, 191] width 39 height 9
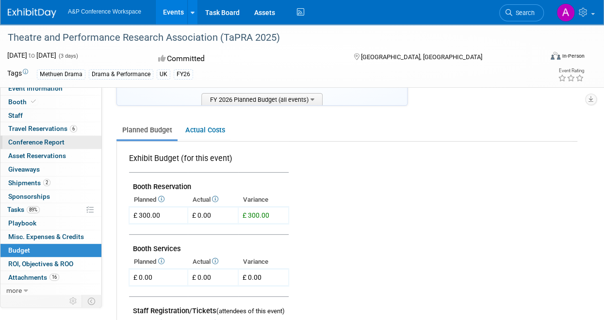
click at [41, 140] on span "Conference Report" at bounding box center [36, 142] width 56 height 8
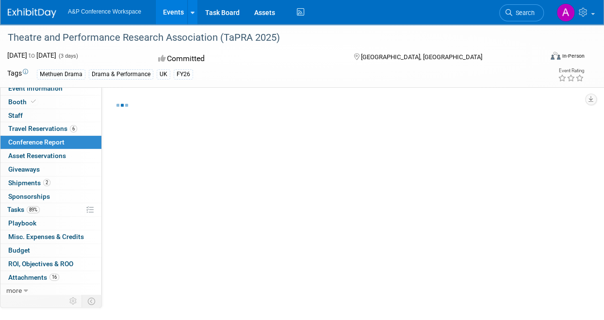
select select "NO"
select select "YES"
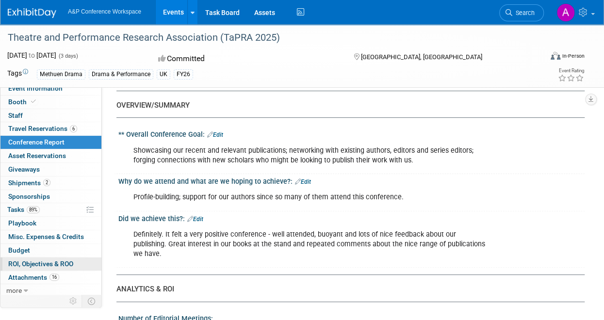
scroll to position [44, 0]
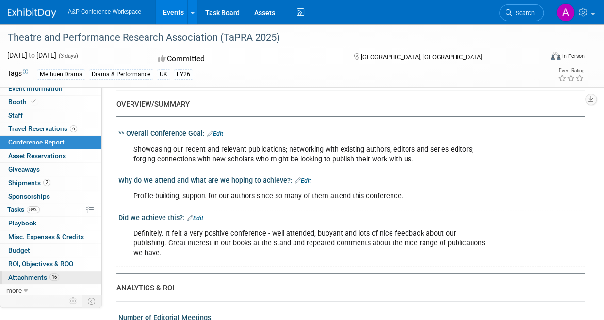
click at [38, 276] on span "Attachments 16" at bounding box center [33, 277] width 51 height 8
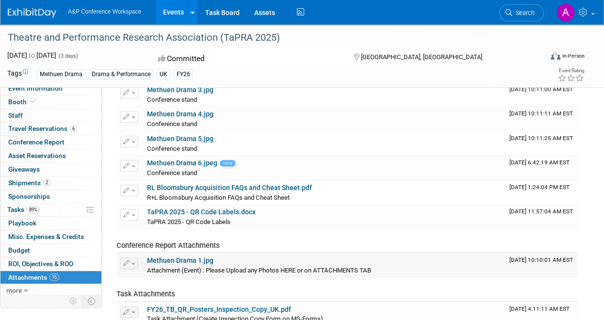
scroll to position [161, 0]
drag, startPoint x: 204, startPoint y: 257, endPoint x: 144, endPoint y: 240, distance: 62.9
click at [144, 240] on span "Conference Report Attachments" at bounding box center [167, 244] width 103 height 9
click at [131, 240] on span "Conference Report Attachments" at bounding box center [167, 244] width 103 height 9
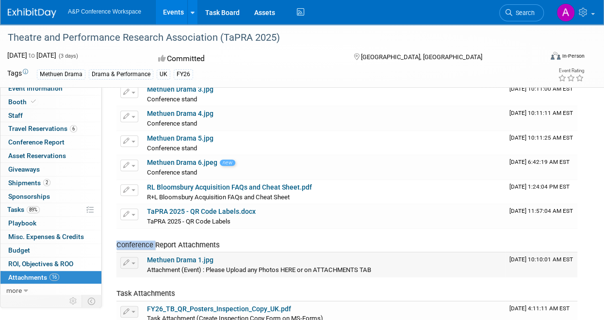
drag, startPoint x: 131, startPoint y: 240, endPoint x: 133, endPoint y: 263, distance: 22.9
click at [133, 263] on button "button" at bounding box center [129, 263] width 18 height 12
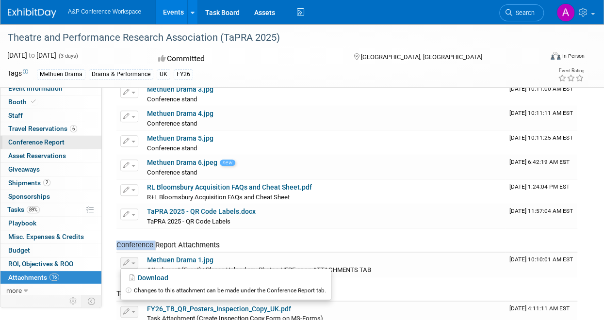
click at [41, 141] on span "Conference Report" at bounding box center [36, 142] width 56 height 8
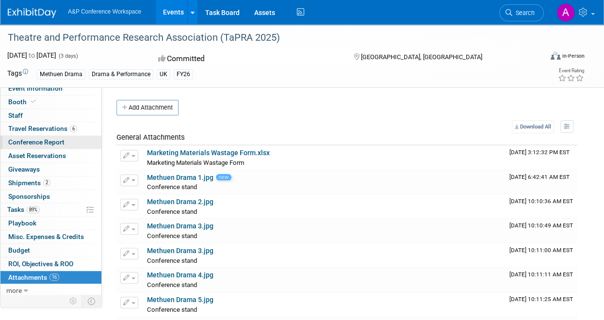
select select "NO"
select select "YES"
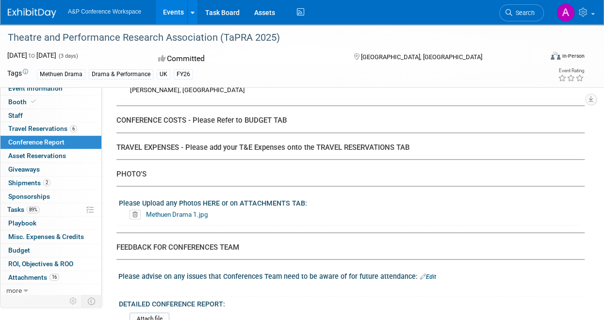
scroll to position [2720, 0]
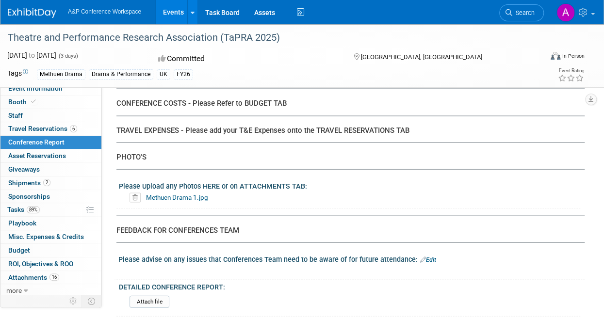
click at [133, 193] on icon at bounding box center [134, 198] width 11 height 10
click at [124, 215] on link "Yes" at bounding box center [125, 217] width 28 height 16
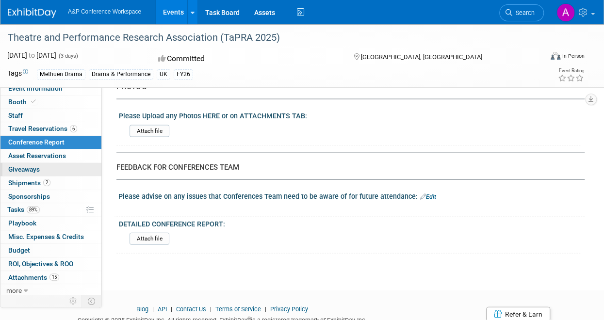
scroll to position [2794, 0]
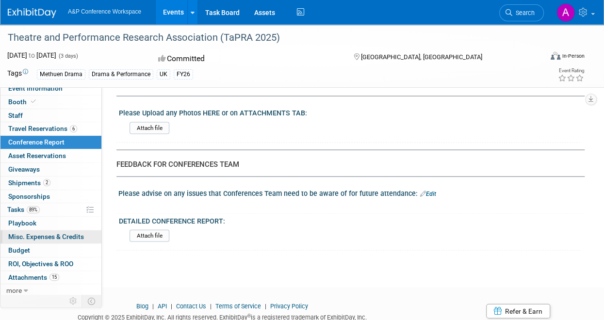
click at [44, 239] on link "0 Misc. Expenses & Credits 0" at bounding box center [50, 236] width 101 height 13
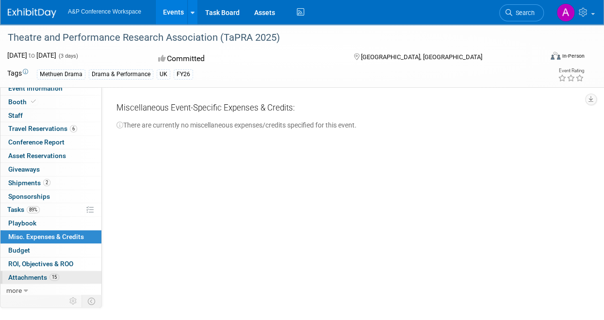
click at [29, 273] on span "Attachments 15" at bounding box center [33, 277] width 51 height 8
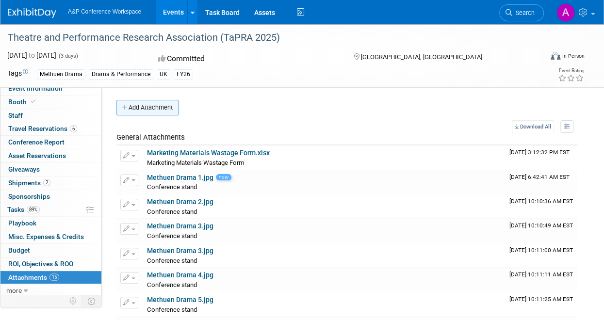
click at [147, 110] on button "Add Attachment" at bounding box center [147, 108] width 62 height 16
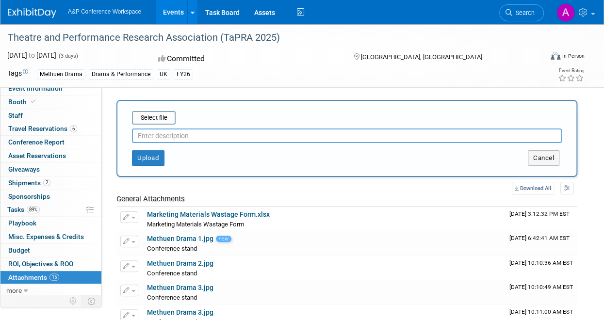
click at [151, 137] on input "text" at bounding box center [347, 135] width 430 height 15
click at [149, 160] on button "Upload" at bounding box center [148, 158] width 32 height 16
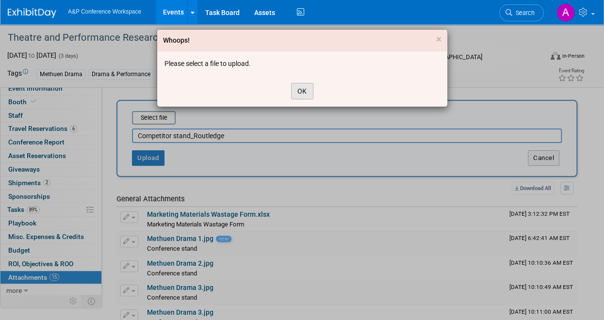
click at [304, 92] on button "OK" at bounding box center [302, 91] width 22 height 16
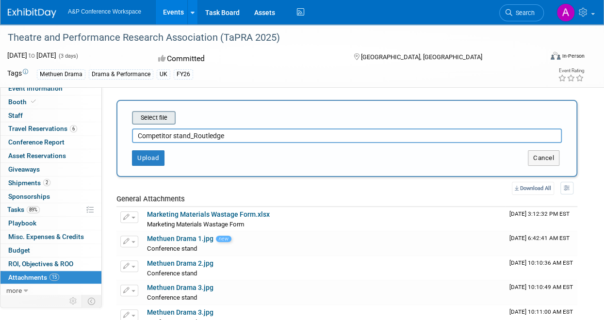
click at [157, 123] on input "file" at bounding box center [116, 118] width 115 height 12
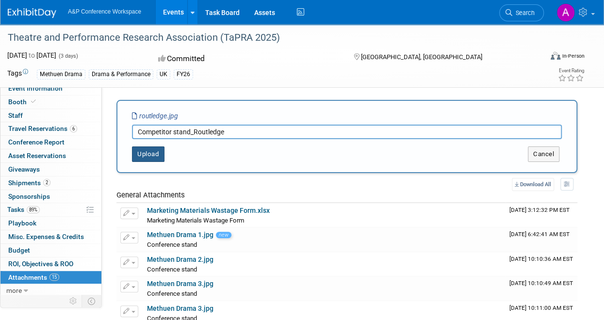
click at [144, 153] on button "Upload" at bounding box center [148, 154] width 32 height 16
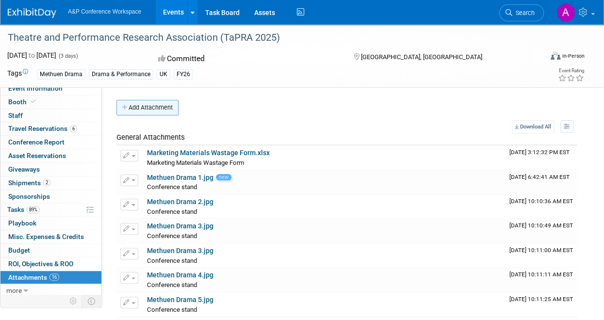
click at [165, 108] on button "Add Attachment" at bounding box center [147, 108] width 62 height 16
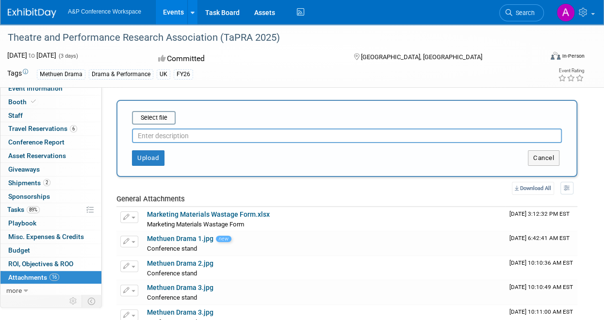
click at [167, 136] on input "text" at bounding box center [347, 135] width 430 height 15
click at [164, 119] on input "file" at bounding box center [116, 118] width 115 height 12
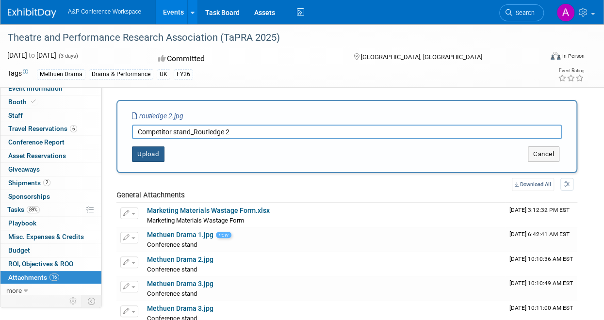
click at [146, 152] on button "Upload" at bounding box center [148, 154] width 32 height 16
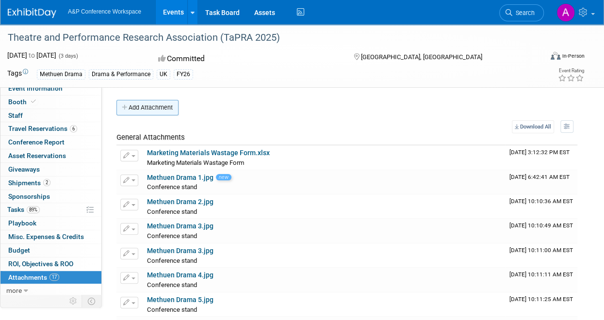
click at [152, 104] on button "Add Attachment" at bounding box center [147, 108] width 62 height 16
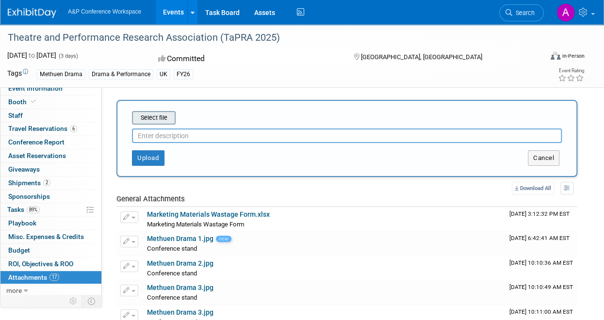
click at [148, 117] on input "file" at bounding box center [116, 118] width 115 height 12
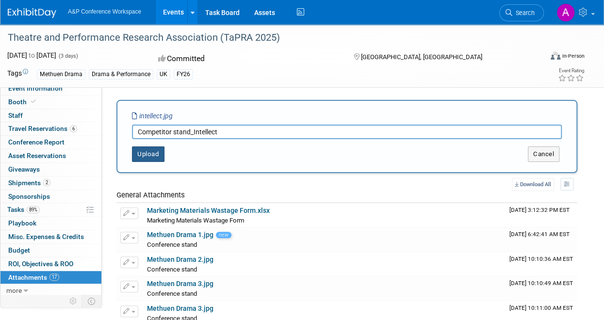
click at [146, 151] on button "Upload" at bounding box center [148, 154] width 32 height 16
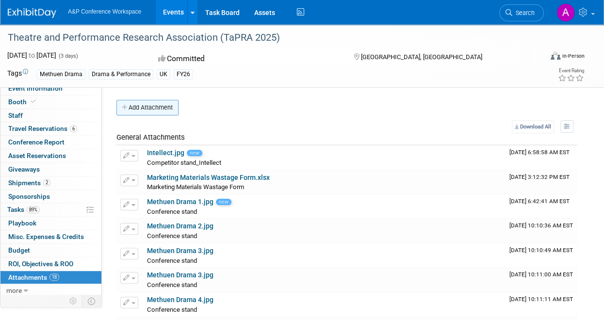
click at [147, 109] on button "Add Attachment" at bounding box center [147, 108] width 62 height 16
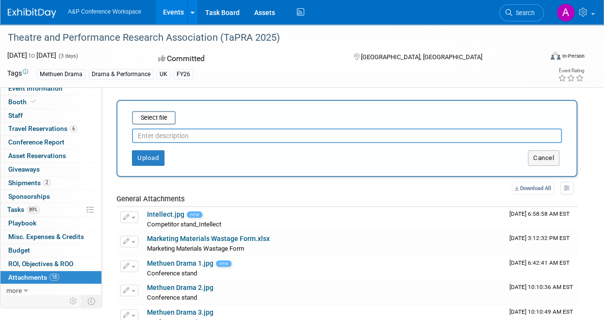
click at [177, 136] on input "text" at bounding box center [347, 135] width 430 height 15
click at [162, 121] on input "file" at bounding box center [116, 118] width 115 height 12
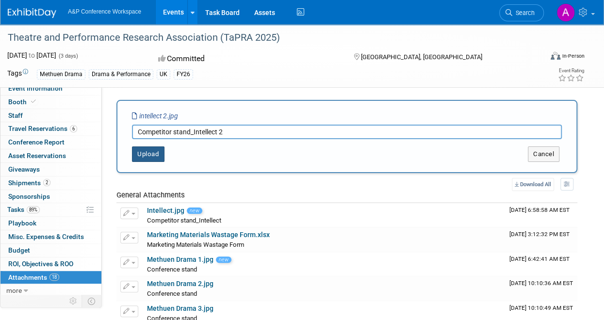
click at [142, 151] on button "Upload" at bounding box center [148, 154] width 32 height 16
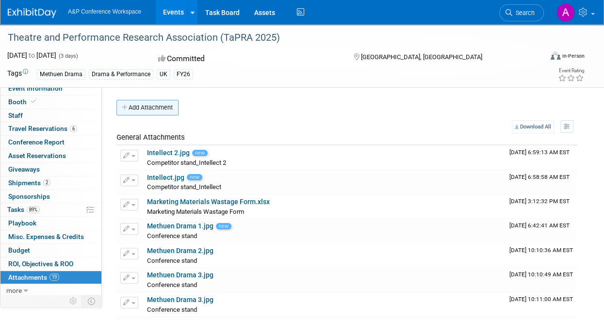
click at [157, 110] on button "Add Attachment" at bounding box center [147, 108] width 62 height 16
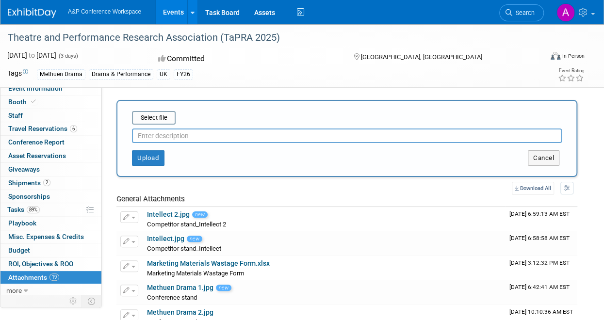
click at [150, 137] on input "text" at bounding box center [347, 135] width 430 height 15
type input "Competitor stand_Manchester University Press"
click at [150, 120] on input "file" at bounding box center [116, 118] width 115 height 12
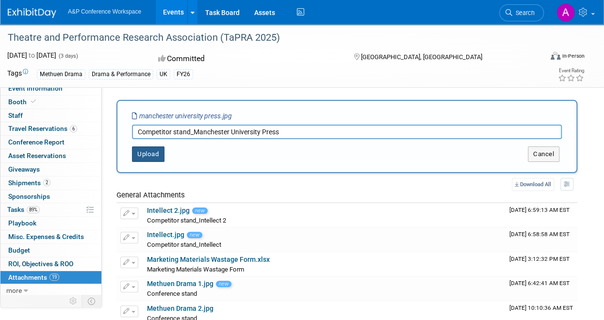
click at [151, 155] on button "Upload" at bounding box center [148, 154] width 32 height 16
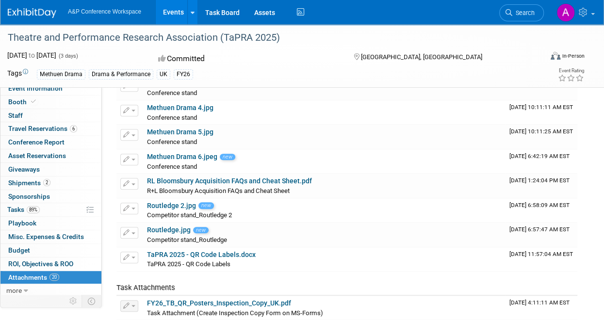
scroll to position [243, 0]
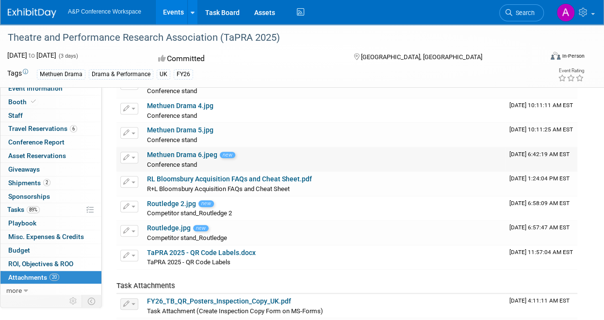
click at [174, 154] on link "Methuen Drama 6.jpeg" at bounding box center [182, 155] width 70 height 8
click at [25, 246] on span "Budget" at bounding box center [19, 250] width 22 height 8
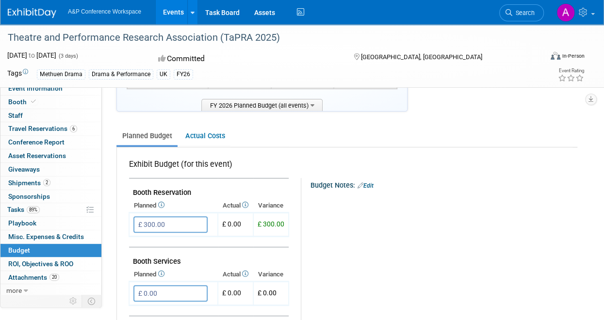
scroll to position [96, 0]
click at [245, 205] on icon at bounding box center [244, 205] width 8 height 6
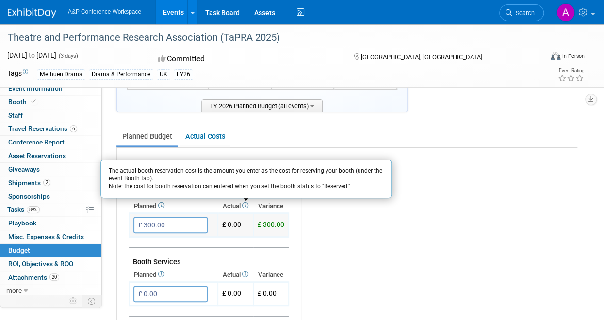
click at [228, 226] on span "£ 0.00" at bounding box center [231, 225] width 19 height 8
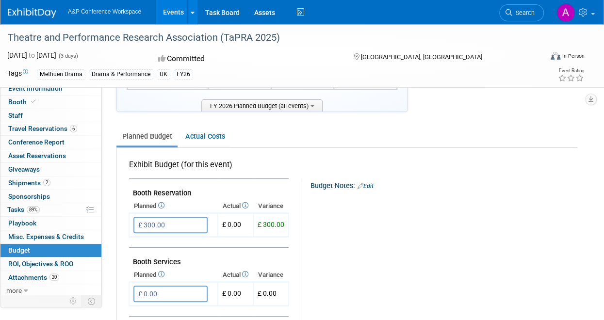
click at [371, 184] on link "Edit" at bounding box center [365, 186] width 16 height 7
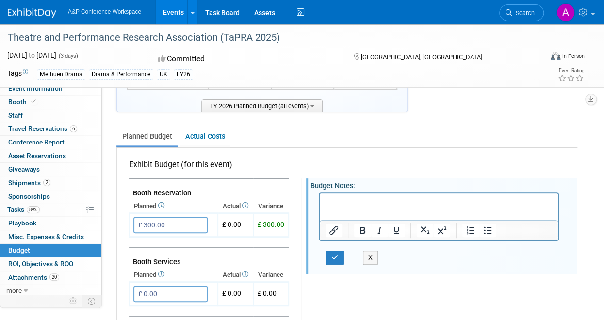
scroll to position [0, 0]
click at [369, 258] on button "X" at bounding box center [371, 258] width 16 height 14
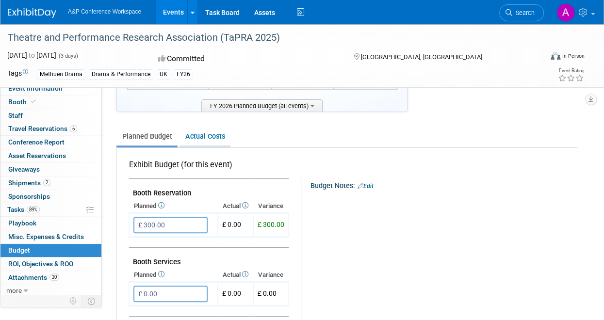
click at [196, 137] on link "Actual Costs" at bounding box center [204, 137] width 51 height 18
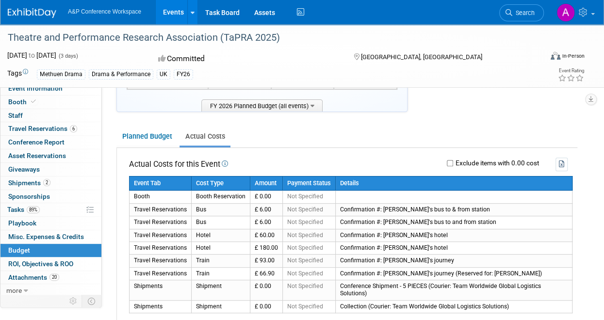
scroll to position [124, 0]
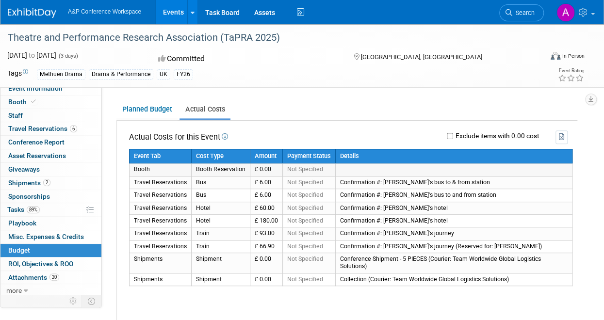
click at [262, 170] on td "£ 0.00" at bounding box center [266, 169] width 32 height 13
click at [139, 107] on link "Planned Budget" at bounding box center [146, 109] width 61 height 18
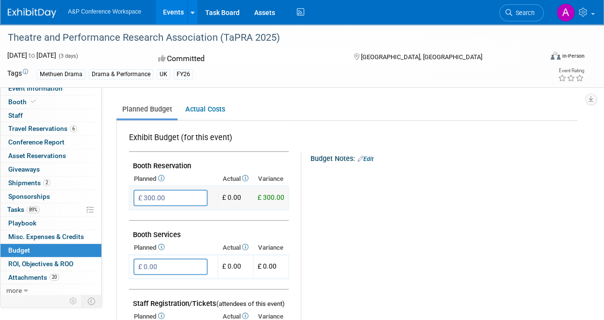
click at [168, 195] on input "£ 300.00" at bounding box center [170, 198] width 74 height 16
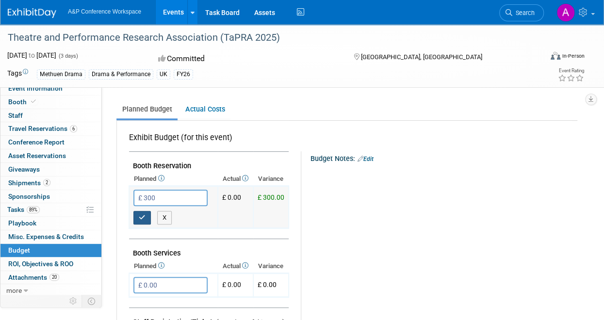
type input "£ 300.00"
click at [142, 221] on button "button" at bounding box center [141, 218] width 17 height 14
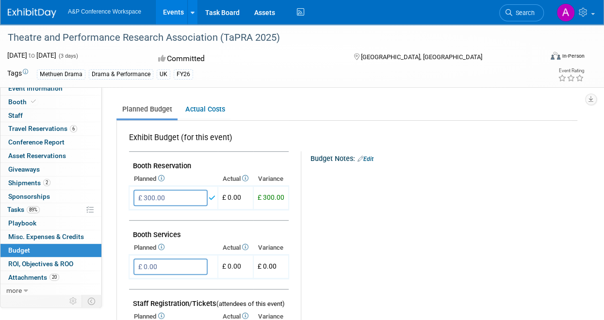
click at [244, 176] on icon at bounding box center [244, 178] width 8 height 6
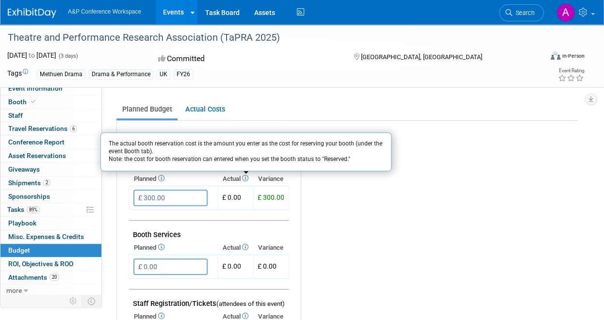
click at [346, 195] on div "Budget Notes: Edit X" at bounding box center [441, 174] width 271 height 47
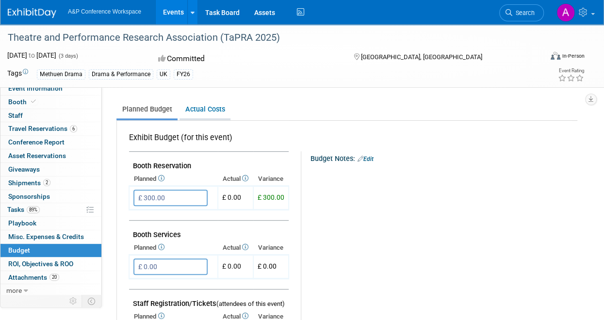
click at [209, 112] on link "Actual Costs" at bounding box center [204, 109] width 51 height 18
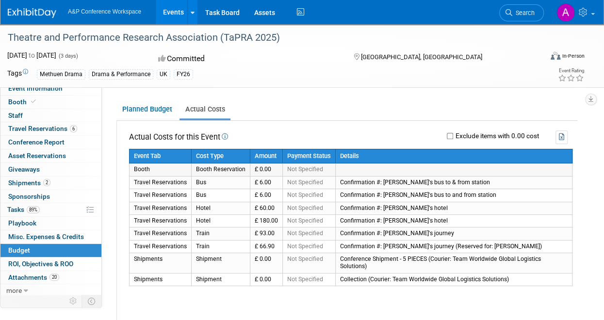
click at [266, 168] on td "£ 0.00" at bounding box center [266, 169] width 32 height 13
drag, startPoint x: 266, startPoint y: 168, endPoint x: 259, endPoint y: 94, distance: 74.5
click at [259, 94] on div "Planned Budget Actual Costs" at bounding box center [346, 105] width 461 height 31
click at [142, 105] on link "Planned Budget" at bounding box center [146, 109] width 61 height 18
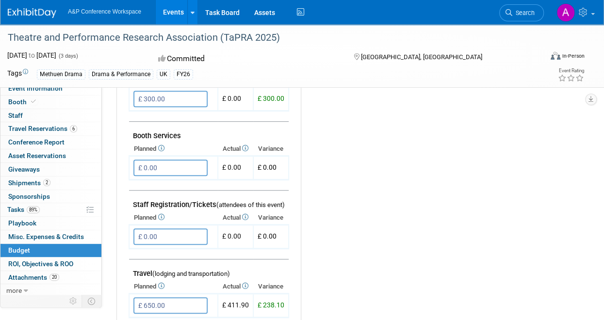
scroll to position [247, 0]
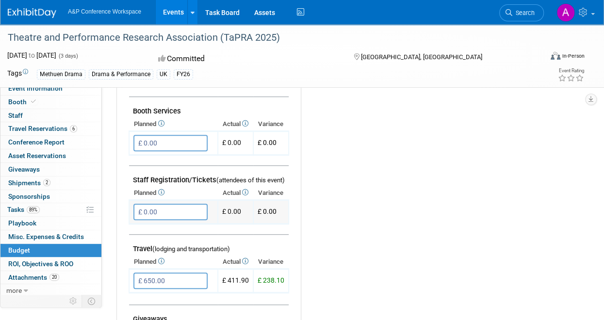
click at [236, 209] on td "£ 0.00" at bounding box center [235, 212] width 35 height 24
drag, startPoint x: 236, startPoint y: 209, endPoint x: 476, endPoint y: 209, distance: 240.0
click at [476, 209] on div "Budget Notes: Edit X" at bounding box center [435, 279] width 269 height 503
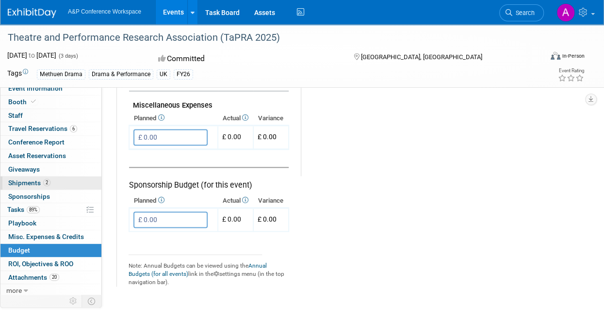
scroll to position [0, 0]
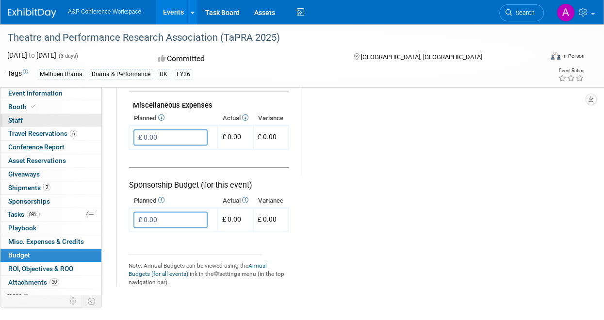
click at [20, 118] on span "Staff 0" at bounding box center [15, 120] width 15 height 8
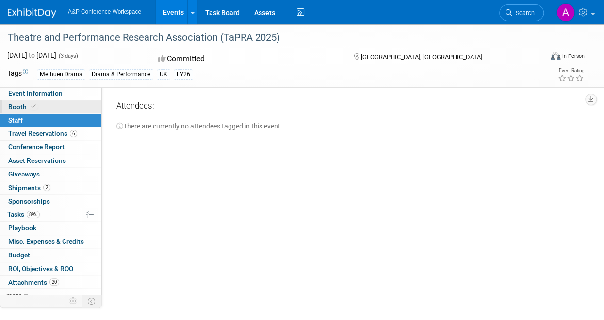
click at [34, 105] on icon at bounding box center [33, 106] width 5 height 5
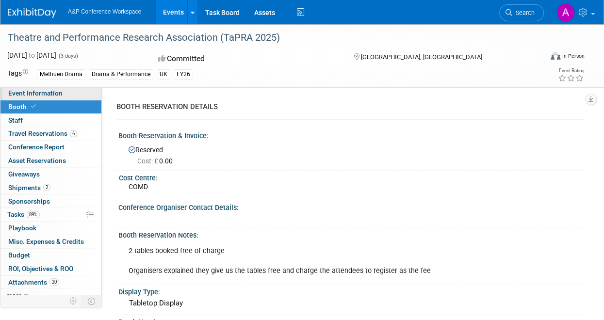
click at [38, 90] on span "Event Information" at bounding box center [35, 93] width 54 height 8
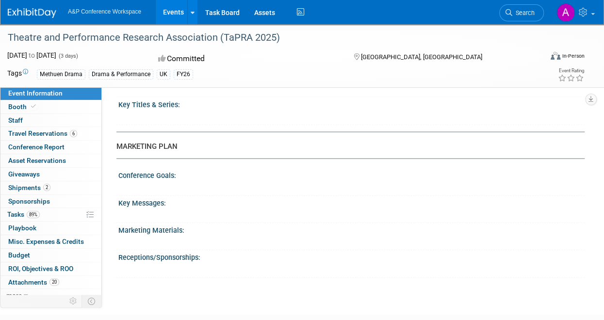
scroll to position [996, 0]
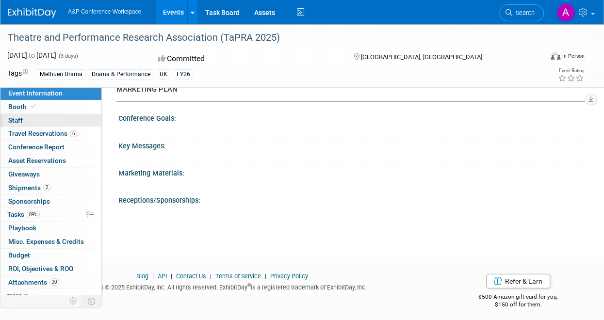
click at [16, 118] on span "Staff 0" at bounding box center [15, 120] width 15 height 8
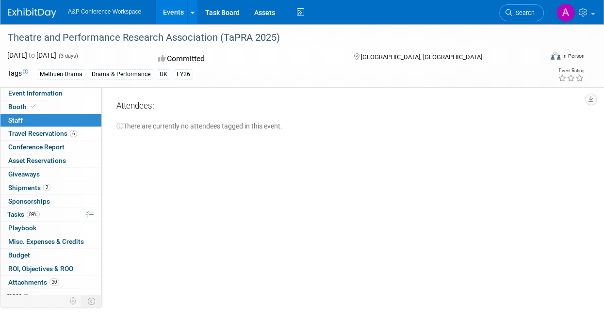
click at [118, 127] on icon at bounding box center [119, 126] width 7 height 7
click at [24, 72] on icon at bounding box center [25, 71] width 5 height 5
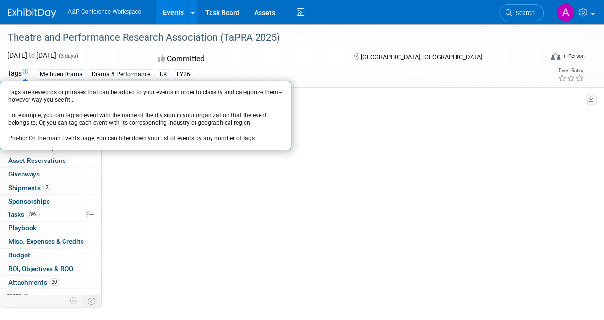
click at [236, 195] on div "CONFERENCE DETAILS Event Venue Address: Warwick, UK Exhibitor Prospectus: X" at bounding box center [343, 193] width 482 height 213
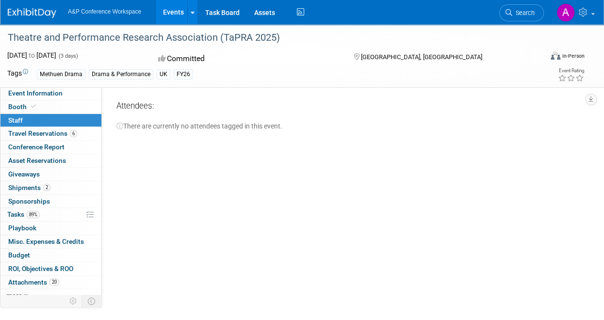
drag, startPoint x: 12, startPoint y: 75, endPoint x: 26, endPoint y: 72, distance: 14.0
click at [26, 72] on icon at bounding box center [25, 71] width 5 height 5
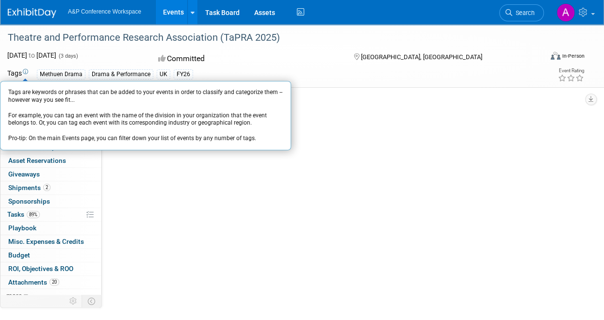
click at [65, 71] on div "Methuen Drama" at bounding box center [61, 74] width 48 height 10
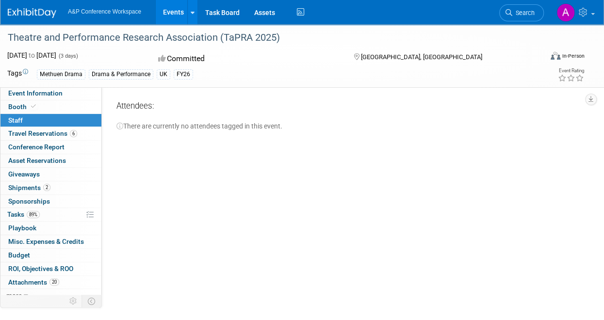
click at [27, 120] on link "0 Staff 0" at bounding box center [50, 120] width 101 height 13
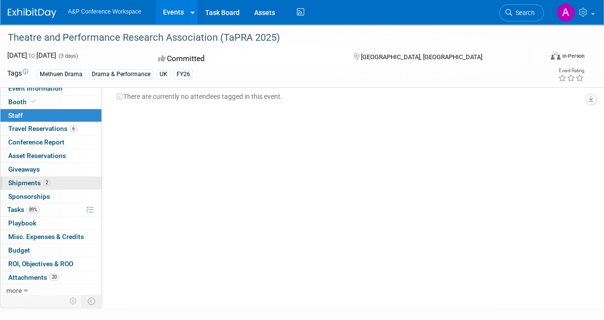
scroll to position [30, 0]
click at [29, 233] on span "Misc. Expenses & Credits 0" at bounding box center [46, 237] width 76 height 8
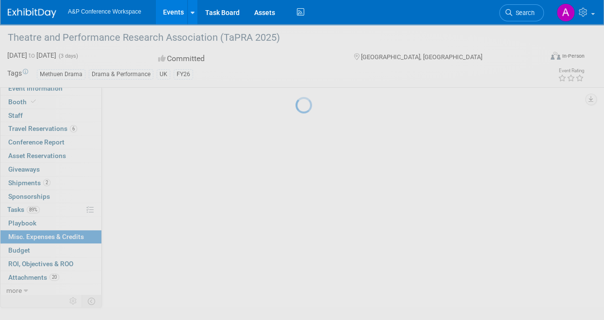
scroll to position [0, 0]
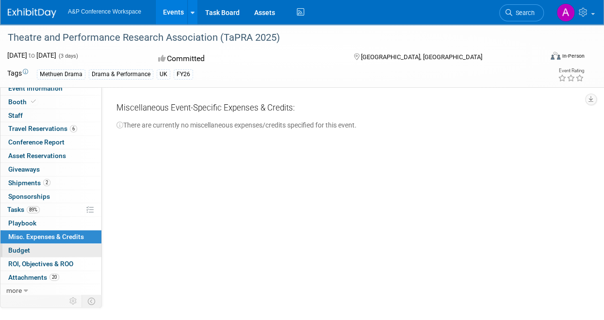
click at [31, 248] on link "Budget" at bounding box center [50, 250] width 101 height 13
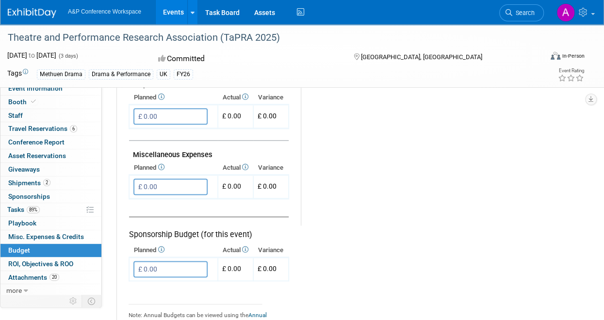
scroll to position [502, 0]
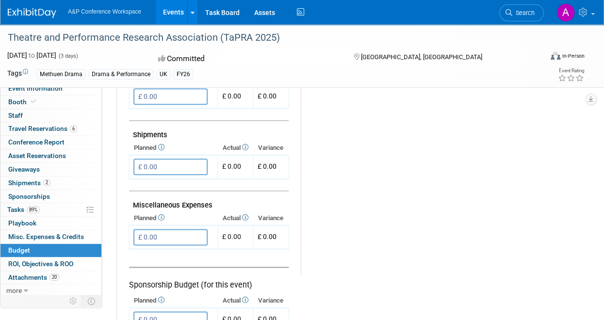
click at [246, 216] on icon at bounding box center [244, 217] width 8 height 6
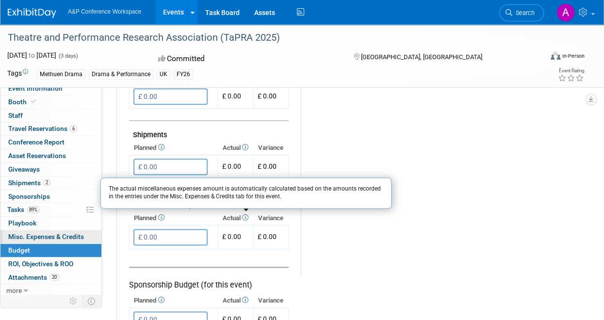
click at [25, 233] on span "Misc. Expenses & Credits 0" at bounding box center [46, 237] width 76 height 8
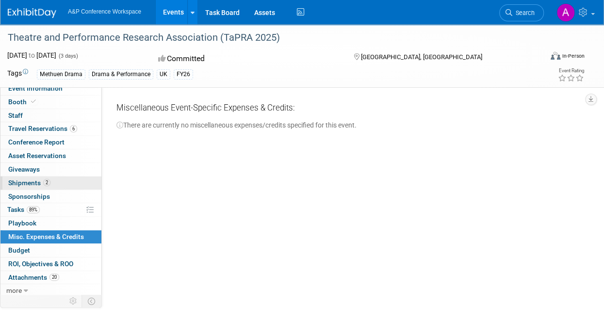
scroll to position [0, 0]
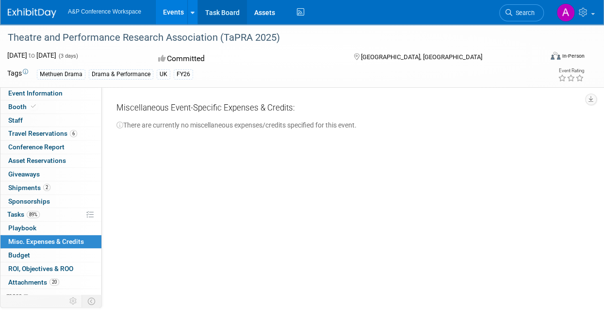
click at [234, 12] on link "Task Board" at bounding box center [222, 12] width 49 height 24
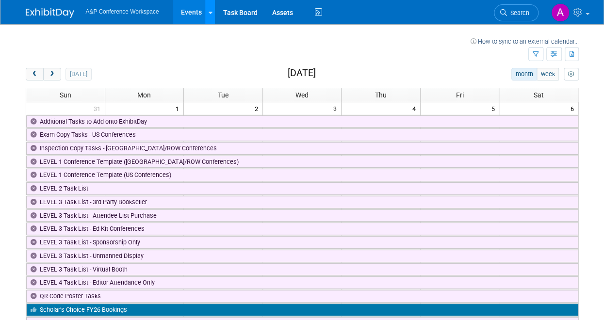
click at [212, 11] on icon at bounding box center [210, 13] width 4 height 6
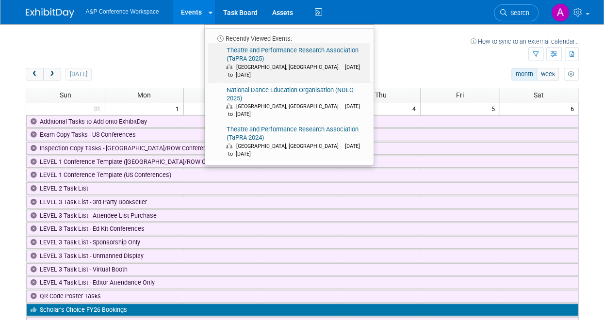
click at [247, 55] on link "Theatre and Performance Research Association (TaPRA 2025) Warwick, United Kingd…" at bounding box center [289, 62] width 162 height 39
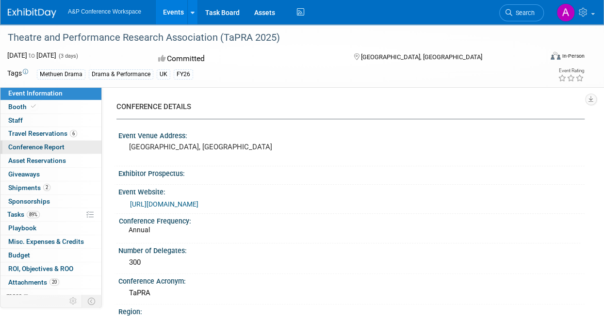
click at [50, 144] on span "Conference Report" at bounding box center [36, 147] width 56 height 8
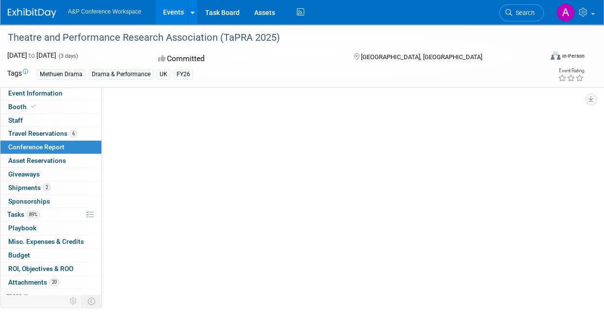
select select "NO"
select select "YES"
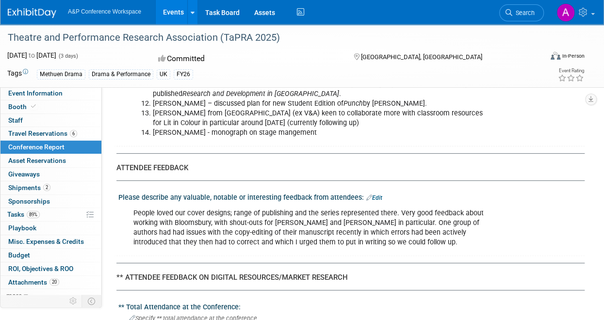
scroll to position [1877, 0]
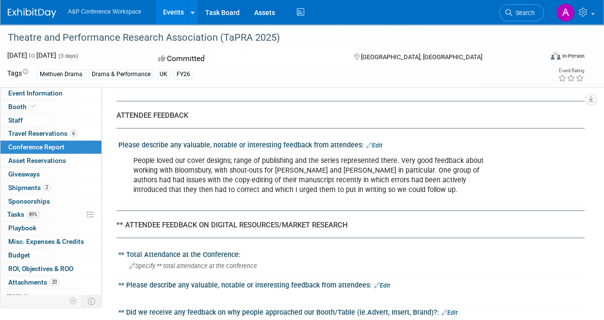
click at [376, 142] on link "Edit" at bounding box center [374, 145] width 16 height 7
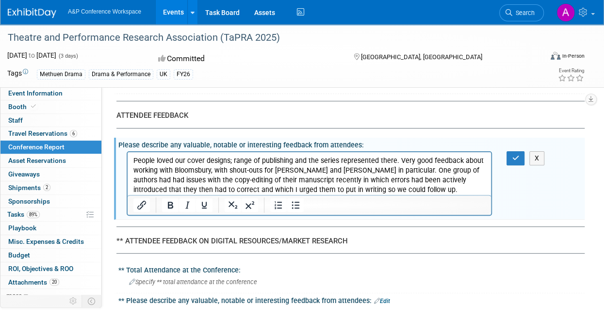
scroll to position [0, 0]
click at [367, 186] on p "People loved our cover designs; range of publishing and the series represented …" at bounding box center [309, 175] width 352 height 39
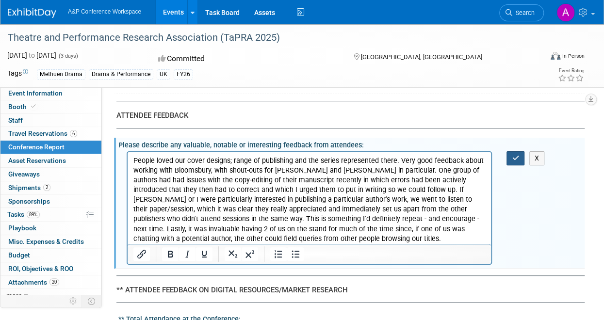
click at [512, 155] on icon "button" at bounding box center [514, 158] width 7 height 7
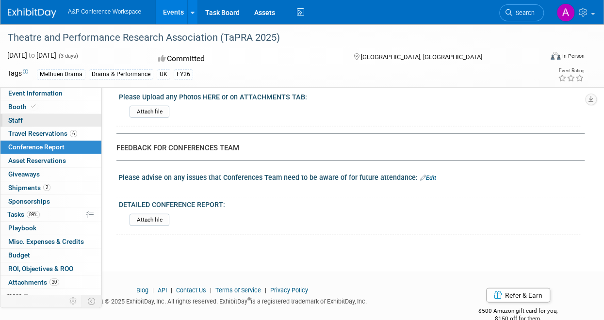
click at [18, 114] on link "0 Staff 0" at bounding box center [50, 120] width 101 height 13
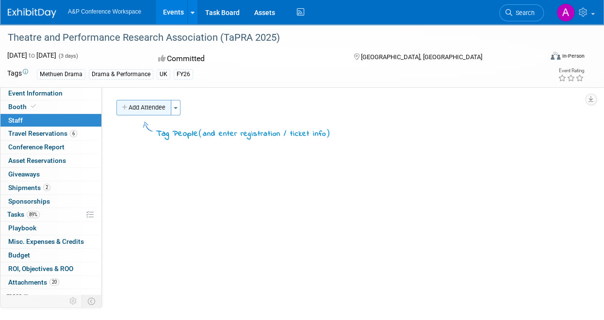
click at [144, 108] on button "Add Attendee" at bounding box center [143, 108] width 55 height 16
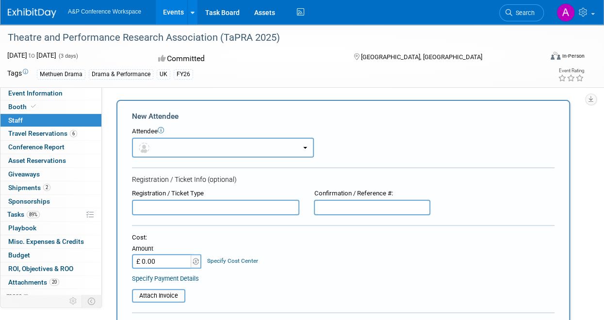
click at [173, 146] on button "button" at bounding box center [223, 148] width 182 height 20
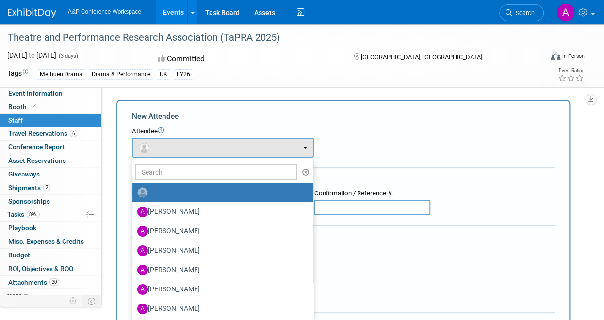
click at [169, 183] on link at bounding box center [222, 192] width 181 height 19
click at [169, 177] on input "text" at bounding box center [216, 172] width 162 height 16
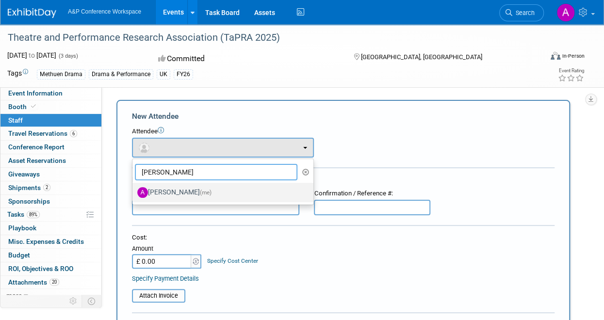
type input "[PERSON_NAME]"
click at [167, 193] on label "Anna Brewer (me)" at bounding box center [220, 193] width 166 height 16
click at [134, 193] on input "Anna Brewer (me)" at bounding box center [131, 191] width 6 height 6
select select "b6020177-7b2d-44b0-bde8-cf21d02d9f35"
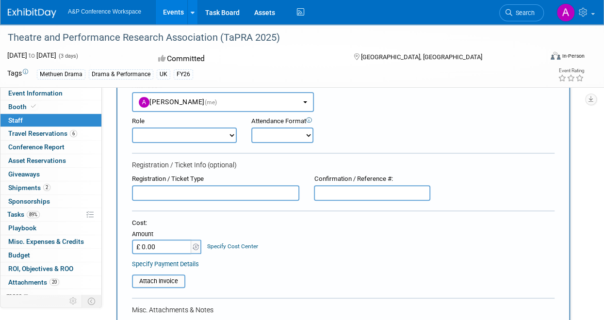
scroll to position [46, 0]
click at [226, 128] on select "Demonstrator Editorial Representative Host Planner Presenter Sales Representati…" at bounding box center [184, 135] width 105 height 16
select select "100"
click at [132, 127] on select "Demonstrator Editorial Representative Host Planner Presenter Sales Representati…" at bounding box center [184, 135] width 105 height 16
click at [301, 133] on select "Onsite Remote" at bounding box center [282, 135] width 62 height 16
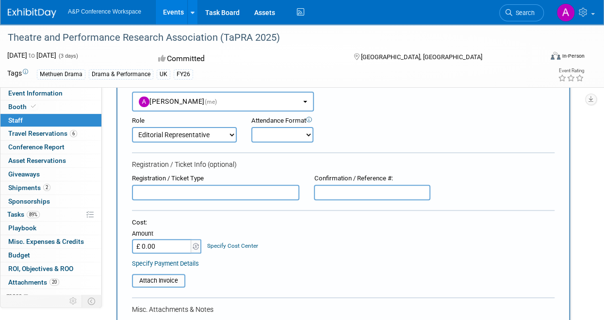
select select "1"
click at [251, 127] on select "Onsite Remote" at bounding box center [282, 135] width 62 height 16
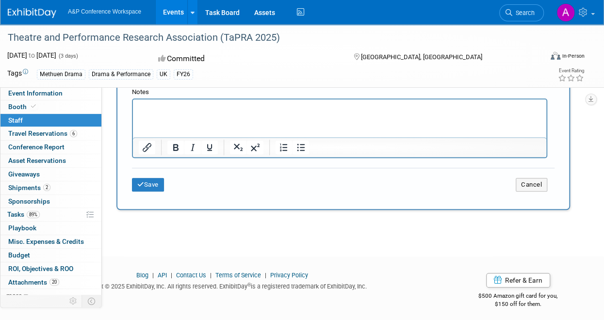
scroll to position [314, 0]
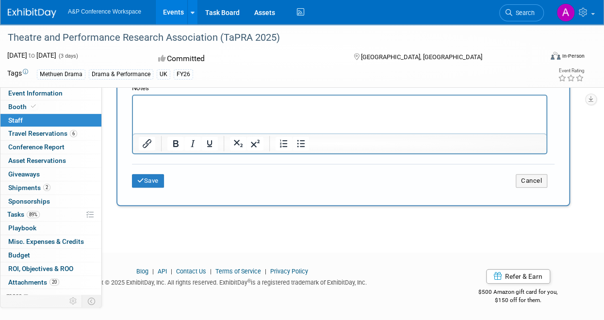
type input "£ 250.00"
click at [177, 109] on html at bounding box center [339, 103] width 413 height 14
click at [149, 181] on button "Save" at bounding box center [148, 181] width 32 height 14
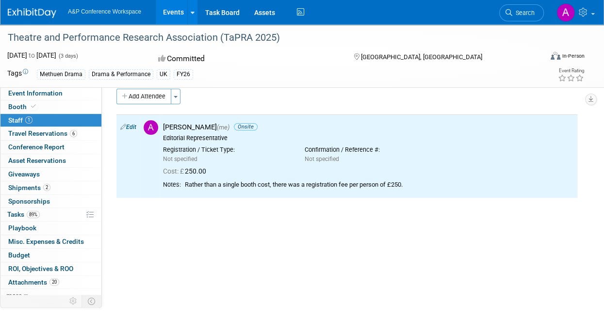
scroll to position [0, 0]
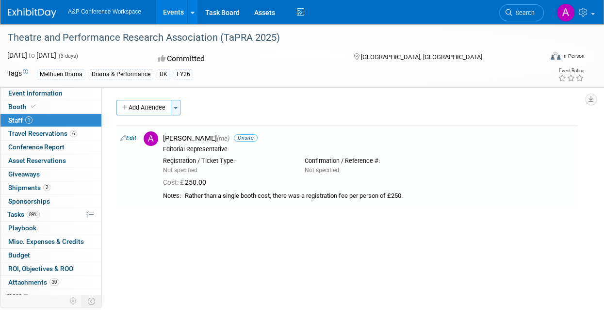
click at [176, 107] on span "button" at bounding box center [176, 108] width 4 height 2
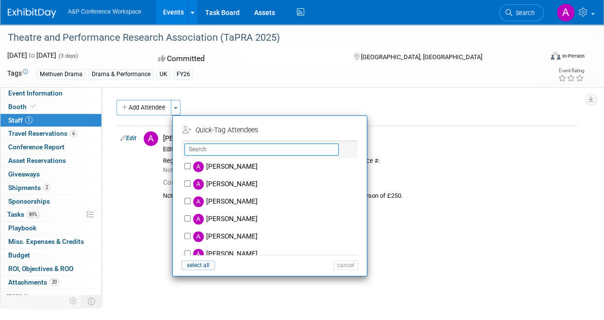
click at [201, 151] on input "text" at bounding box center [261, 150] width 154 height 12
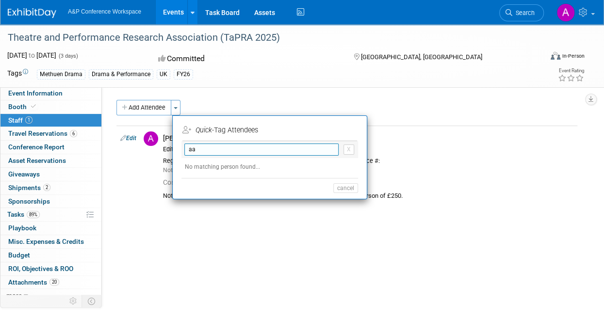
type input "a"
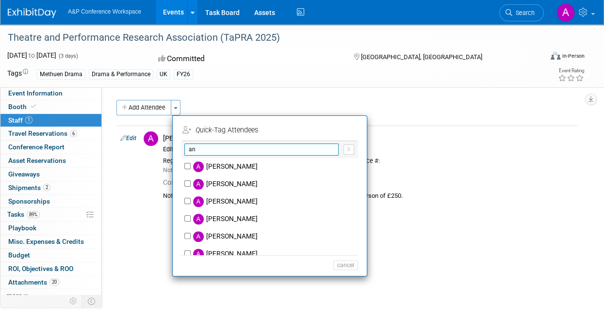
type input "a"
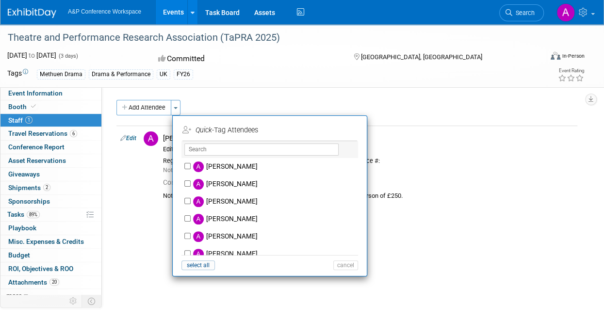
click at [261, 88] on div "CONFERENCE DETAILS Event Venue Address: Warwick, UK Exhibitor Prospectus: Event…" at bounding box center [343, 193] width 482 height 213
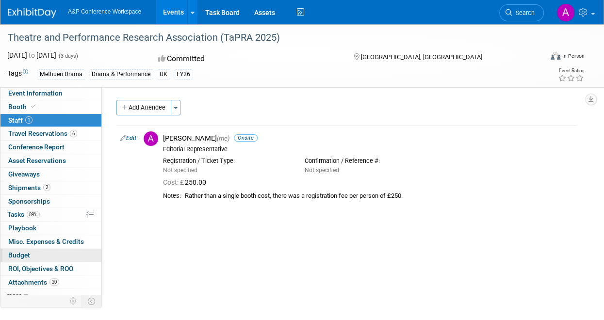
click at [31, 254] on link "Budget" at bounding box center [50, 255] width 101 height 13
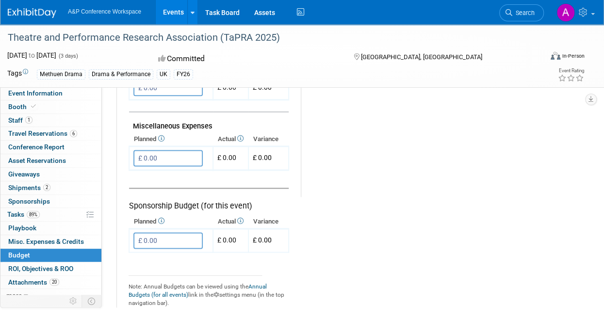
scroll to position [581, 0]
click at [163, 156] on input "£ 0.00" at bounding box center [167, 157] width 69 height 16
click at [242, 135] on icon at bounding box center [240, 138] width 8 height 6
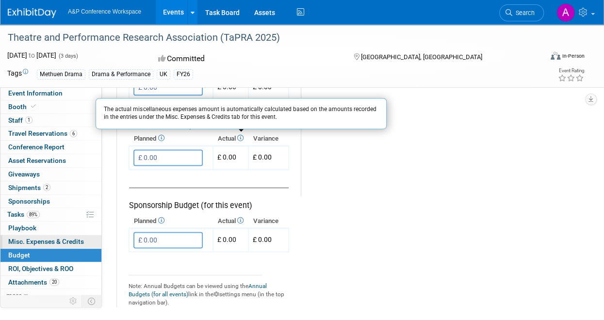
click at [60, 239] on span "Misc. Expenses & Credits 0" at bounding box center [46, 242] width 76 height 8
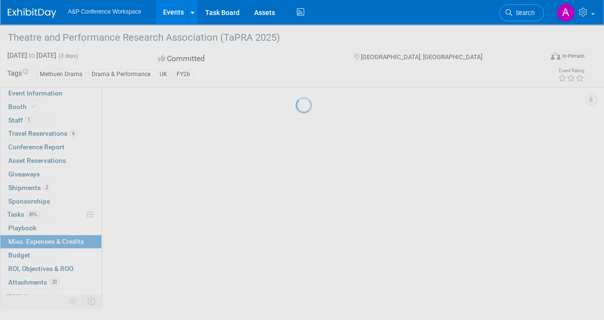
scroll to position [0, 0]
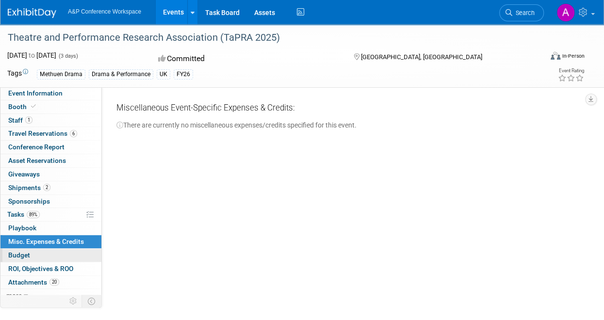
click at [21, 256] on span "Budget" at bounding box center [19, 255] width 22 height 8
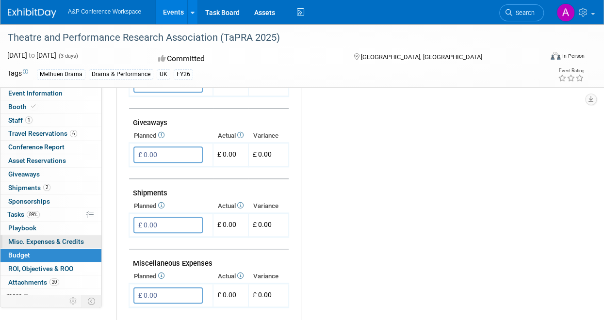
scroll to position [5, 0]
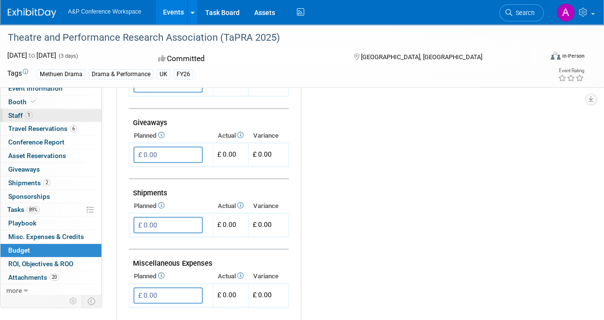
click at [19, 109] on link "1 Staff 1" at bounding box center [50, 115] width 101 height 13
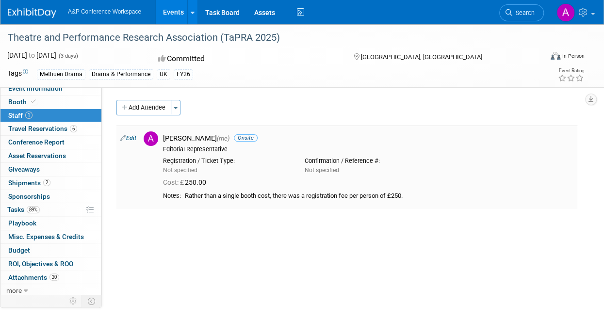
click at [134, 136] on link "Edit" at bounding box center [128, 138] width 16 height 7
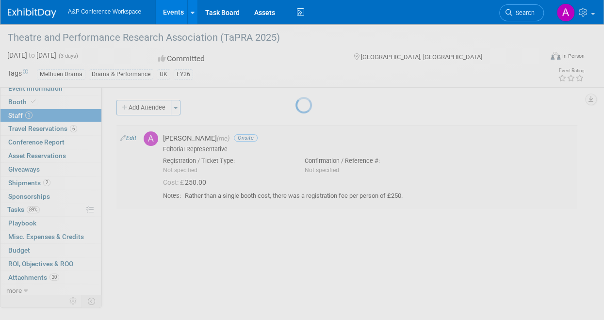
select select "b6020177-7b2d-44b0-bde8-cf21d02d9f35"
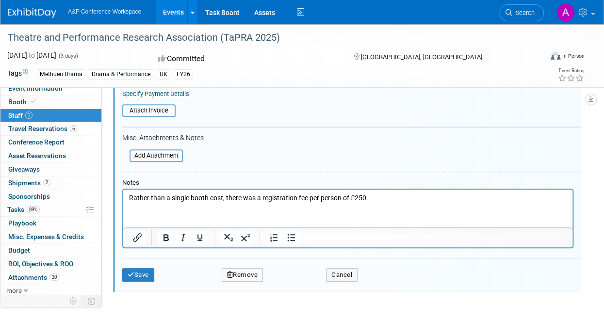
scroll to position [215, 0]
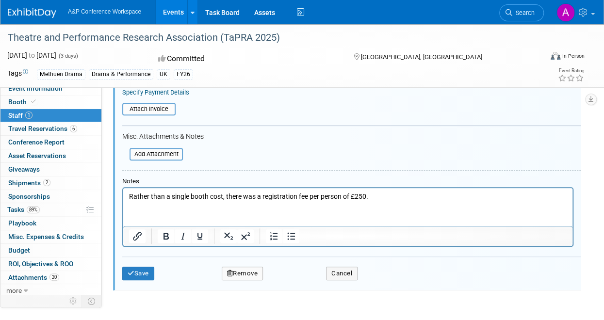
type input "£ 500.00"
click at [373, 198] on p "Rather than a single booth cost, there was a registration fee per person of £25…" at bounding box center [348, 197] width 438 height 10
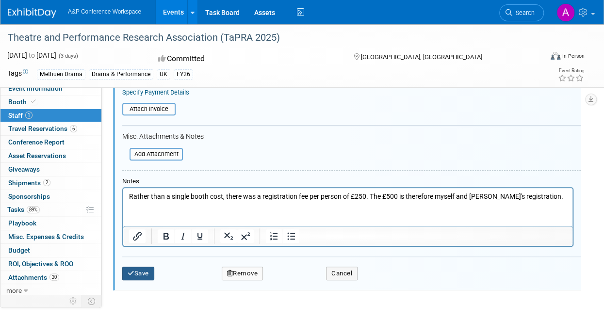
click at [136, 273] on button "Save" at bounding box center [138, 274] width 32 height 14
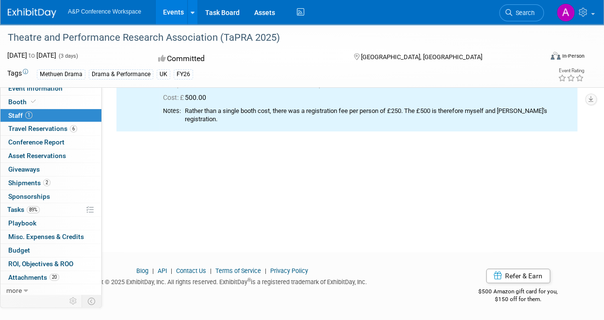
scroll to position [0, 0]
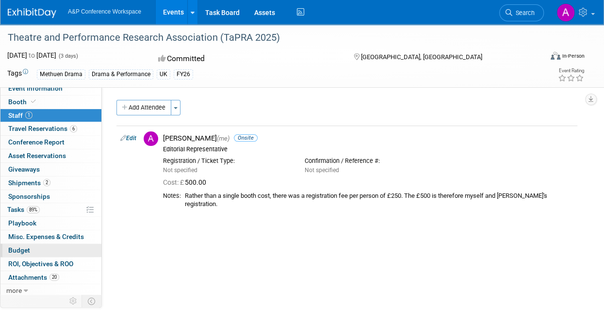
click at [22, 246] on span "Budget" at bounding box center [19, 250] width 22 height 8
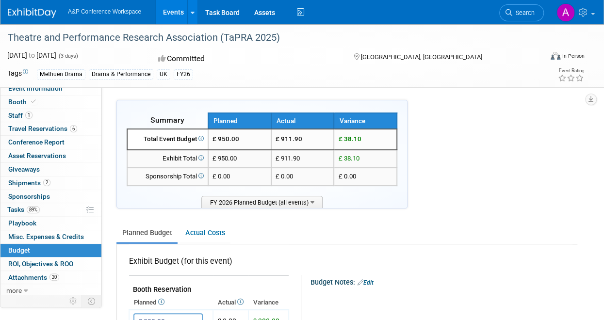
scroll to position [29, 0]
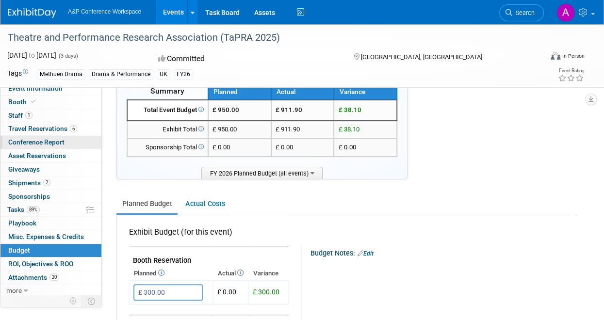
click at [49, 139] on span "Conference Report" at bounding box center [36, 142] width 56 height 8
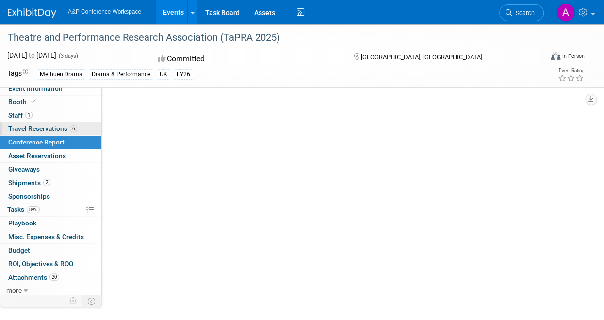
select select "NO"
select select "YES"
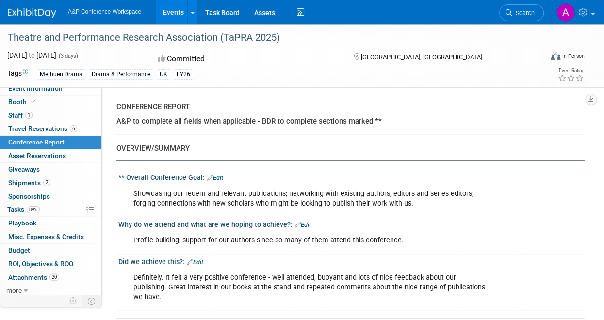
click at [19, 74] on td "Tags" at bounding box center [17, 73] width 21 height 11
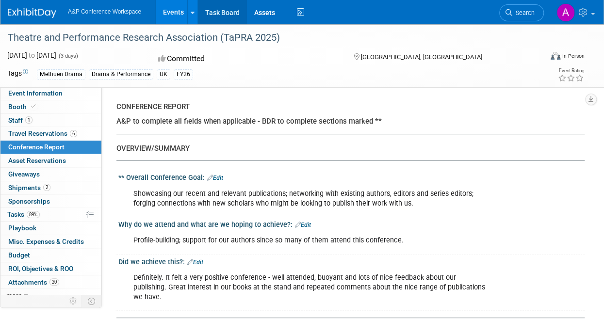
click at [226, 10] on link "Task Board" at bounding box center [222, 12] width 49 height 24
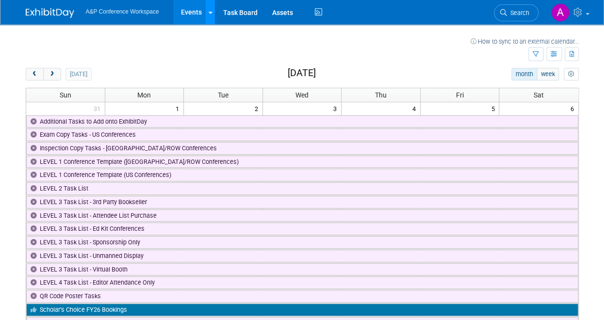
click at [212, 10] on icon at bounding box center [210, 13] width 4 height 6
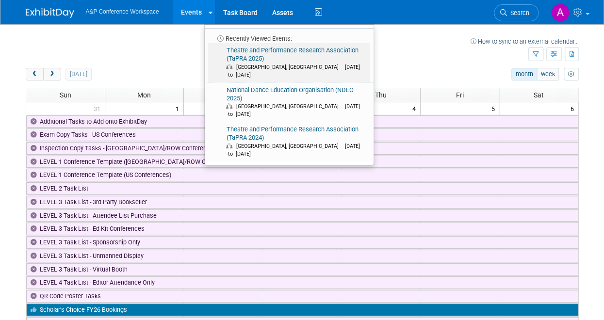
click at [255, 52] on link "Theatre and Performance Research Association (TaPRA 2025) Warwick, United Kingd…" at bounding box center [289, 62] width 162 height 39
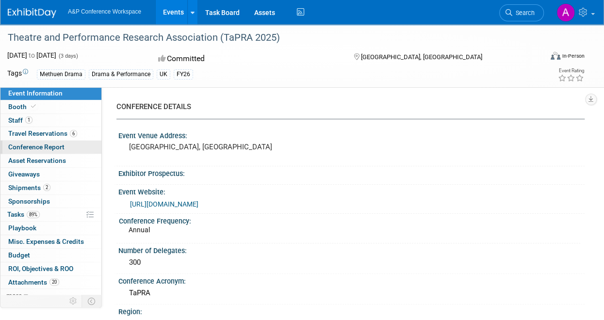
click at [50, 147] on span "Conference Report" at bounding box center [36, 147] width 56 height 8
select select "NO"
select select "YES"
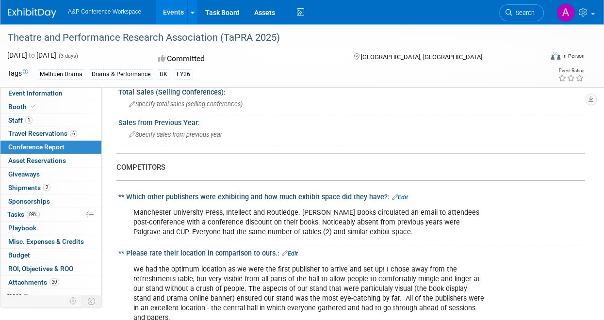
scroll to position [520, 0]
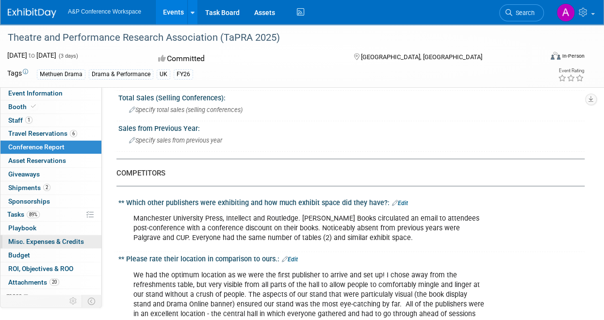
click at [39, 240] on span "Misc. Expenses & Credits 0" at bounding box center [46, 242] width 76 height 8
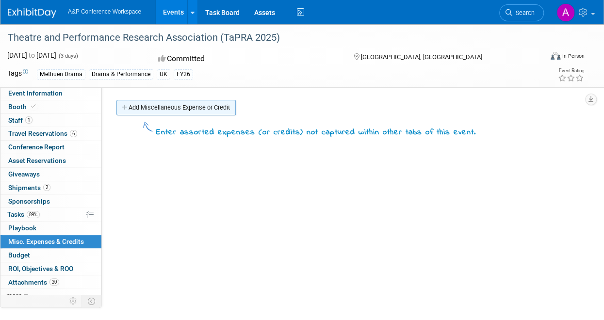
click at [142, 110] on link "Add Miscellaneous Expense or Credit" at bounding box center [175, 108] width 119 height 16
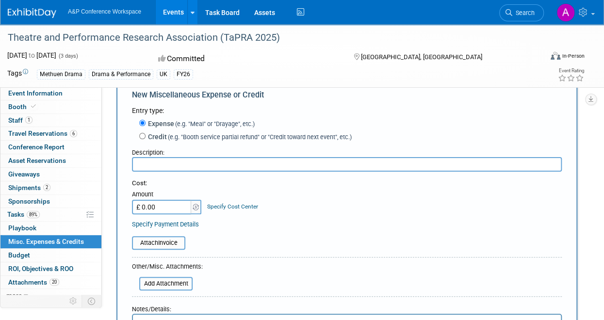
scroll to position [24, 0]
type input "Food & drink while there for [PERSON_NAME] and me"
click at [162, 207] on input "£ 0.00" at bounding box center [162, 206] width 61 height 15
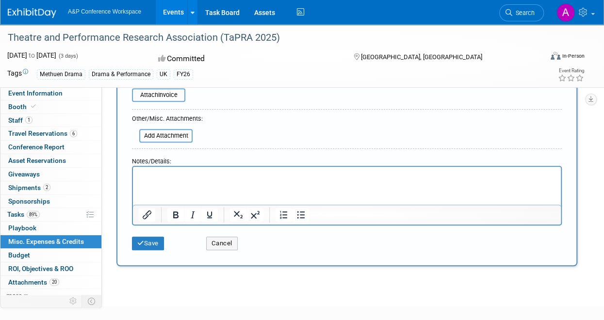
scroll to position [174, 0]
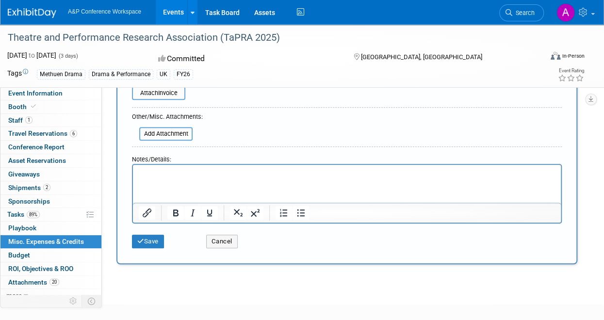
type input "£ 66.00"
click at [160, 171] on p "Rich Text Area. Press ALT-0 for help." at bounding box center [347, 174] width 416 height 10
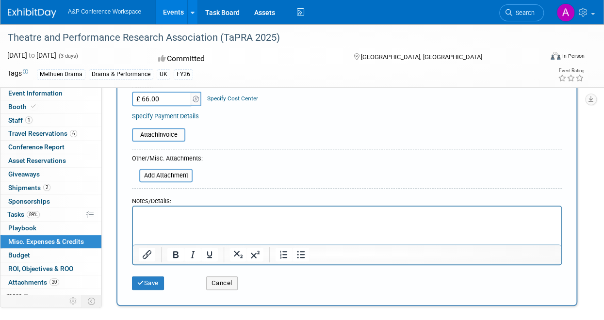
scroll to position [125, 0]
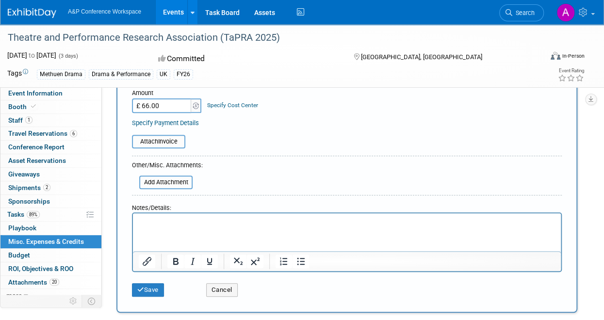
click at [147, 107] on input "£ 66.00" at bounding box center [162, 105] width 61 height 15
click at [150, 107] on input "£ 66.00" at bounding box center [162, 105] width 61 height 15
type input "£ 70.00"
click at [150, 294] on button "Save" at bounding box center [148, 290] width 32 height 14
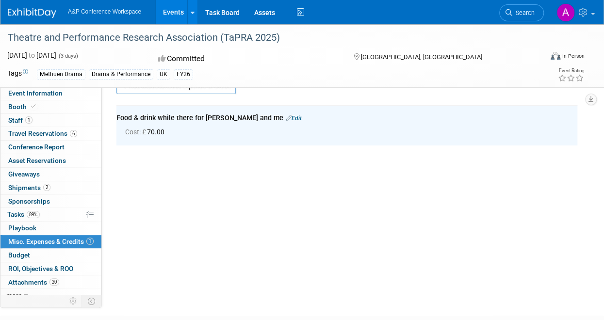
scroll to position [0, 0]
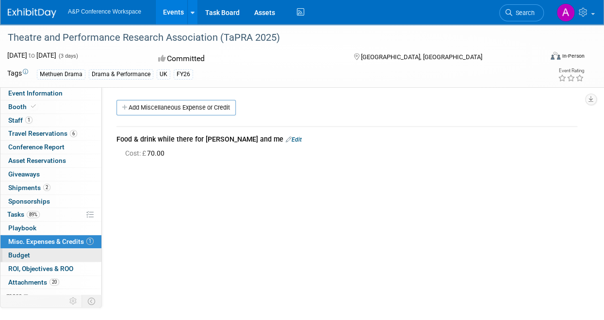
click at [17, 251] on span "Budget" at bounding box center [19, 255] width 22 height 8
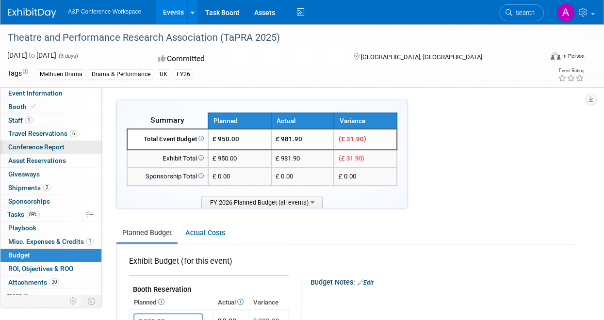
click at [62, 144] on span "Conference Report" at bounding box center [36, 147] width 56 height 8
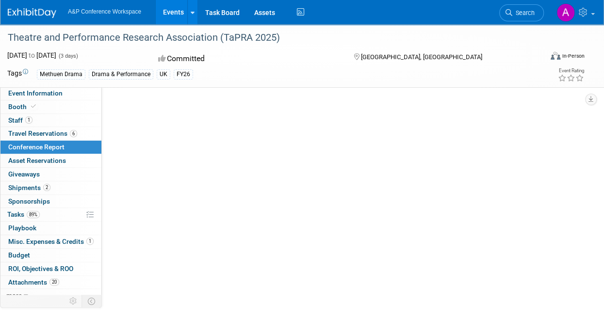
select select "NO"
select select "YES"
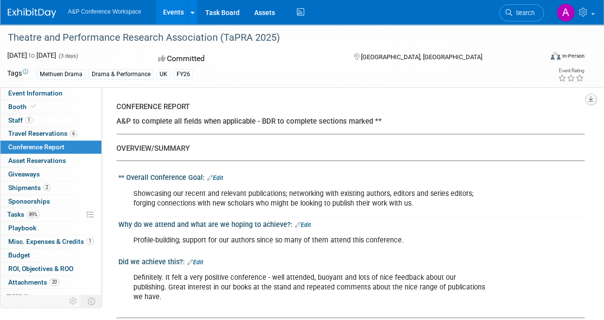
click at [592, 100] on icon "button" at bounding box center [590, 99] width 5 height 6
click at [563, 126] on link "Export tab to PDF" at bounding box center [547, 128] width 81 height 14
